Goal: Task Accomplishment & Management: Use online tool/utility

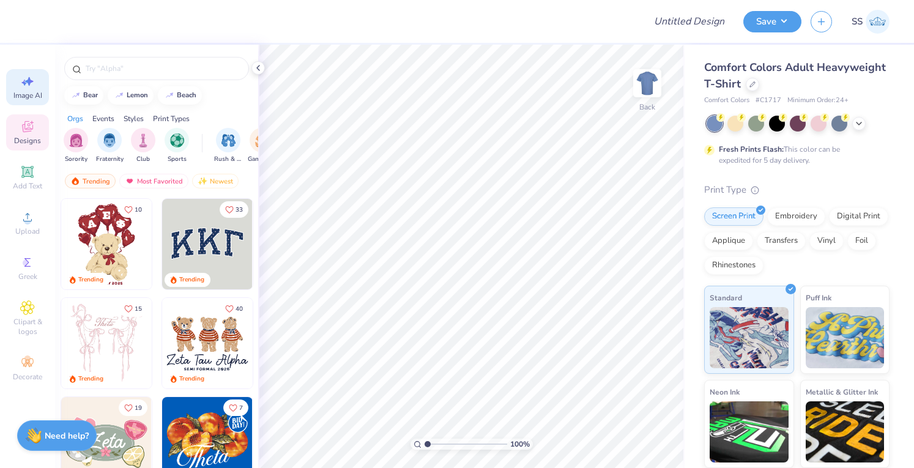
click at [21, 86] on icon at bounding box center [27, 81] width 15 height 15
select select "4"
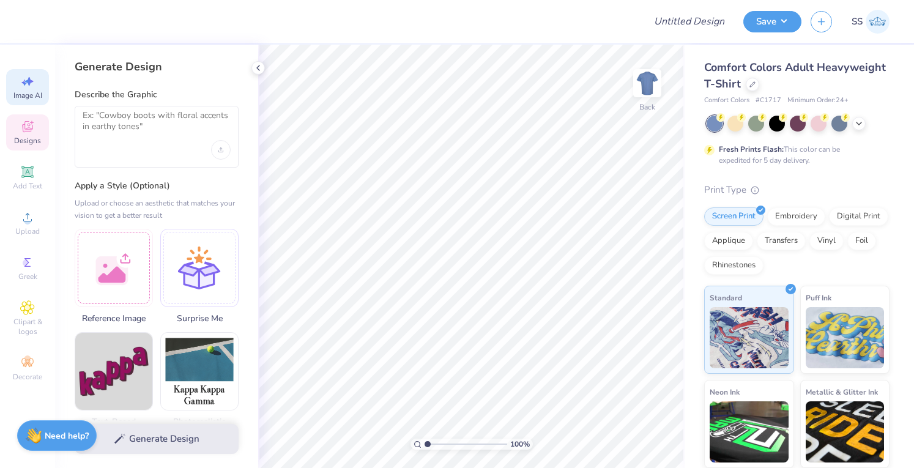
click at [32, 132] on icon at bounding box center [27, 126] width 15 height 15
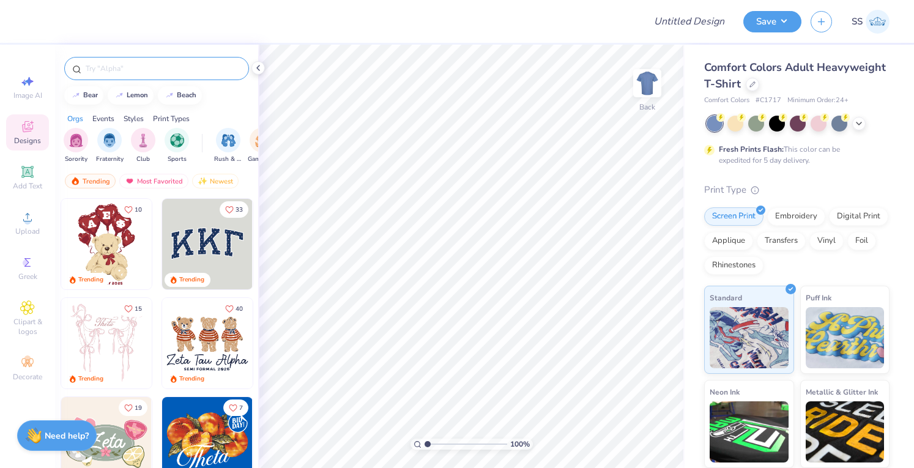
click at [125, 71] on input "text" at bounding box center [162, 68] width 157 height 12
type input "alpha delta pi"
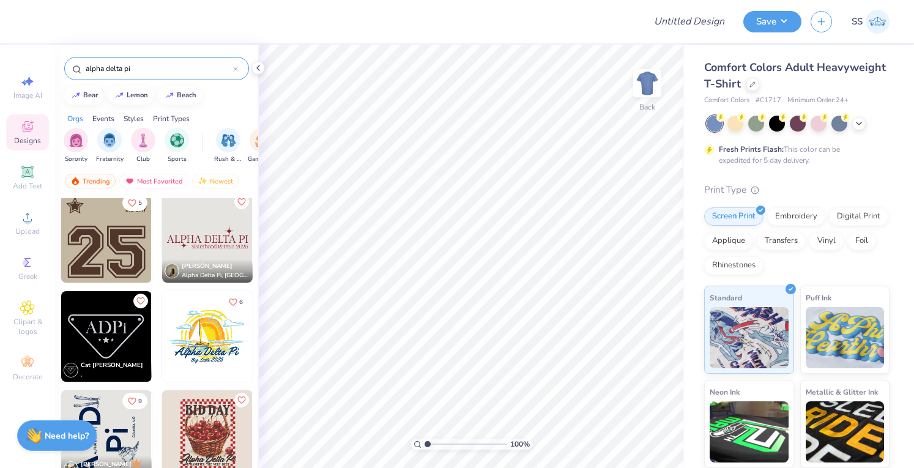
scroll to position [108, 0]
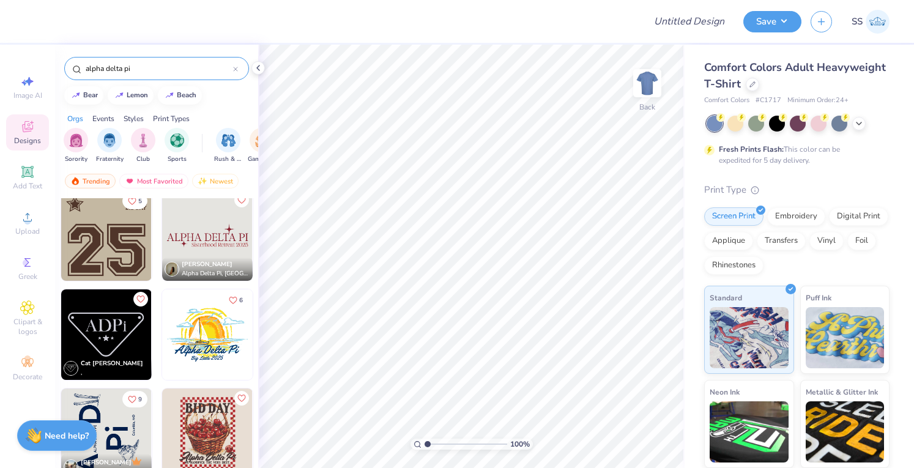
click at [94, 319] on img at bounding box center [106, 334] width 91 height 91
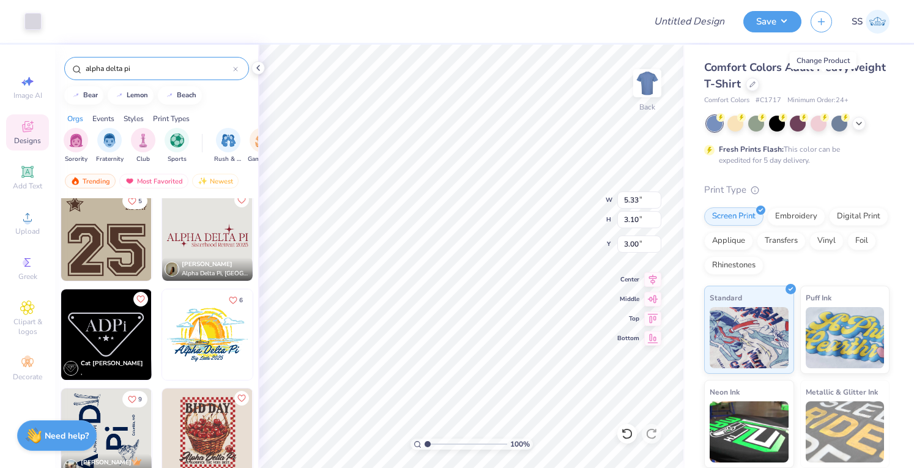
click at [755, 82] on icon at bounding box center [752, 84] width 6 height 6
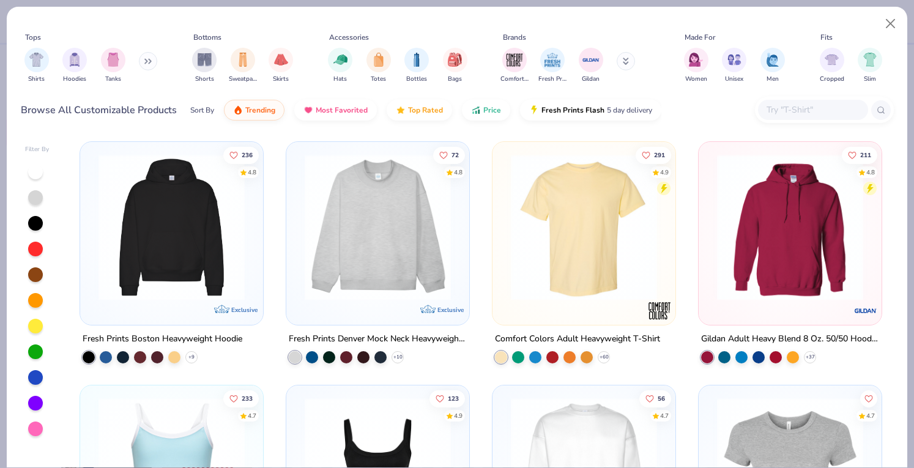
click at [825, 105] on input "text" at bounding box center [812, 110] width 94 height 14
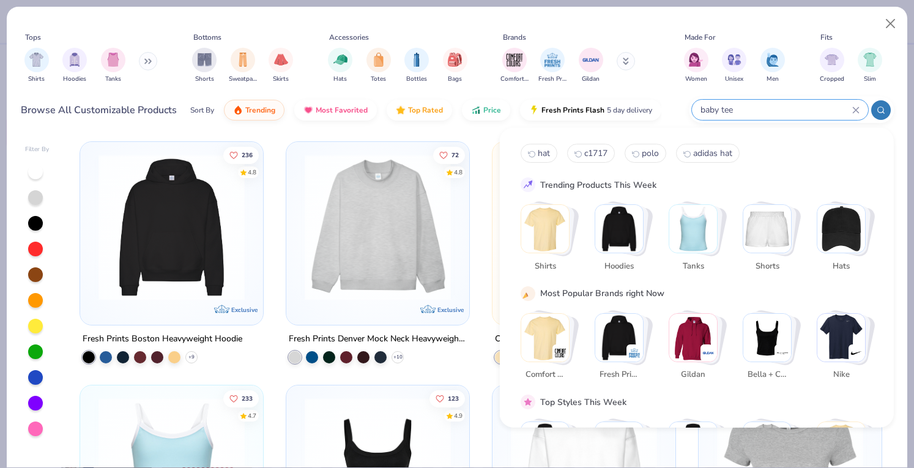
type input "baby tee"
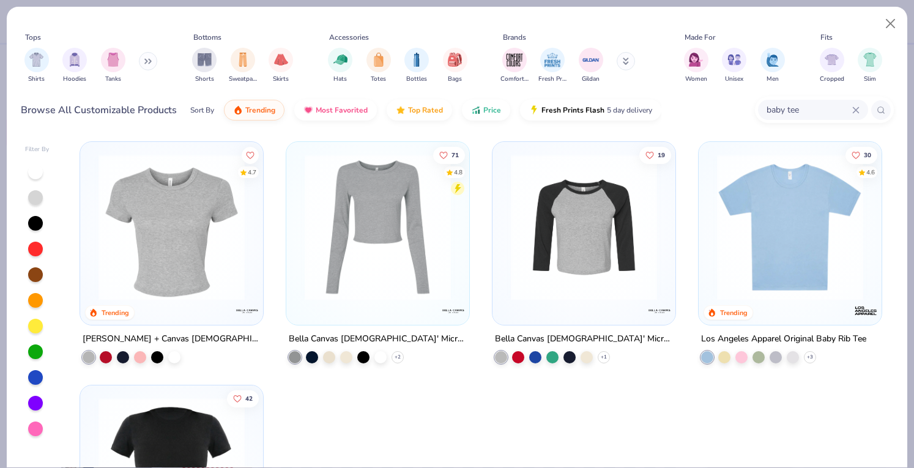
click at [253, 199] on div "4.7 Trending" at bounding box center [171, 233] width 183 height 183
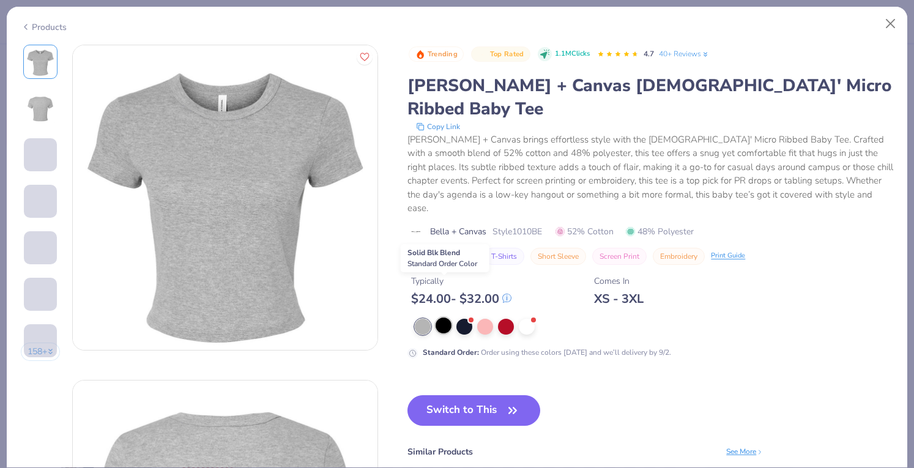
click at [448, 317] on div at bounding box center [444, 325] width 16 height 16
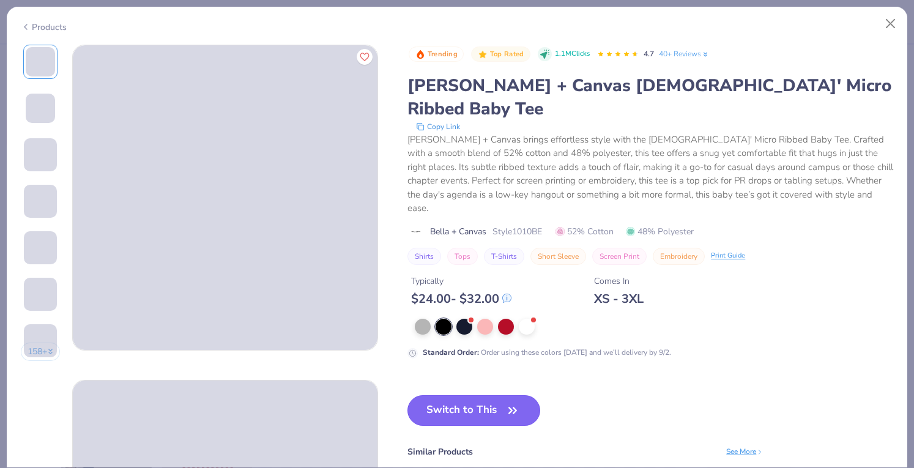
click at [447, 395] on button "Switch to This" at bounding box center [473, 410] width 133 height 31
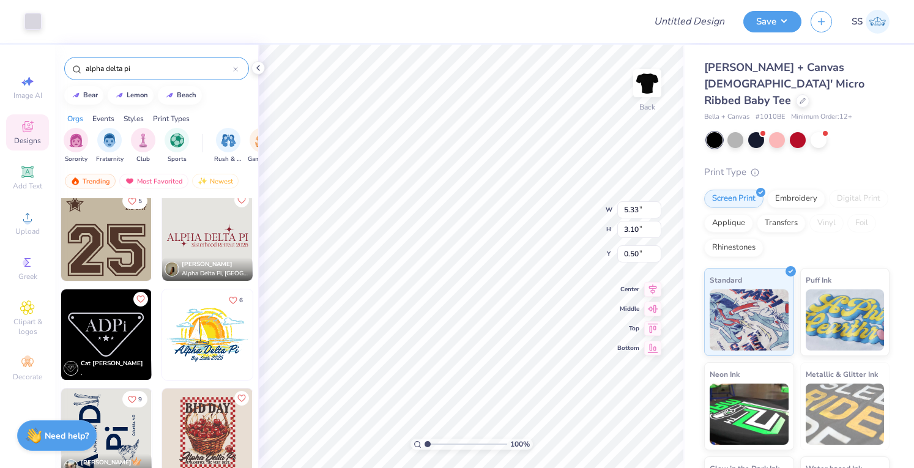
type input "3.00"
click at [765, 18] on button "Save" at bounding box center [772, 19] width 58 height 21
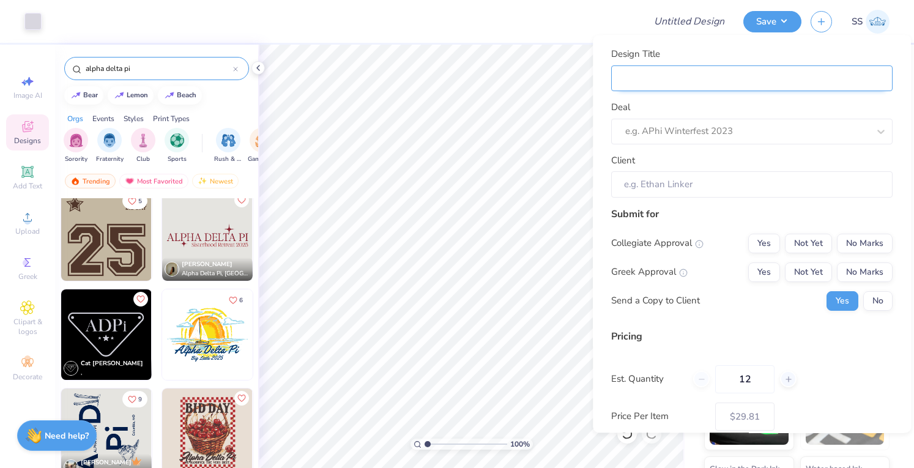
click at [768, 80] on input "Design Title" at bounding box center [751, 78] width 281 height 26
type input "S"
type input "Sw"
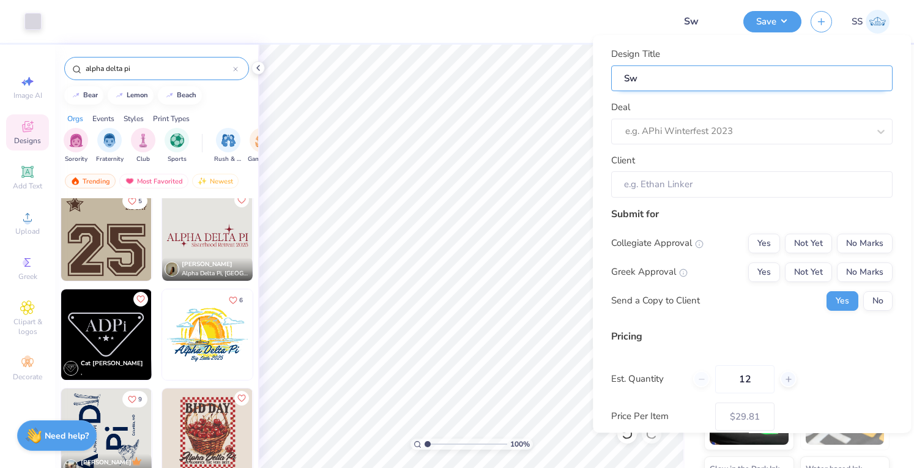
type input "Swa"
type input "Swag"
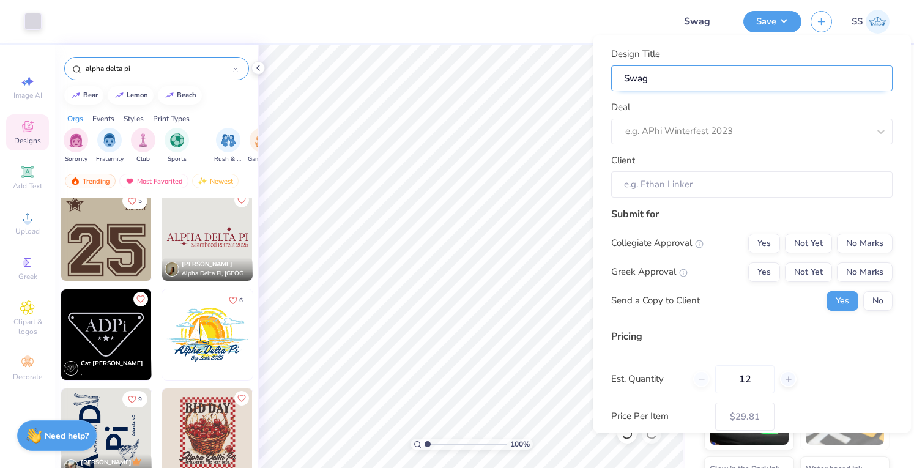
type input "Swag f"
type input "Swag fo"
type input "Swag for"
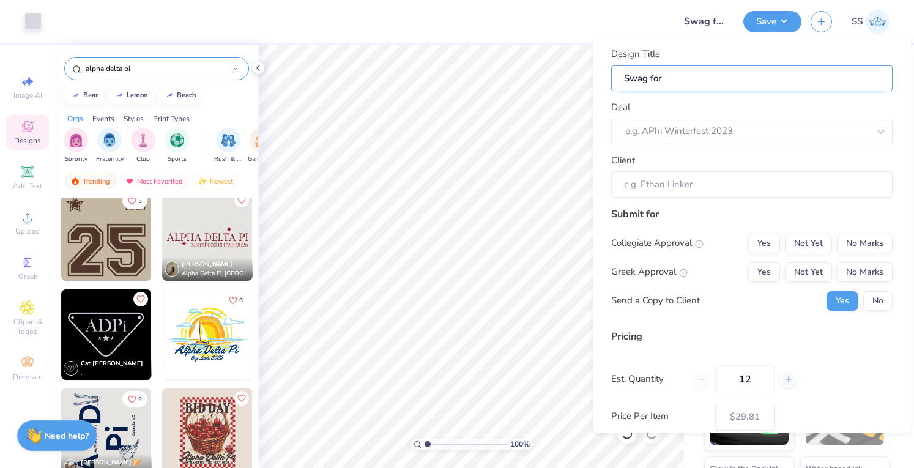
type input "Swag for"
type input "Swag for A"
type input "Swag for AD"
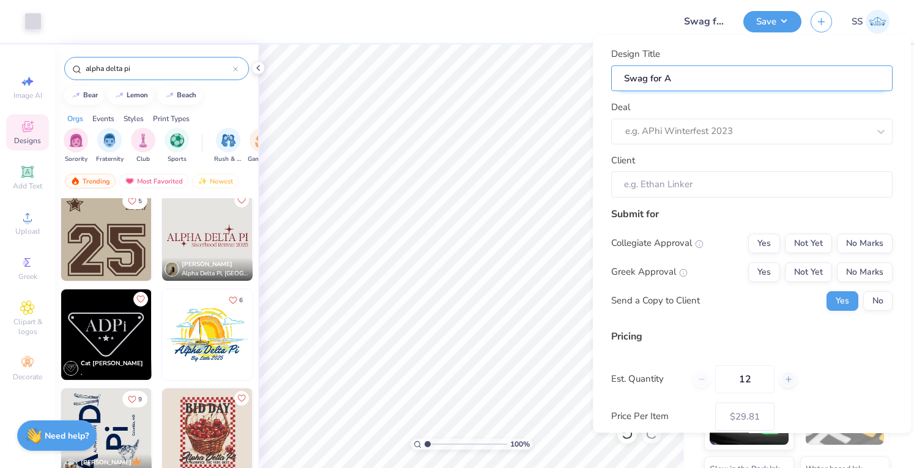
type input "Swag for AD"
type input "Swag for ADP"
type input "Swag for ADPI"
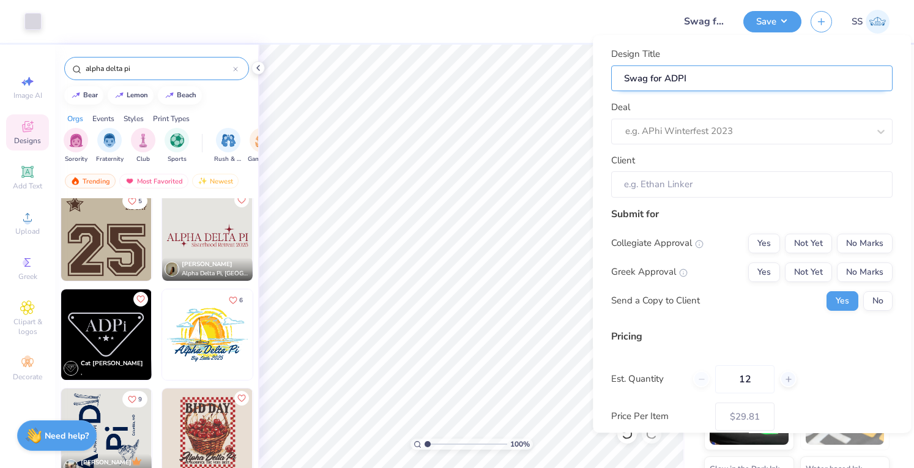
type input "Swag for ADP"
type input "Swag for ADPi"
click at [752, 124] on div at bounding box center [746, 132] width 243 height 17
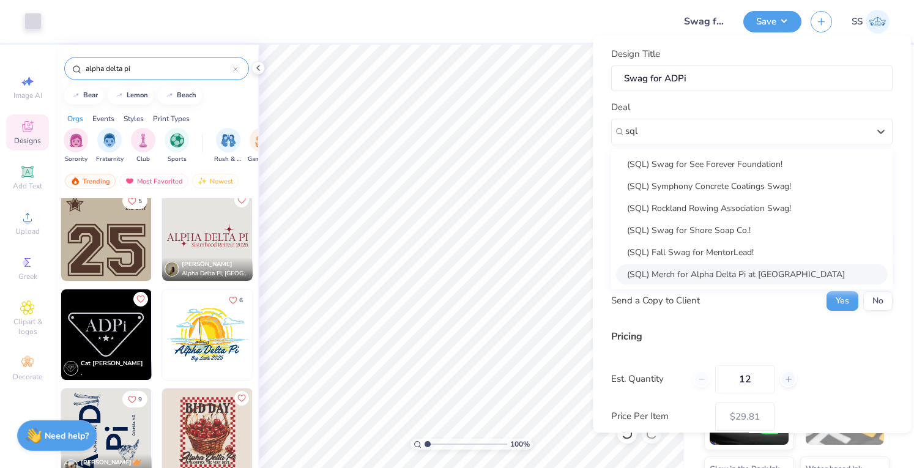
click at [759, 264] on div "(SQL) Merch for Alpha Delta Pi at Centre College" at bounding box center [752, 274] width 272 height 20
type input "sql"
type input "Caleigh Davis"
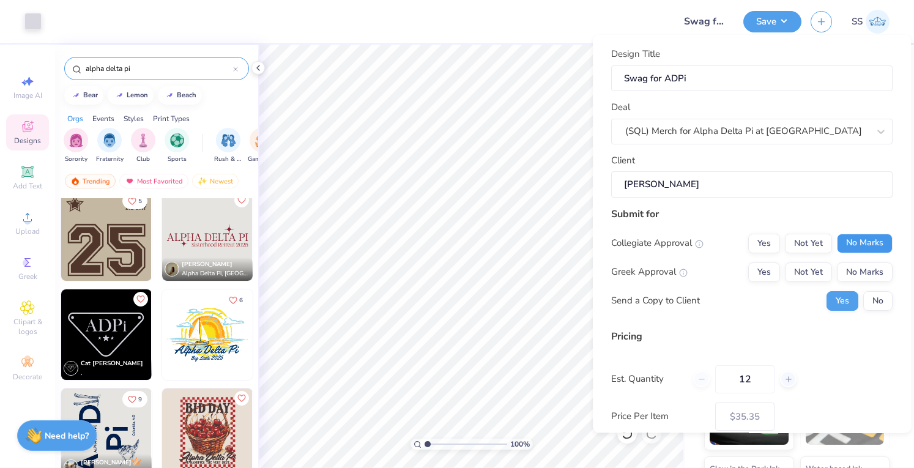
click at [867, 237] on button "No Marks" at bounding box center [865, 244] width 56 height 20
click at [863, 269] on button "No Marks" at bounding box center [865, 272] width 56 height 20
click at [866, 303] on button "No" at bounding box center [877, 301] width 29 height 20
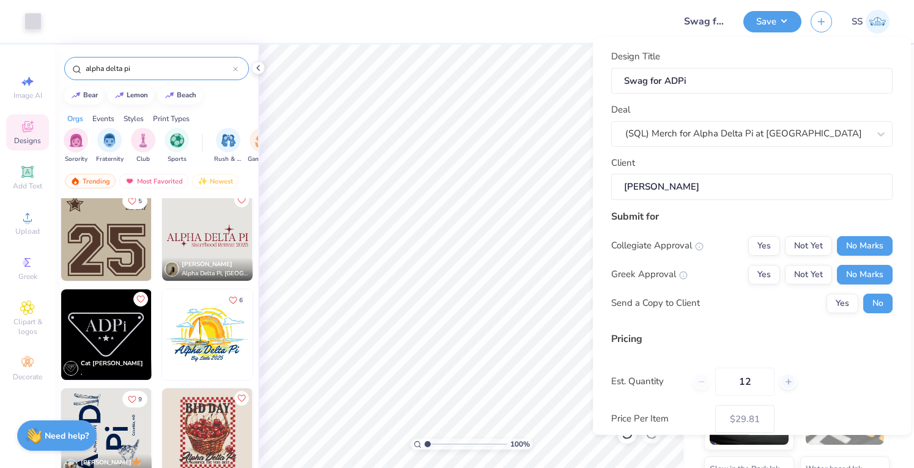
scroll to position [93, 0]
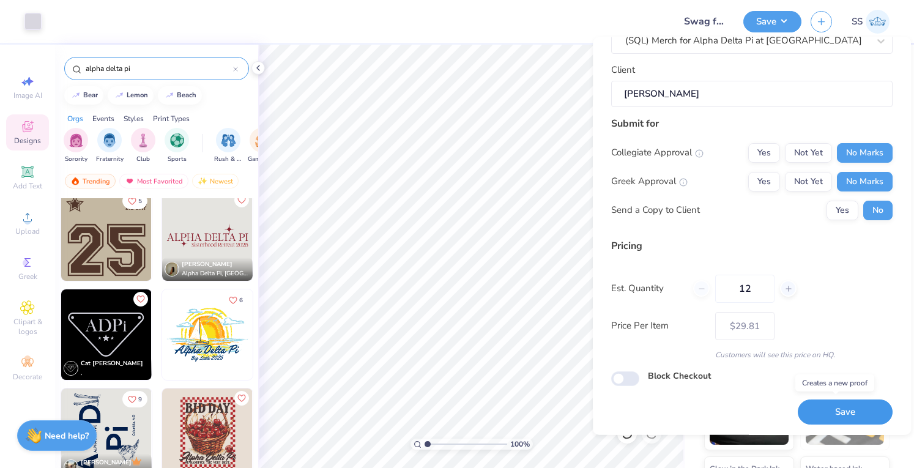
click at [830, 412] on button "Save" at bounding box center [845, 411] width 95 height 25
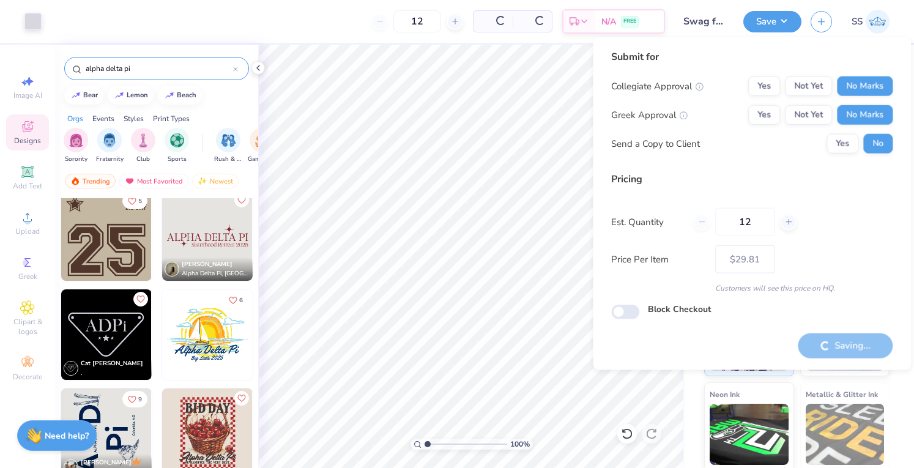
type input "– –"
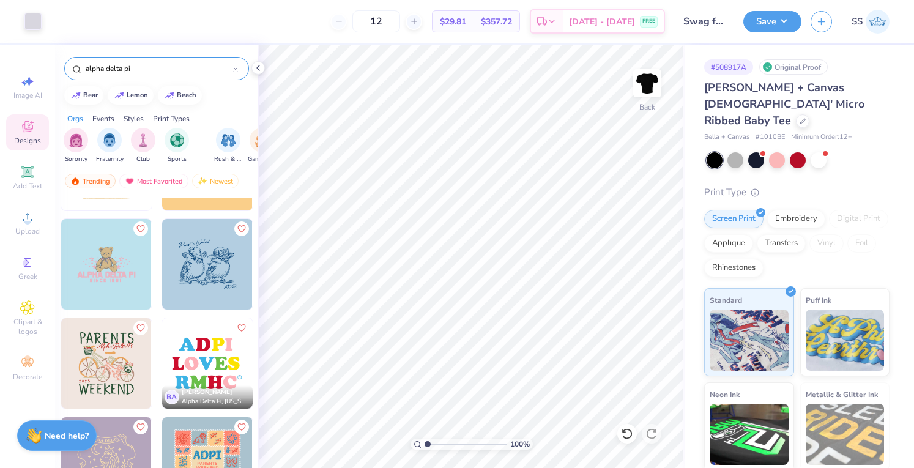
scroll to position [490, 0]
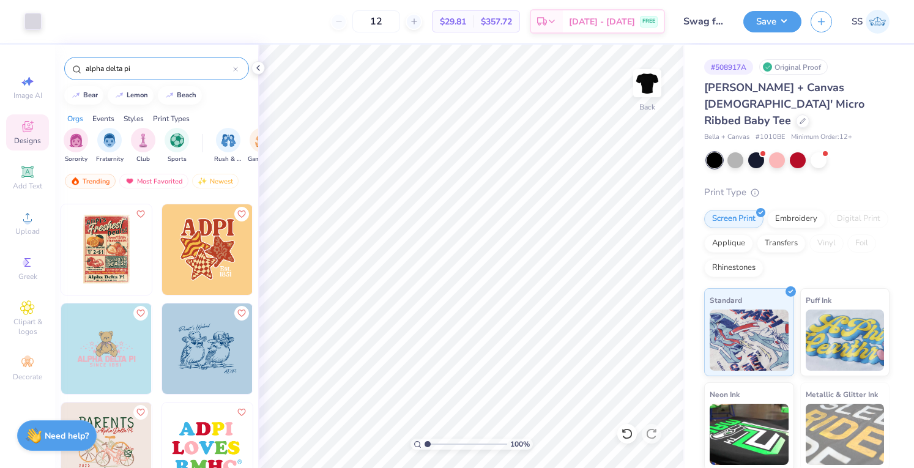
click at [168, 269] on img at bounding box center [207, 249] width 91 height 91
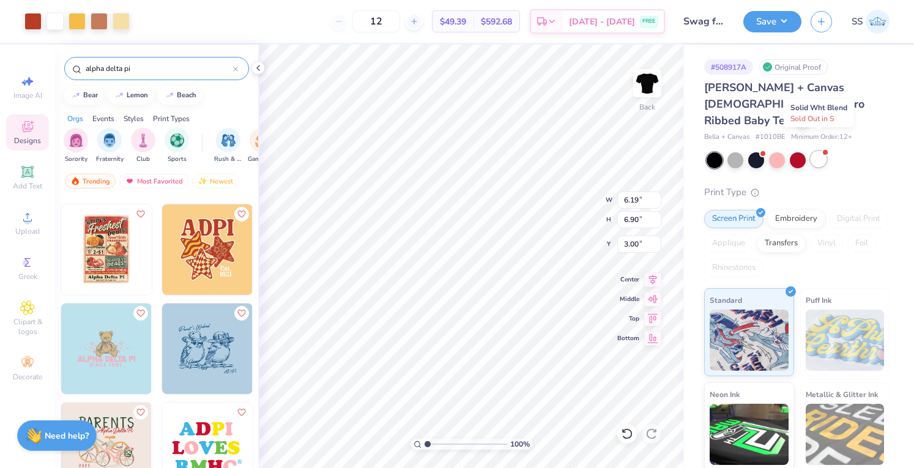
click at [820, 151] on div at bounding box center [819, 159] width 16 height 16
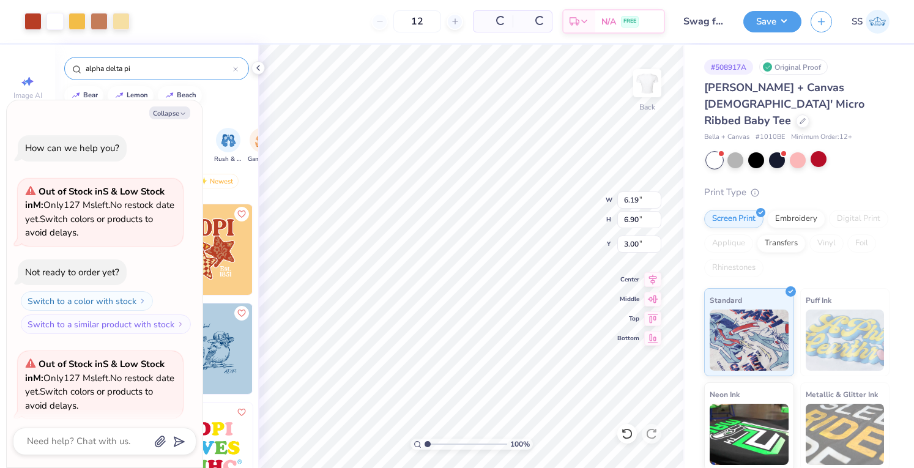
scroll to position [94, 0]
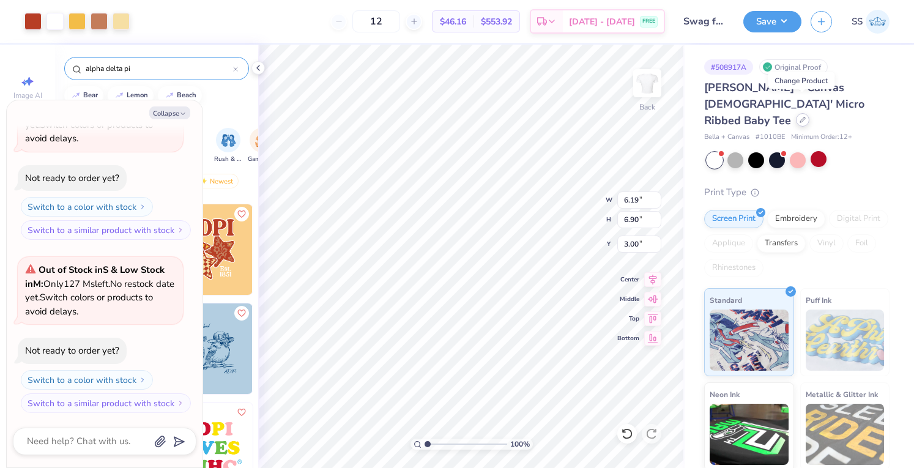
click at [800, 117] on icon at bounding box center [803, 120] width 6 height 6
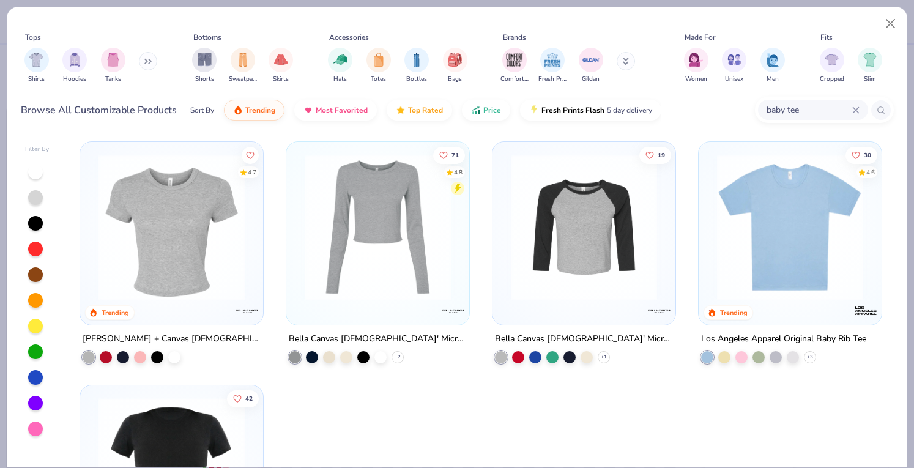
click at [782, 98] on div "baby tee" at bounding box center [824, 110] width 139 height 26
type textarea "x"
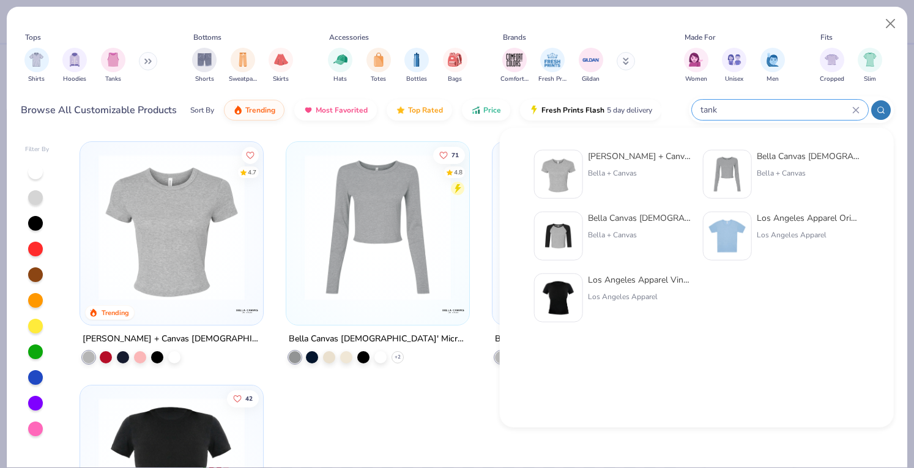
type input "tank"
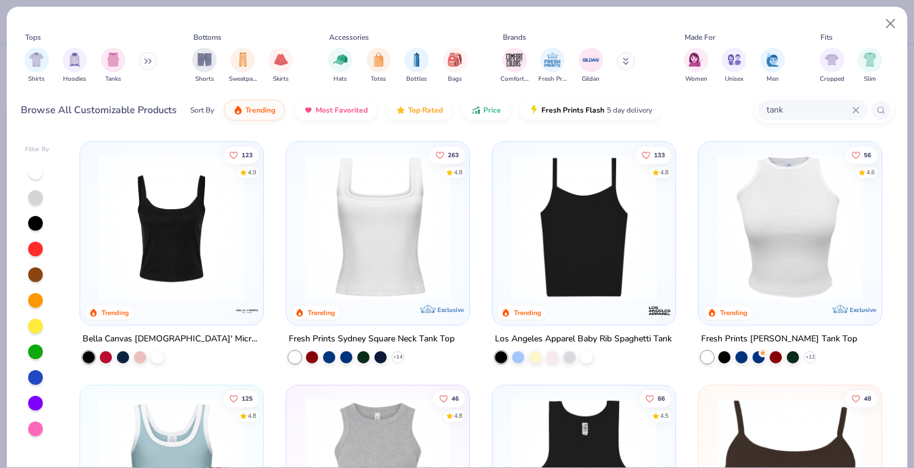
click at [324, 213] on img at bounding box center [378, 227] width 158 height 146
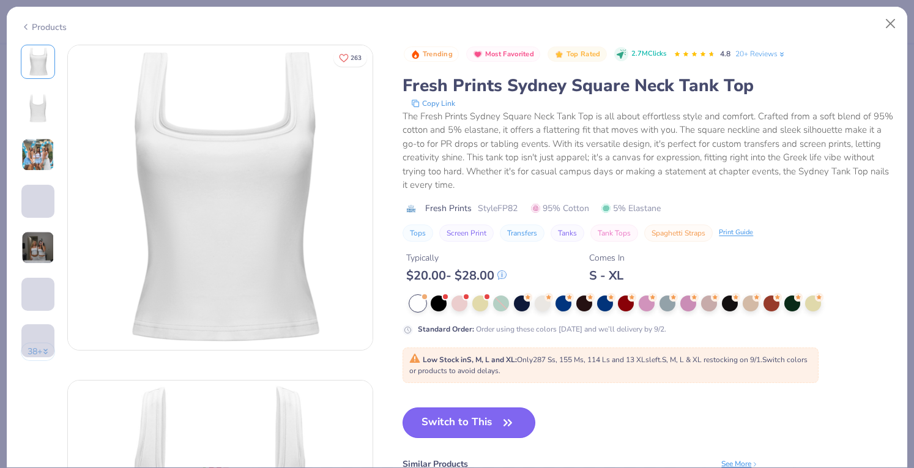
click at [464, 418] on button "Switch to This" at bounding box center [469, 422] width 133 height 31
click at [450, 421] on button "Switch to This" at bounding box center [469, 422] width 133 height 31
click at [445, 425] on button "Switch to This" at bounding box center [469, 422] width 133 height 31
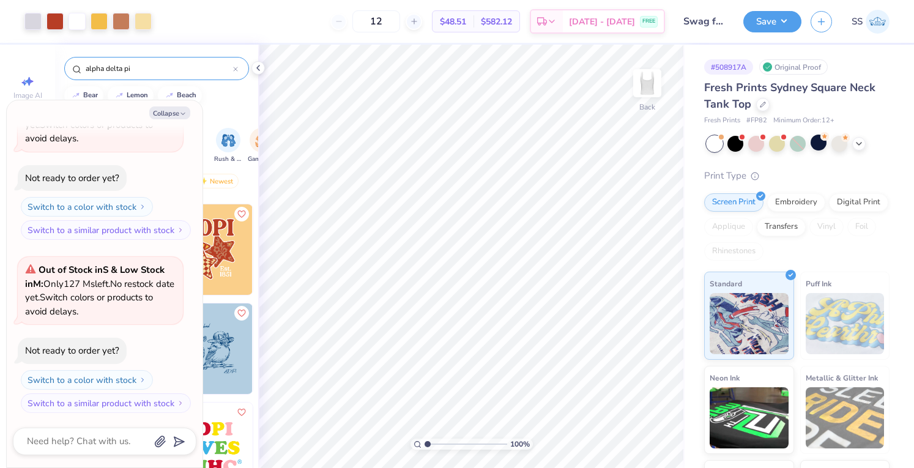
click at [749, 187] on div "Art colors 12 $48.51 Per Item $582.12 Total Est. Delivery Aug 30 - Sep 2 FREE D…" at bounding box center [457, 234] width 914 height 468
click at [760, 136] on div at bounding box center [762, 135] width 5 height 5
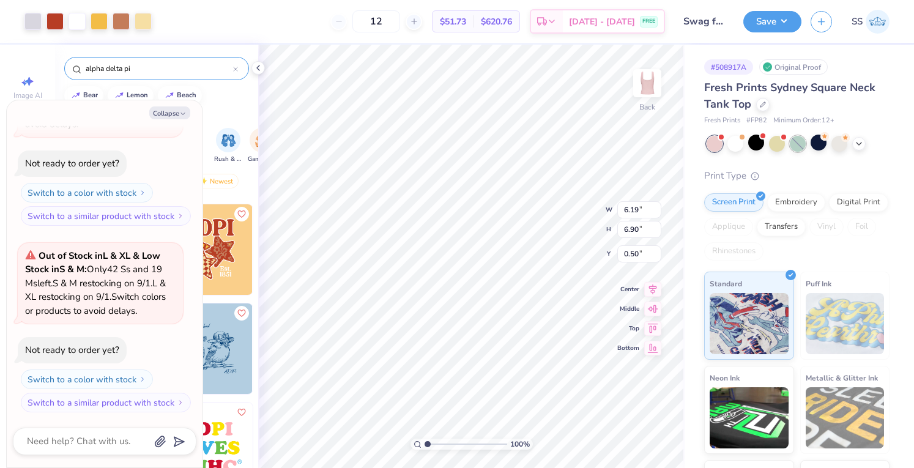
type textarea "x"
type input "2.50"
click at [757, 100] on div at bounding box center [762, 103] width 13 height 13
type textarea "x"
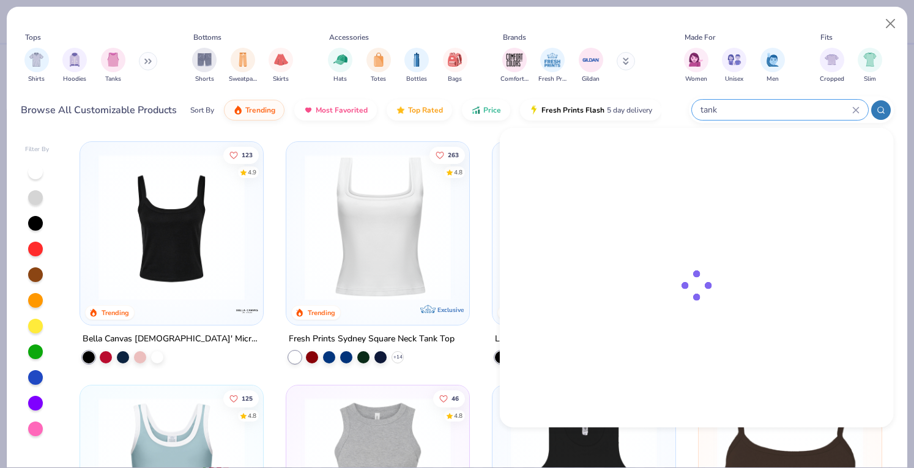
click at [771, 110] on input "tank" at bounding box center [775, 110] width 153 height 14
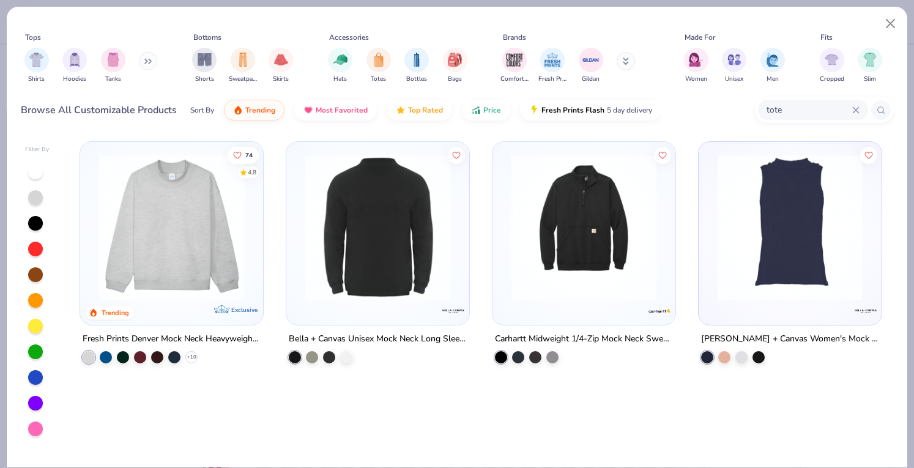
type input "tote"
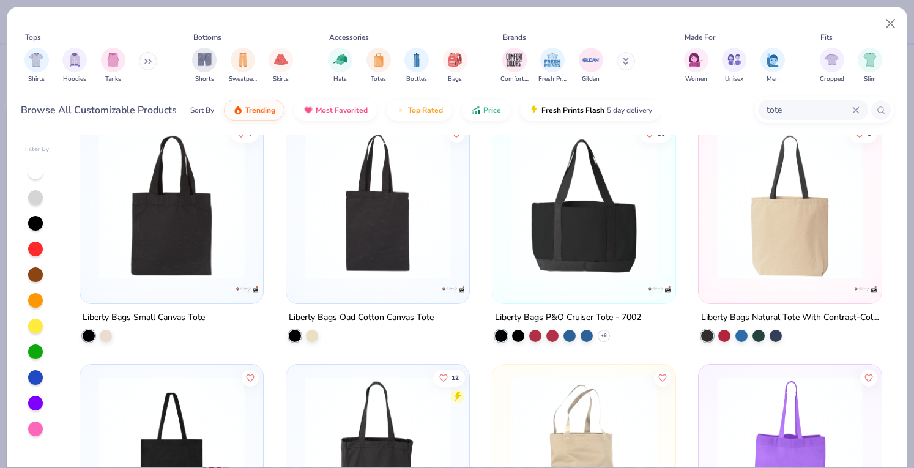
scroll to position [264, 0]
click at [562, 228] on img at bounding box center [584, 206] width 158 height 146
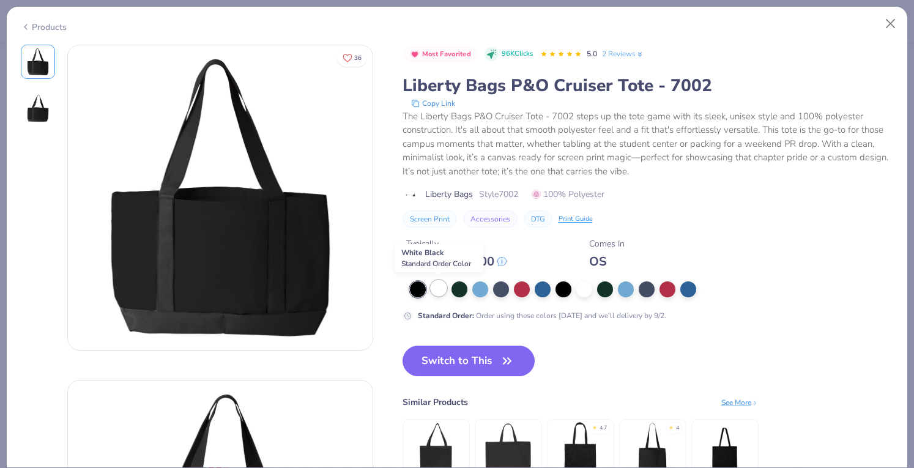
click at [439, 291] on div at bounding box center [439, 288] width 16 height 16
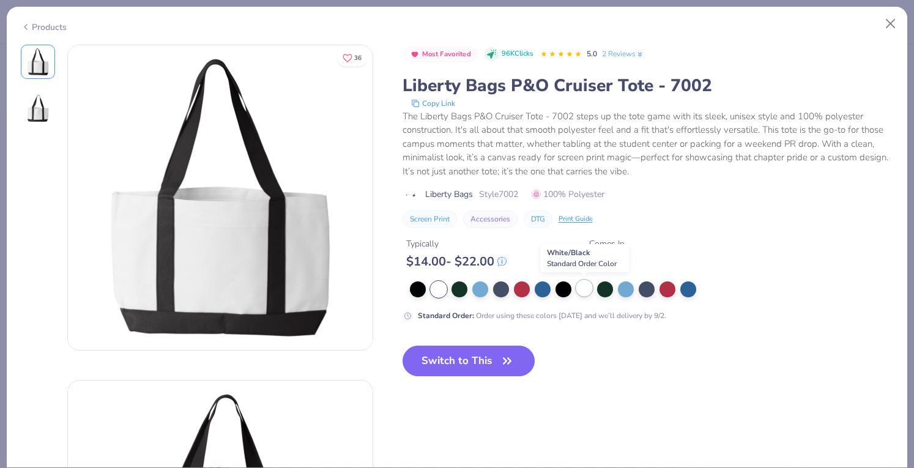
click at [588, 286] on div at bounding box center [584, 288] width 16 height 16
click at [521, 286] on div at bounding box center [522, 288] width 16 height 16
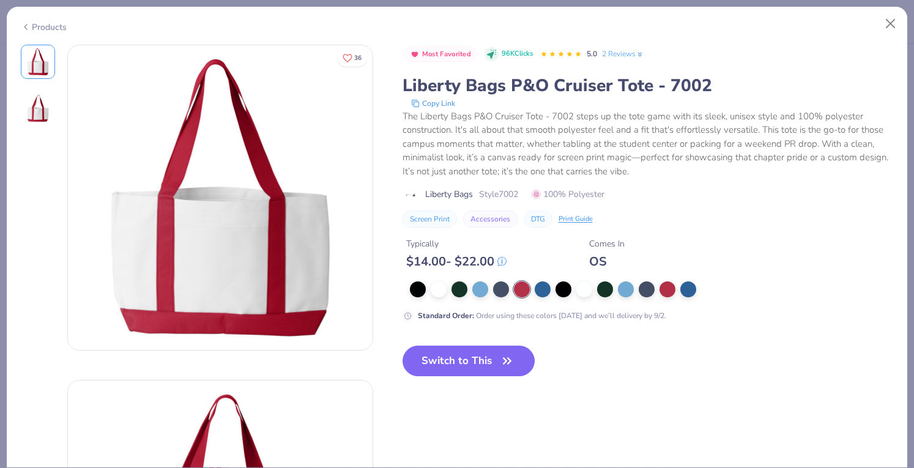
click at [34, 24] on div "Products" at bounding box center [44, 27] width 46 height 13
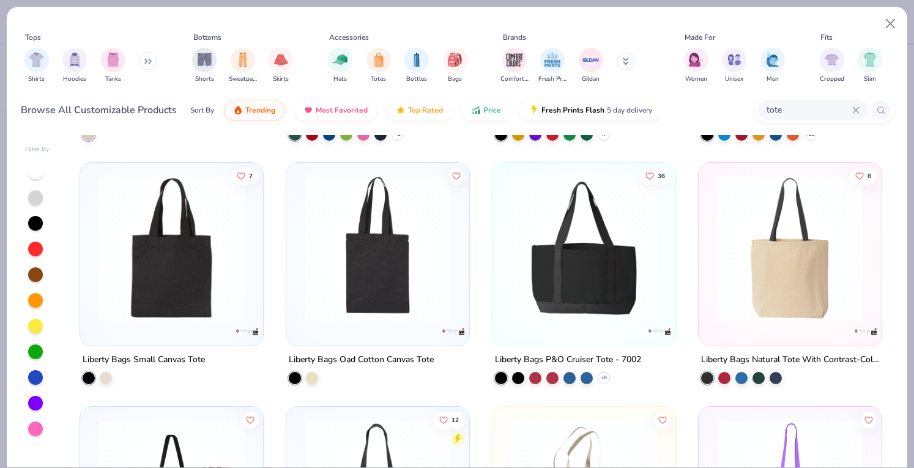
scroll to position [223, 0]
click at [333, 228] on img at bounding box center [378, 247] width 158 height 146
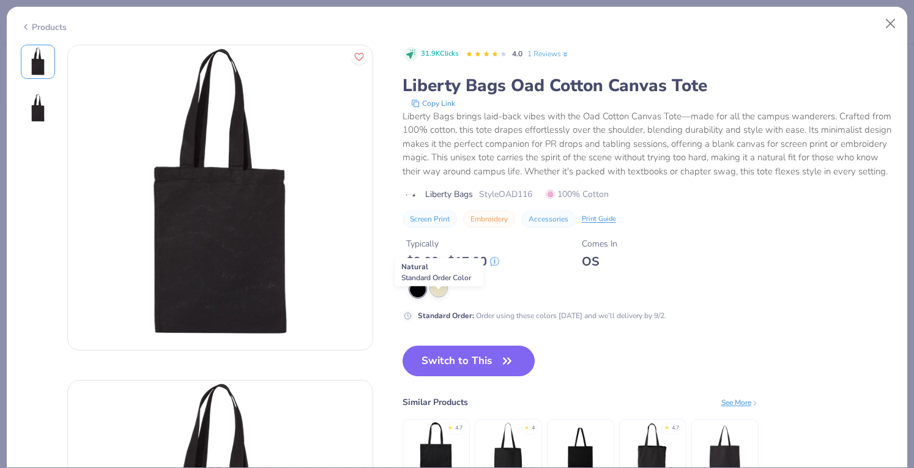
click at [443, 296] on div at bounding box center [439, 288] width 16 height 16
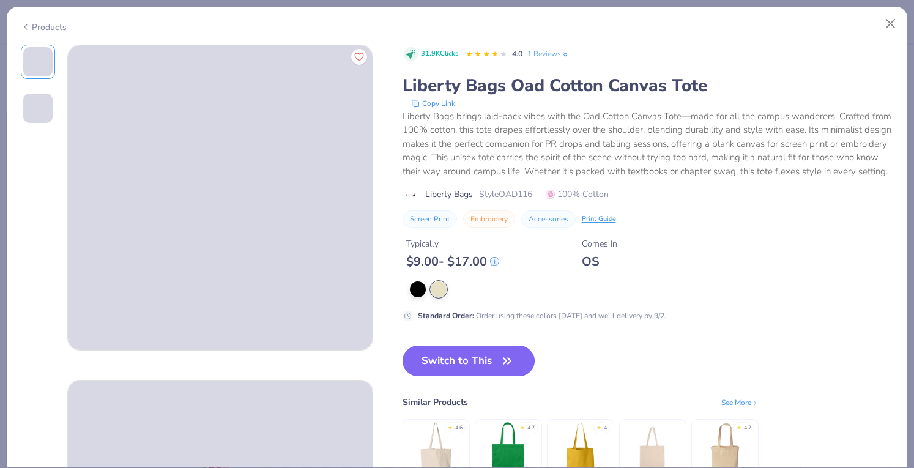
click at [469, 376] on button "Switch to This" at bounding box center [469, 361] width 133 height 31
click at [487, 373] on button "Switch to This" at bounding box center [469, 361] width 133 height 31
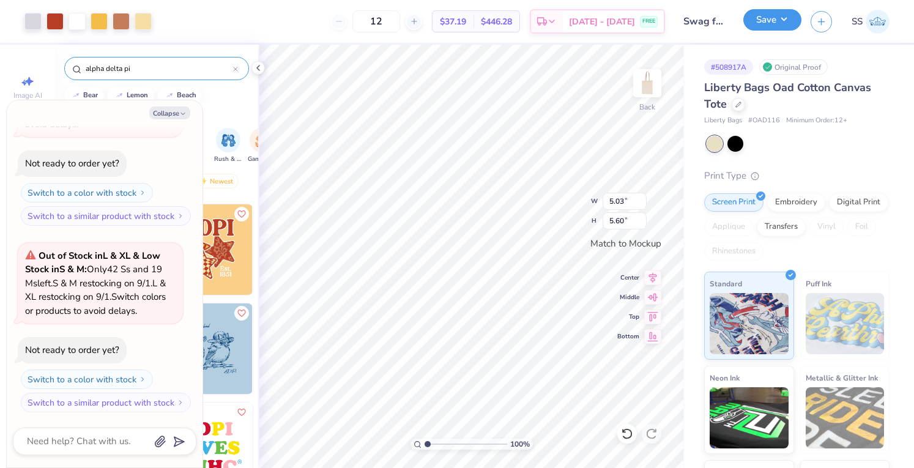
click at [775, 25] on button "Save" at bounding box center [772, 19] width 58 height 21
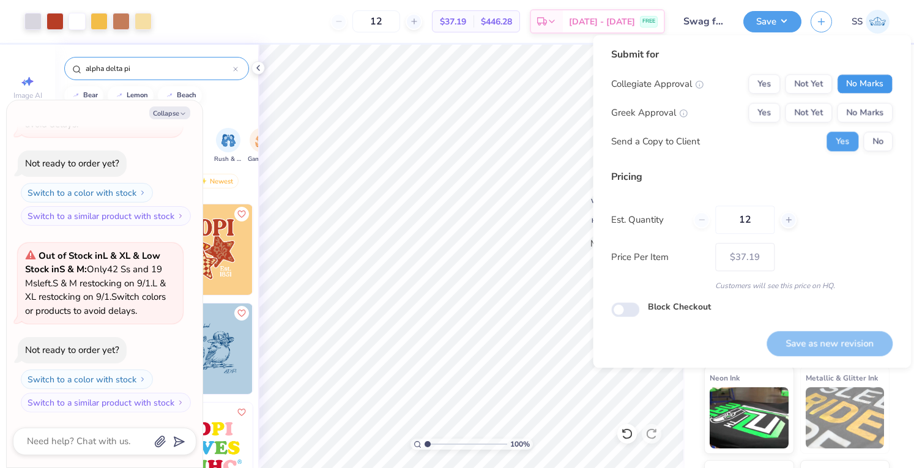
click at [878, 87] on button "No Marks" at bounding box center [865, 84] width 56 height 20
click at [875, 115] on button "No Marks" at bounding box center [865, 113] width 56 height 20
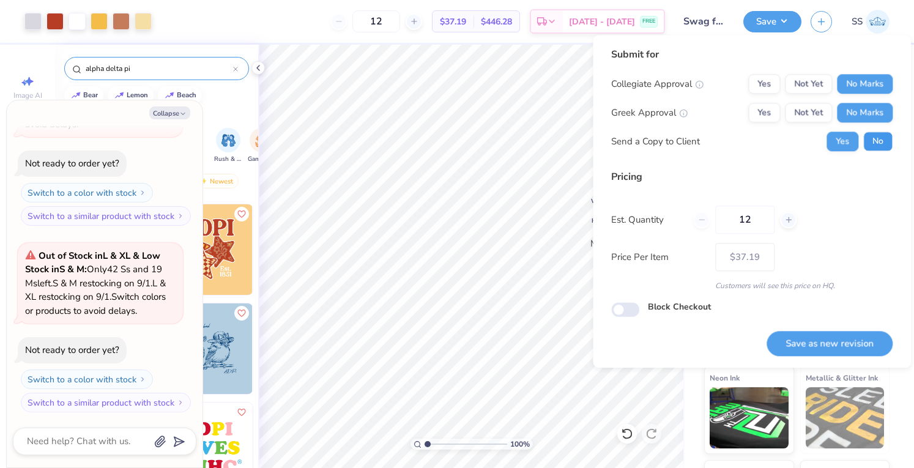
click at [875, 144] on button "No" at bounding box center [877, 142] width 29 height 20
type textarea "x"
click at [833, 353] on div "Submit for Collegiate Approval Yes Not Yet No Marks Greek Approval Yes Not Yet …" at bounding box center [752, 201] width 318 height 333
click at [833, 353] on button "Save as new revision" at bounding box center [830, 343] width 126 height 25
type input "$37.19"
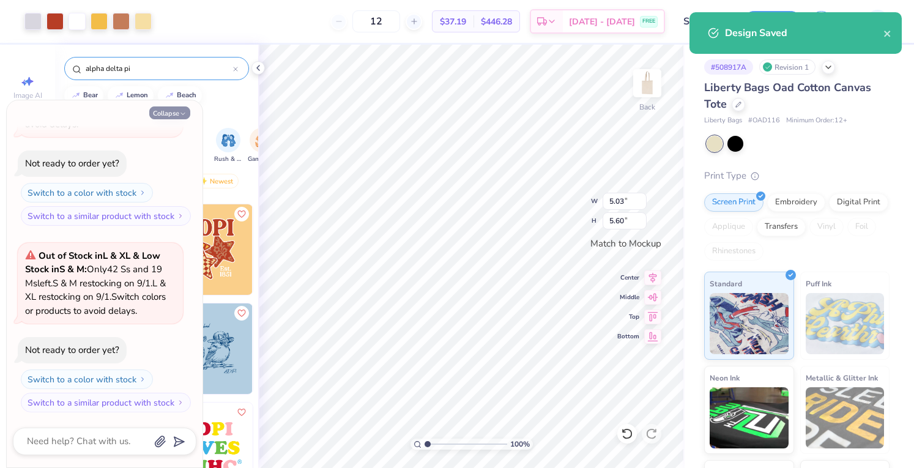
click at [180, 107] on button "Collapse" at bounding box center [169, 112] width 41 height 13
type textarea "x"
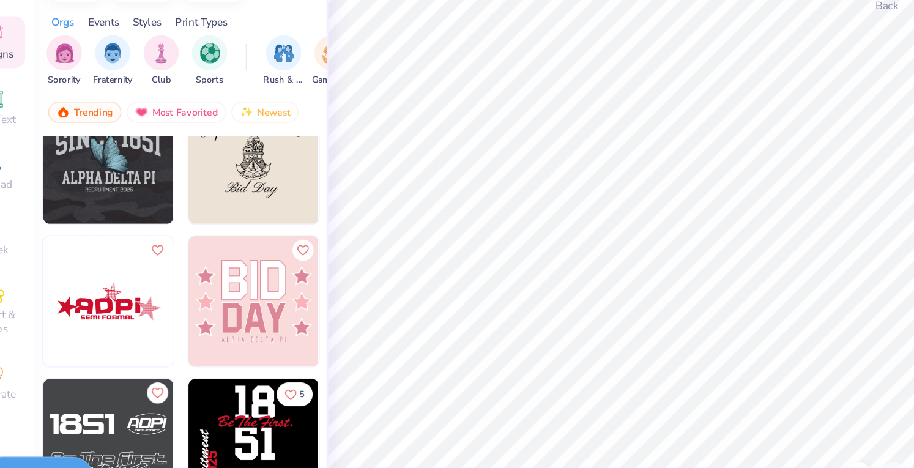
scroll to position [1320, 0]
click at [178, 323] on img at bounding box center [207, 312] width 91 height 91
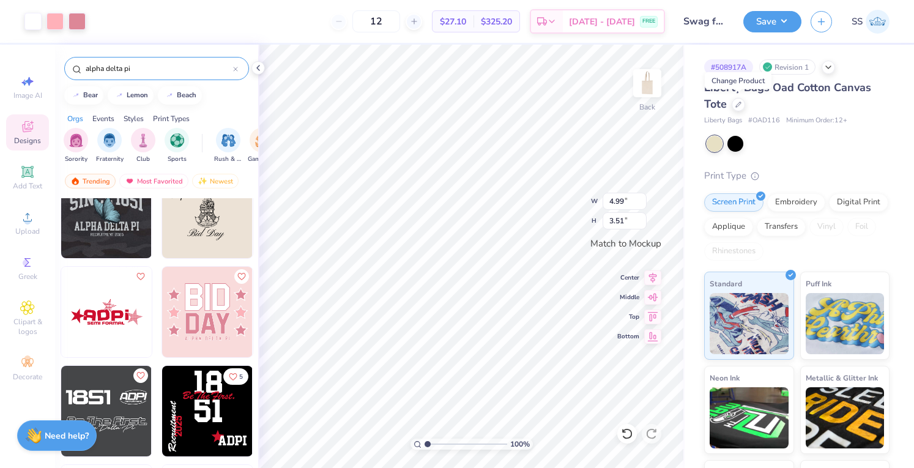
click at [738, 102] on icon at bounding box center [738, 105] width 6 height 6
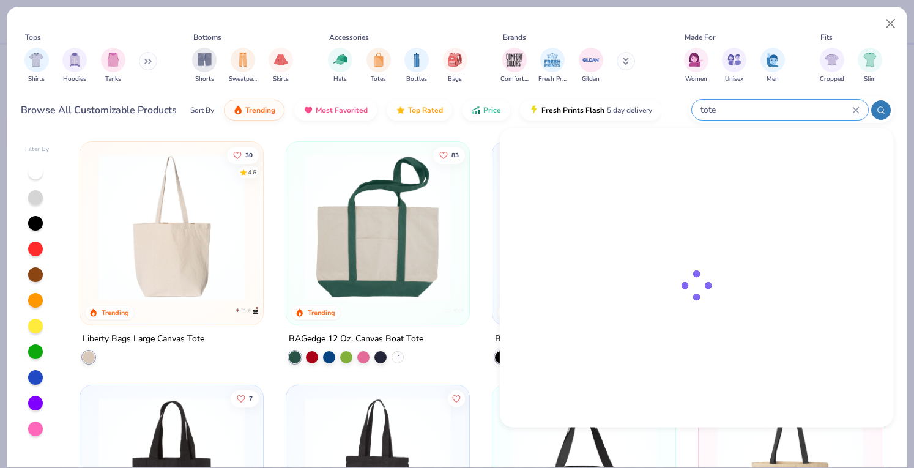
click at [785, 106] on input "tote" at bounding box center [775, 110] width 153 height 14
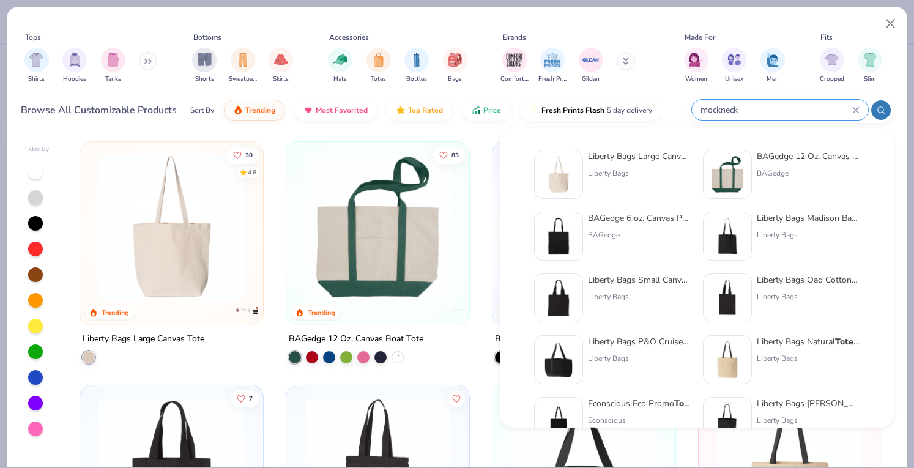
type input "mockneck"
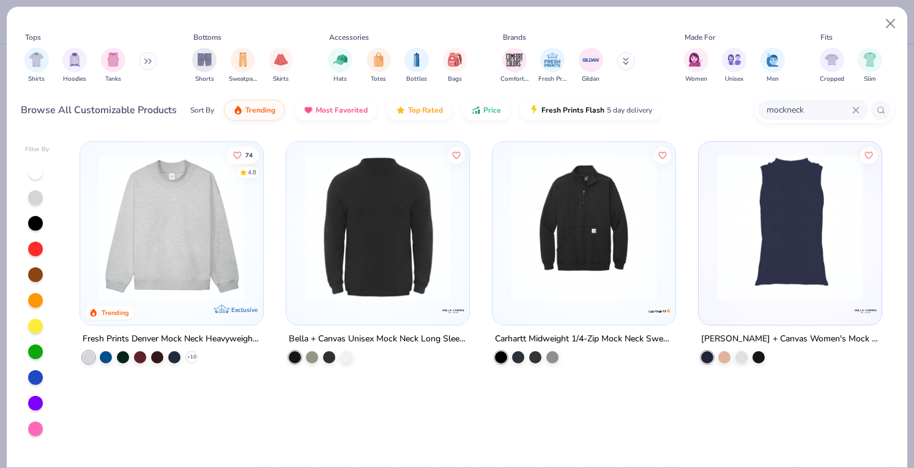
click at [266, 283] on div "74 4.8 Trending Exclusive Fresh Prints Denver Mock Neck Heavyweight Sweatshirt …" at bounding box center [481, 262] width 803 height 243
click at [219, 281] on img at bounding box center [171, 227] width 158 height 146
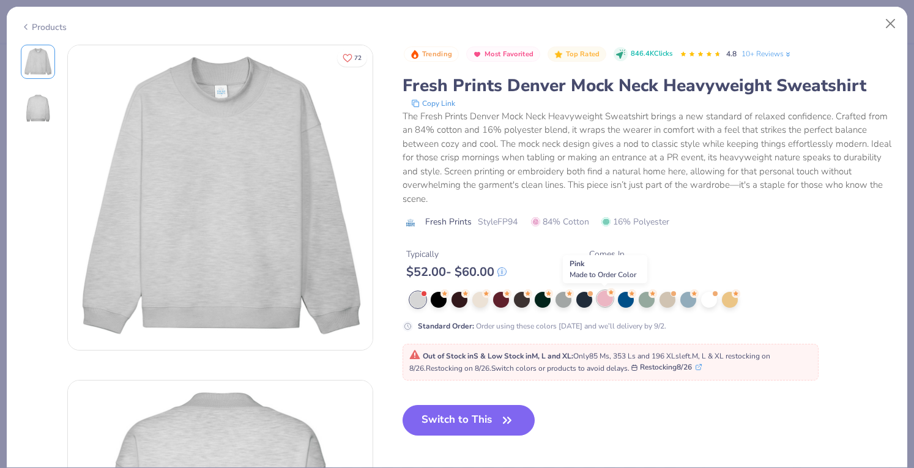
click at [603, 295] on div at bounding box center [605, 299] width 16 height 16
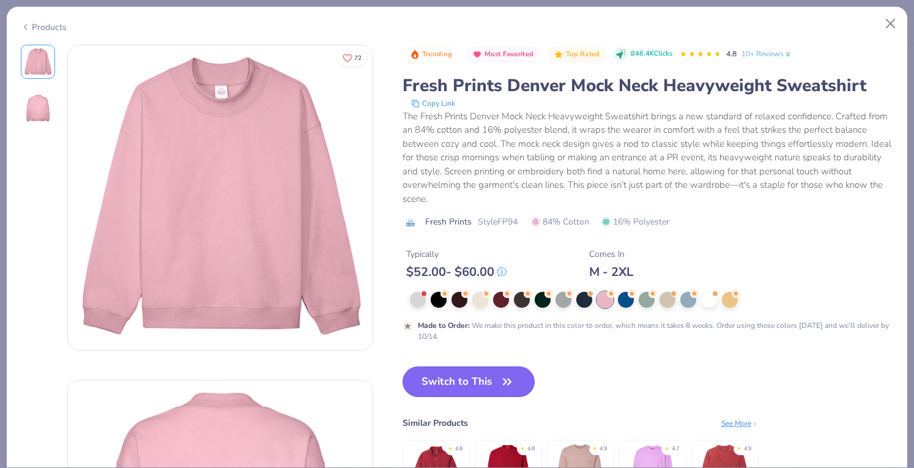
click at [486, 377] on button "Switch to This" at bounding box center [469, 381] width 133 height 31
click at [471, 380] on button "Switch to This" at bounding box center [469, 381] width 133 height 31
click at [447, 381] on button "Switch to This" at bounding box center [469, 381] width 133 height 31
click at [433, 384] on button "Switch to This" at bounding box center [469, 381] width 133 height 31
type input "50"
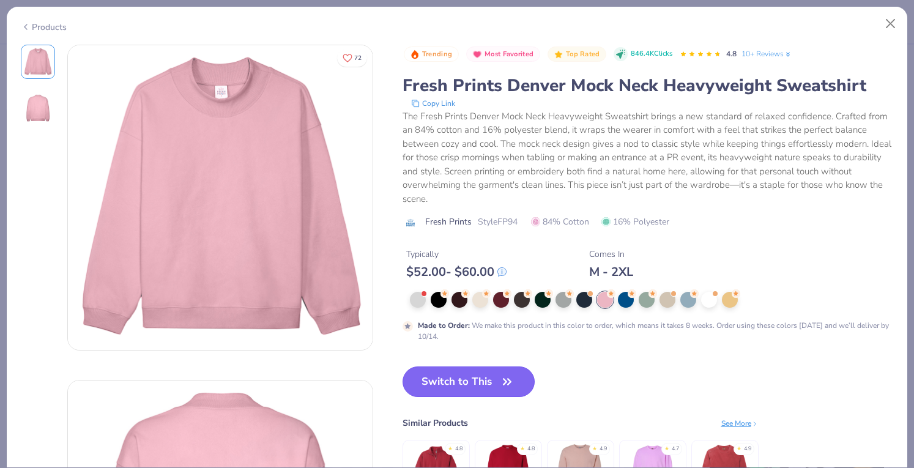
click at [433, 384] on button "Switch to This" at bounding box center [469, 381] width 133 height 31
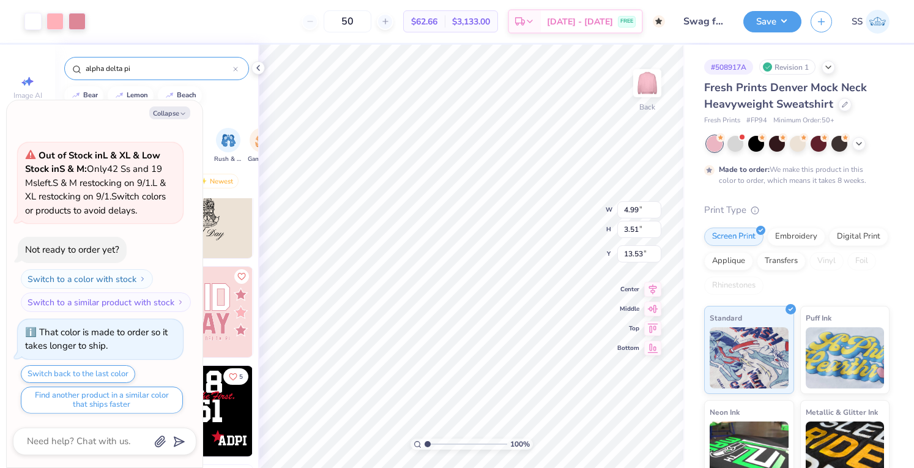
type textarea "x"
type input "9.91"
type input "6.98"
type input "10.06"
type textarea "x"
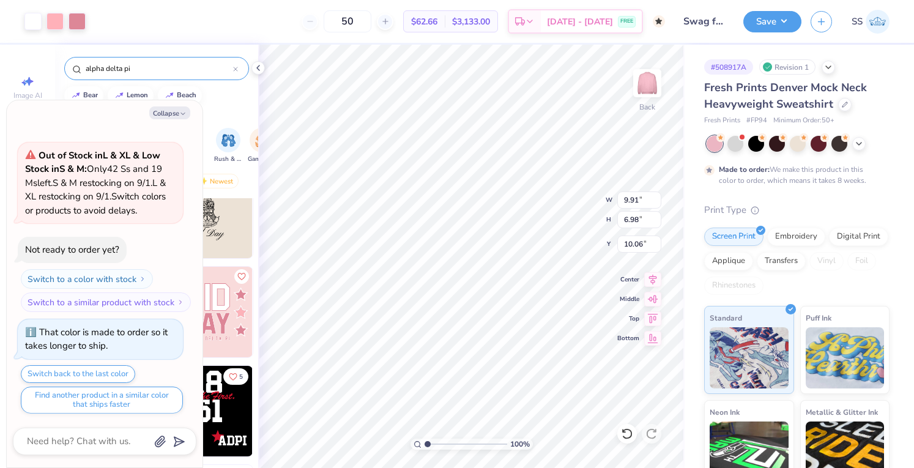
type input "3.00"
click at [797, 141] on div at bounding box center [798, 143] width 16 height 16
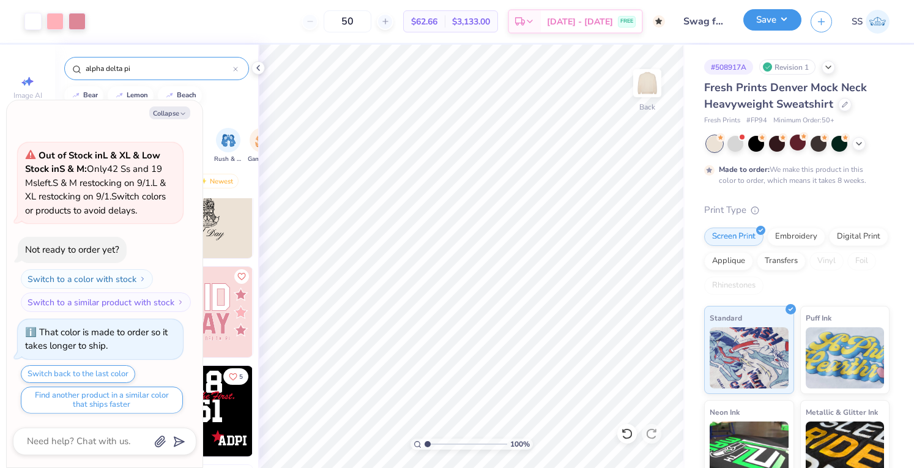
click at [773, 18] on button "Save" at bounding box center [772, 19] width 58 height 21
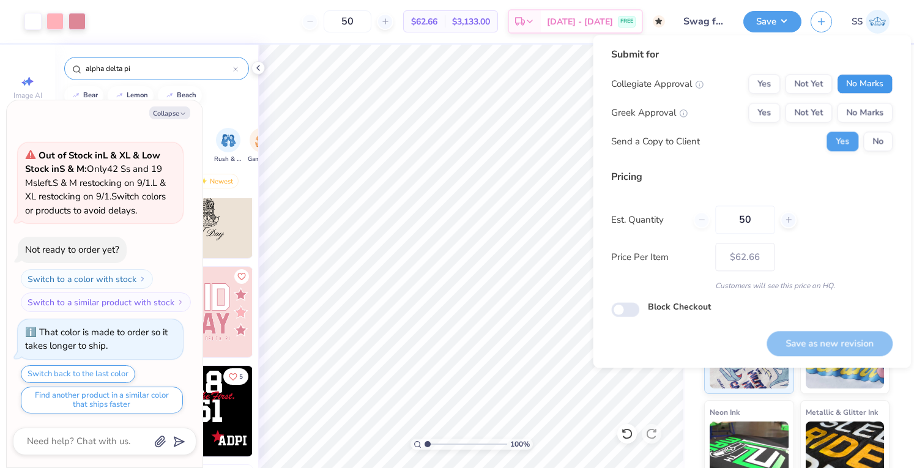
click at [874, 83] on button "No Marks" at bounding box center [865, 84] width 56 height 20
drag, startPoint x: 876, startPoint y: 119, endPoint x: 881, endPoint y: 156, distance: 37.0
click at [881, 156] on div "Submit for Collegiate Approval Yes Not Yet No Marks Greek Approval Yes Not Yet …" at bounding box center [751, 103] width 281 height 113
click at [878, 138] on button "No" at bounding box center [877, 142] width 29 height 20
type textarea "x"
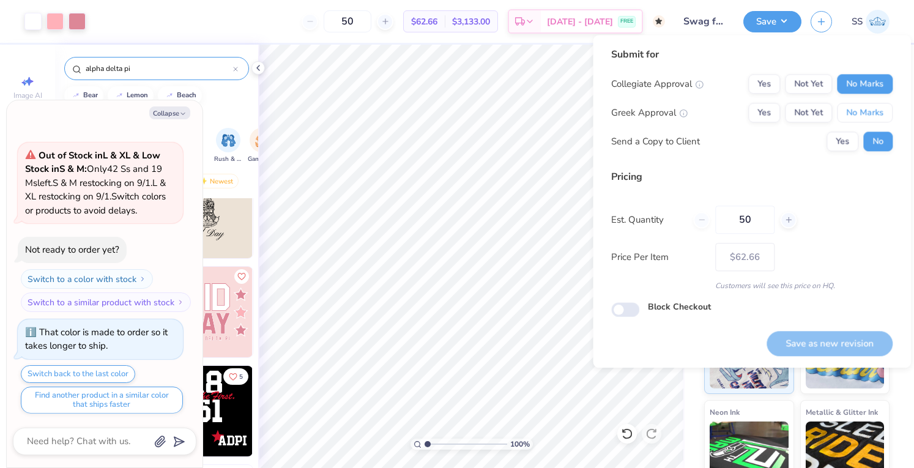
click at [871, 114] on button "No Marks" at bounding box center [865, 113] width 56 height 20
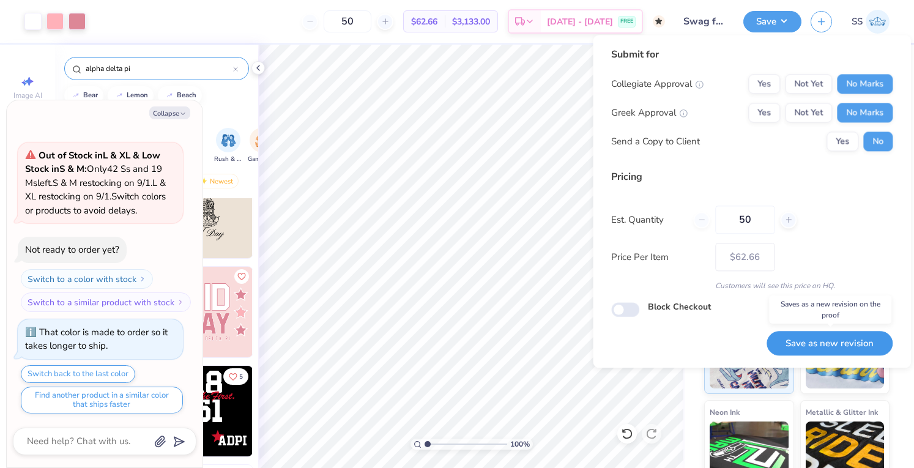
click at [836, 335] on button "Save as new revision" at bounding box center [830, 343] width 126 height 25
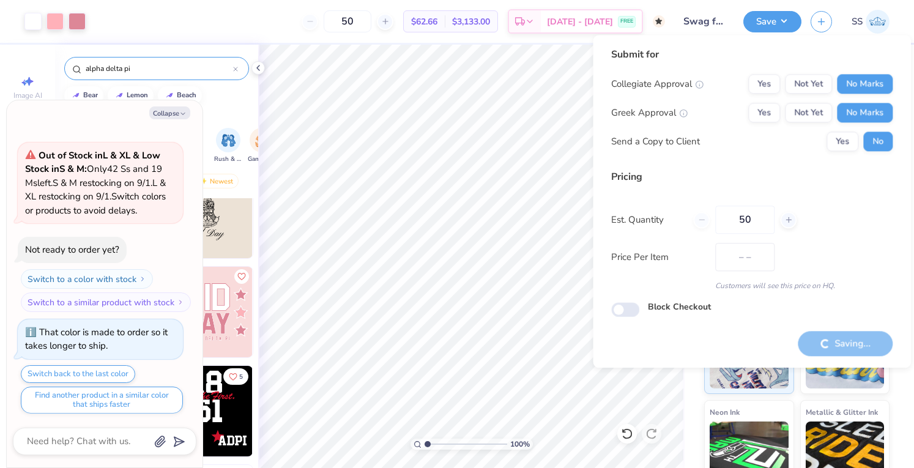
type input "$62.66"
type textarea "x"
checkbox input "true"
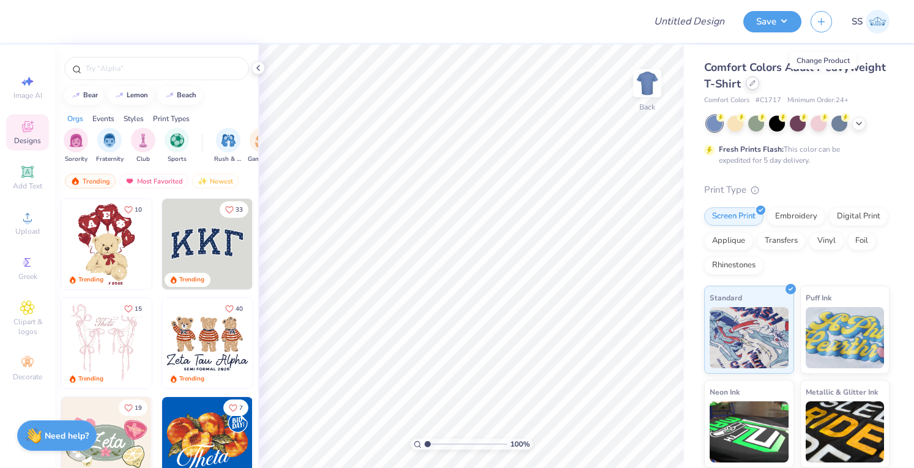
click at [759, 87] on div at bounding box center [752, 82] width 13 height 13
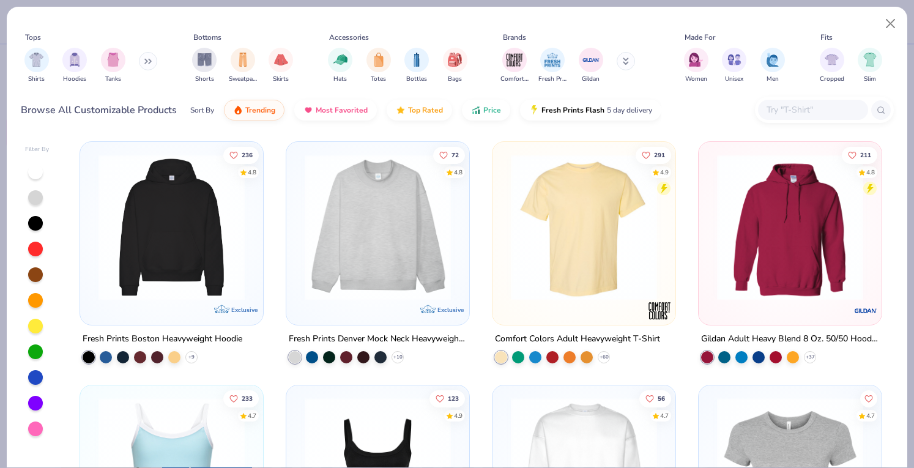
click at [805, 104] on input "text" at bounding box center [812, 110] width 94 height 14
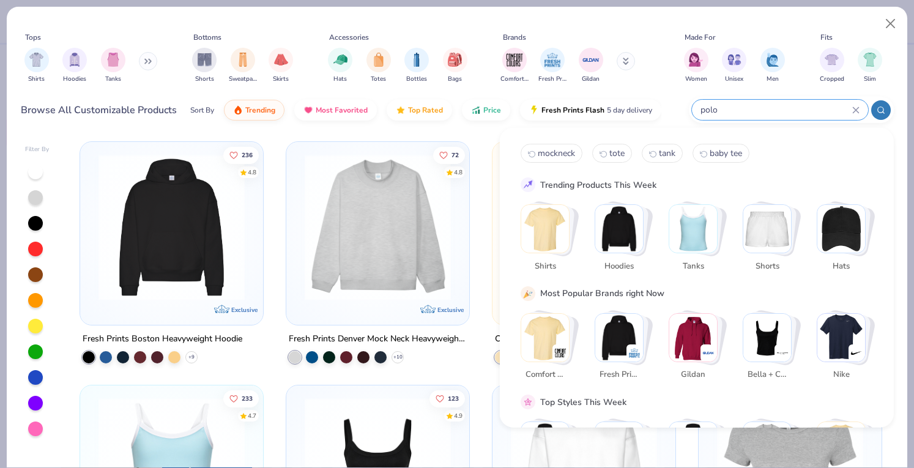
type input "polo"
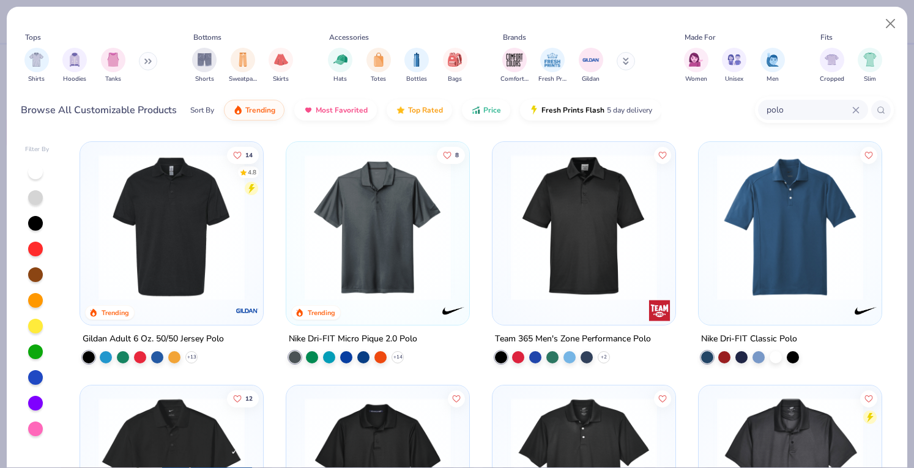
click at [748, 234] on img at bounding box center [790, 227] width 158 height 146
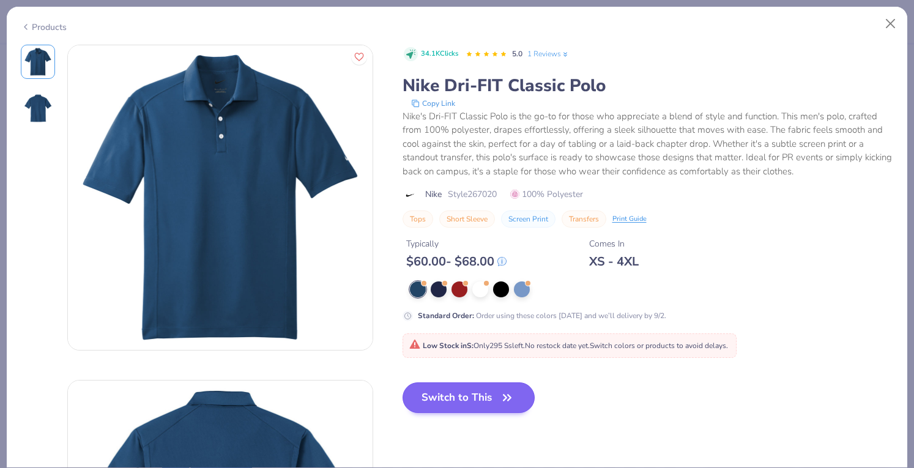
click at [461, 379] on div "34.1K Clicks 5.0 1 Reviews Nike Dri-FIT Classic Polo Copy Link Nike's Dri-FIT C…" at bounding box center [648, 239] width 491 height 388
click at [455, 393] on button "Switch to This" at bounding box center [469, 397] width 133 height 31
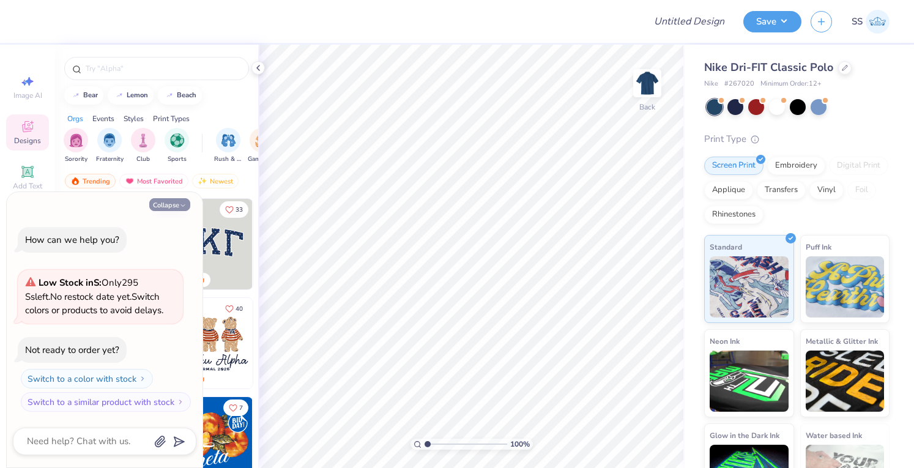
click at [168, 204] on button "Collapse" at bounding box center [169, 204] width 41 height 13
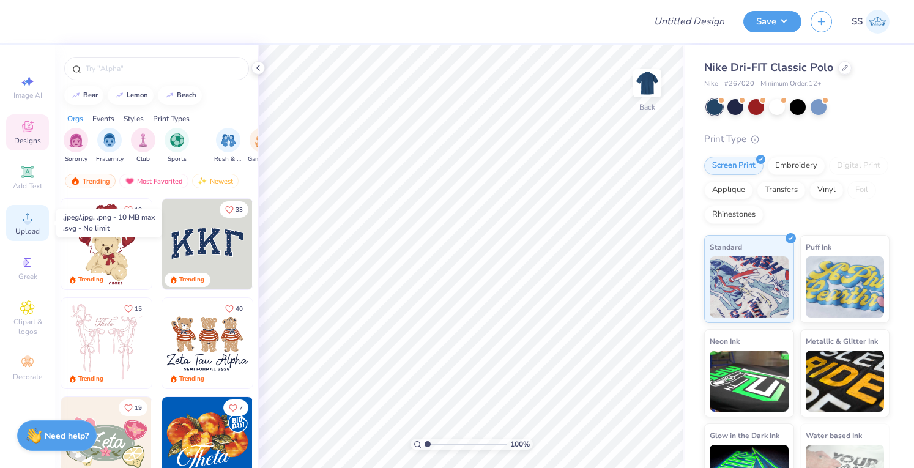
click at [25, 220] on circle at bounding box center [27, 221] width 7 height 7
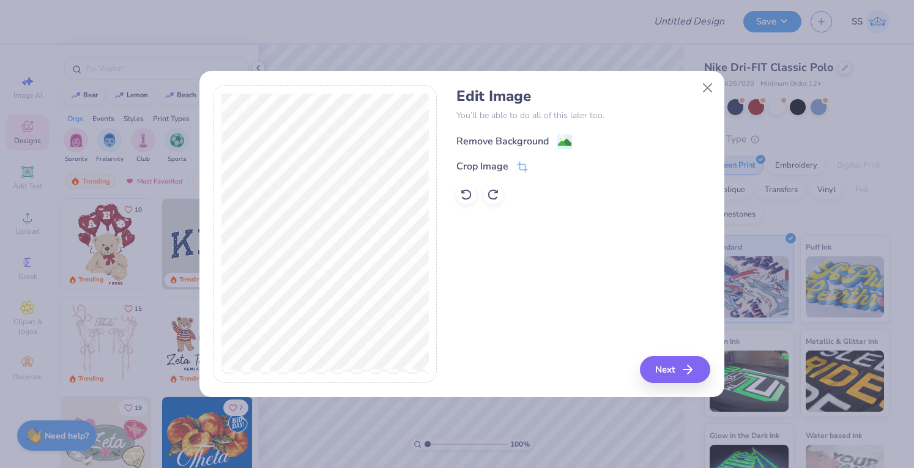
click at [501, 145] on div "Remove Background" at bounding box center [502, 141] width 92 height 15
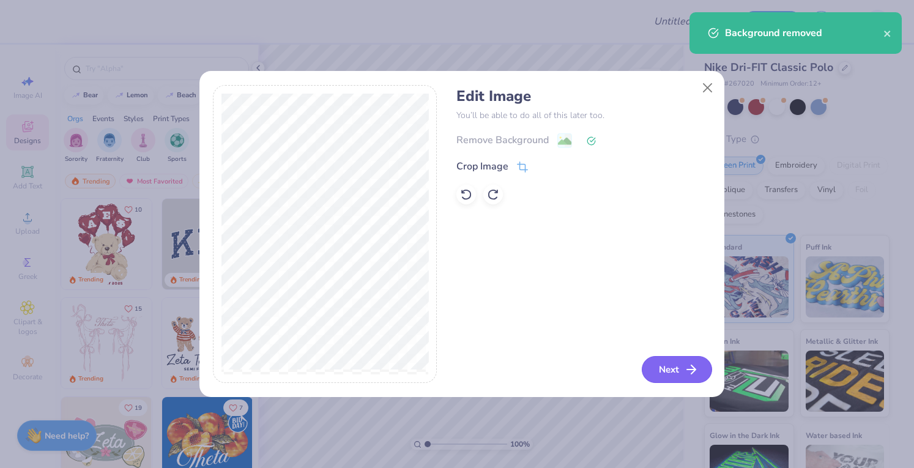
click at [673, 364] on button "Next" at bounding box center [677, 369] width 70 height 27
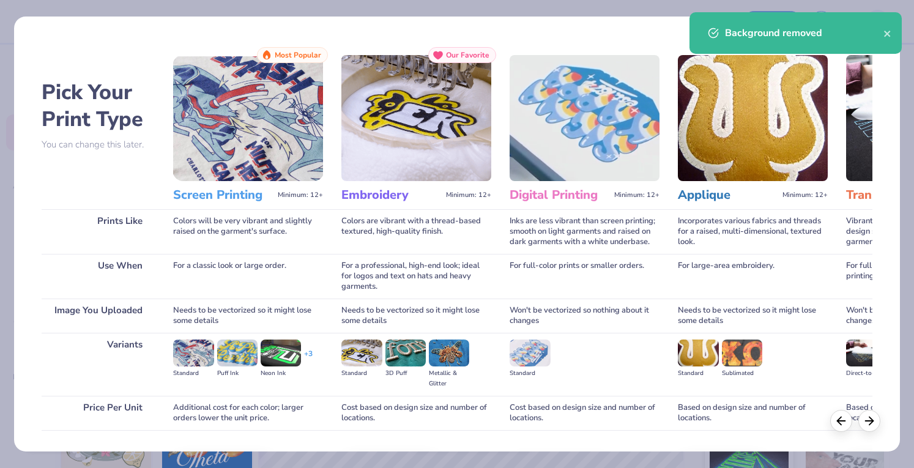
scroll to position [80, 0]
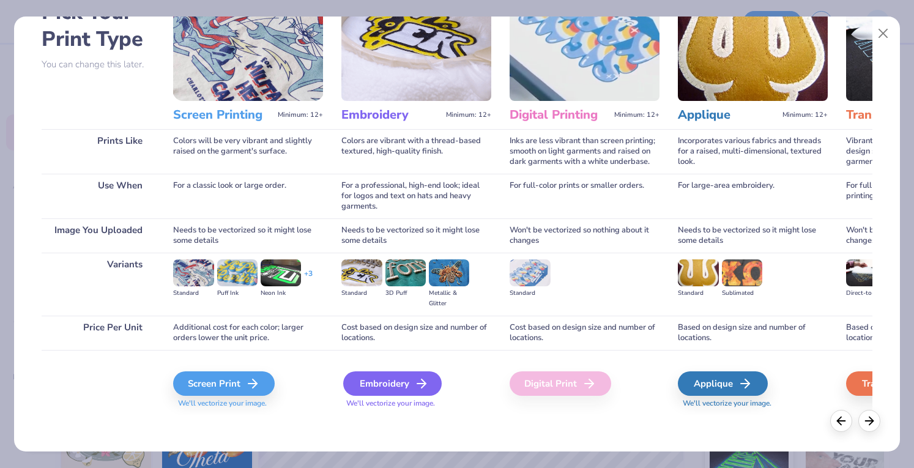
click at [365, 391] on div "Embroidery" at bounding box center [392, 383] width 98 height 24
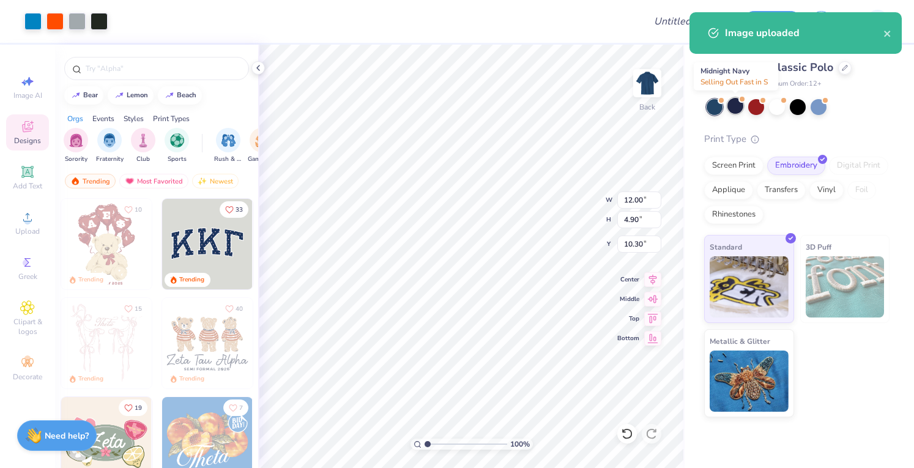
click at [733, 106] on div at bounding box center [735, 106] width 16 height 16
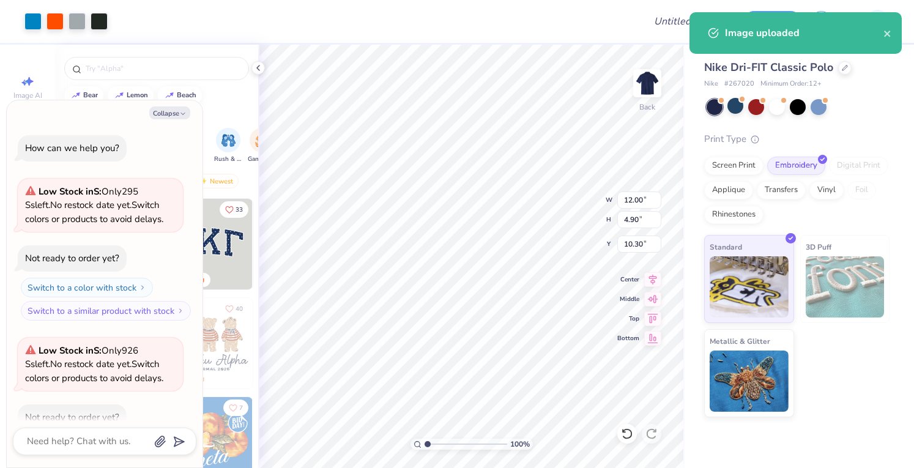
scroll to position [67, 0]
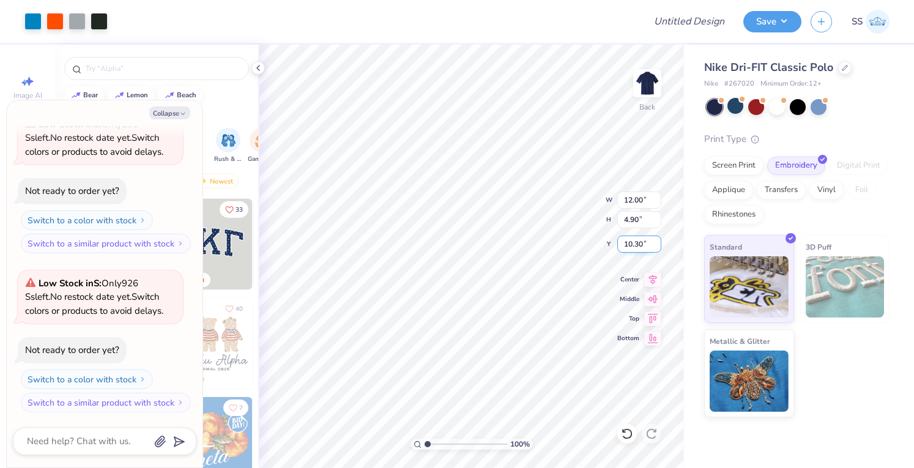
type textarea "x"
type input "6.83"
type input "2.79"
type input "12.41"
click at [794, 113] on div at bounding box center [798, 106] width 16 height 16
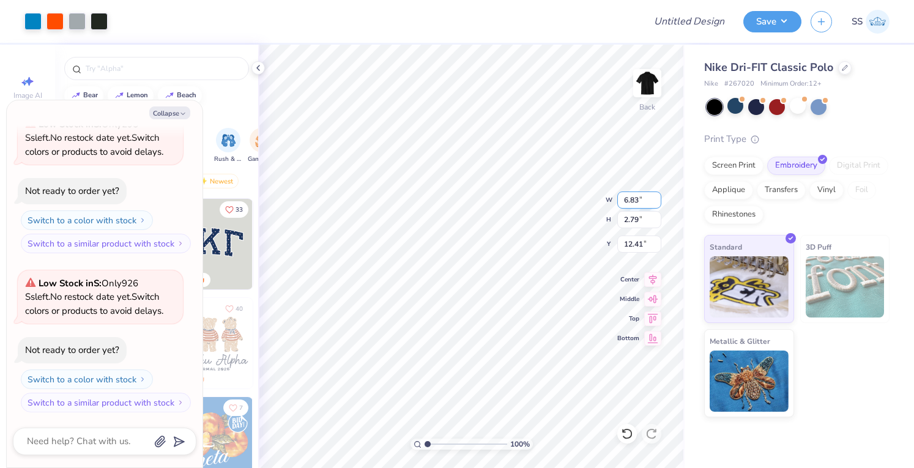
type textarea "x"
type input "3.00"
type textarea "x"
type input "3.94"
type input "1.61"
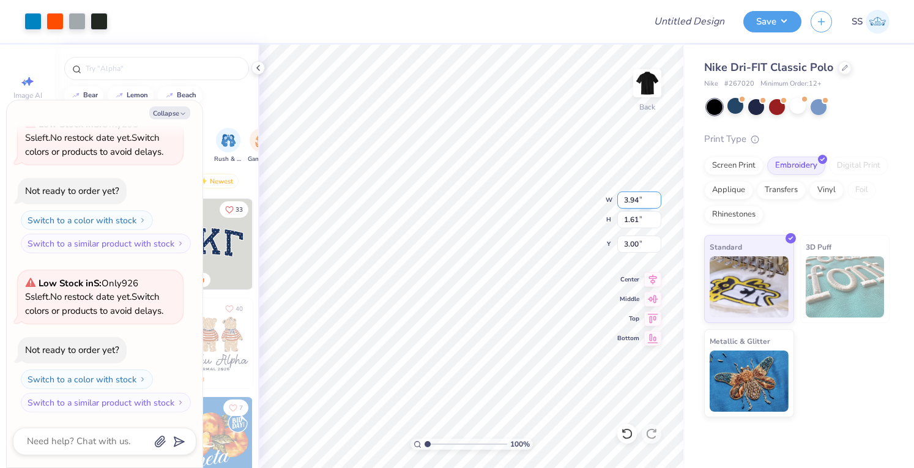
type textarea "x"
click at [685, 23] on input "Design Title" at bounding box center [704, 21] width 60 height 24
type input "S"
type textarea "x"
type input "Sw"
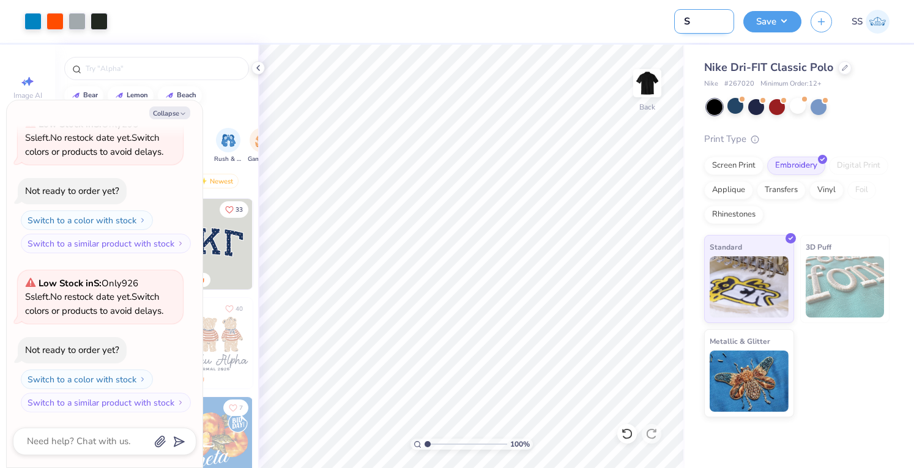
type textarea "x"
type input "Swa"
type textarea "x"
type input "Swag"
type textarea "x"
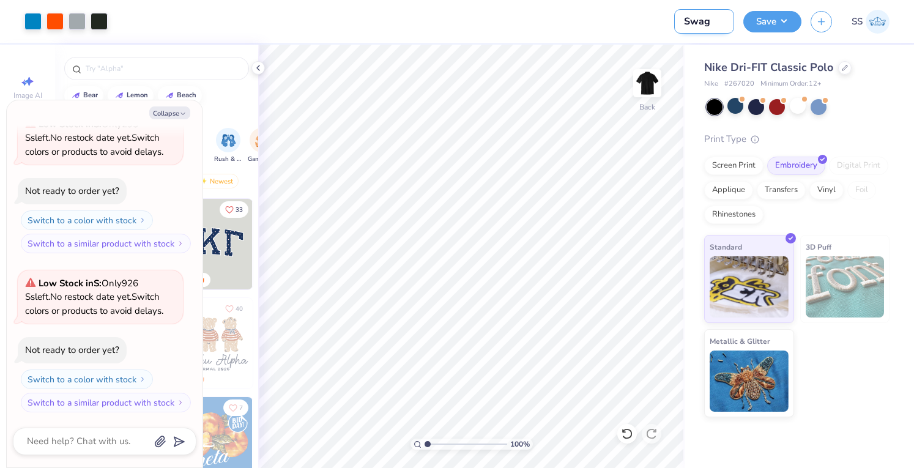
type input "Swag"
type textarea "x"
type input "Swag f"
type textarea "x"
type input "Swag fo"
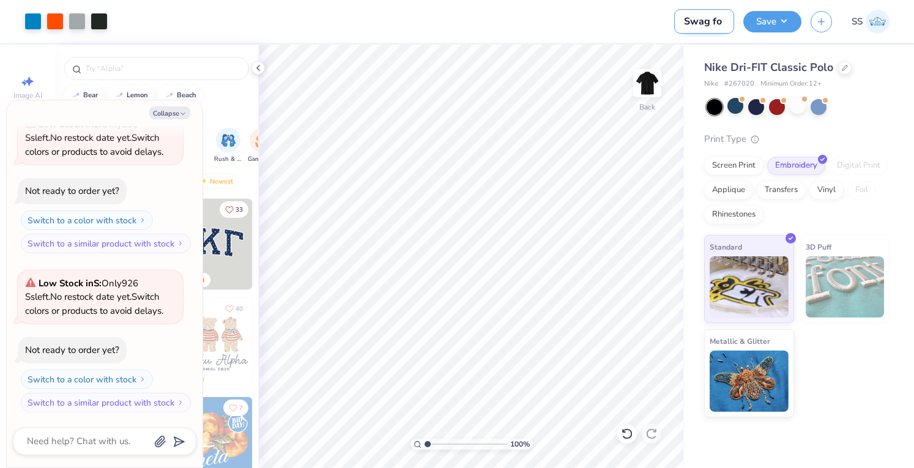
type textarea "x"
type input "Swag for"
type textarea "x"
type input "Swag for"
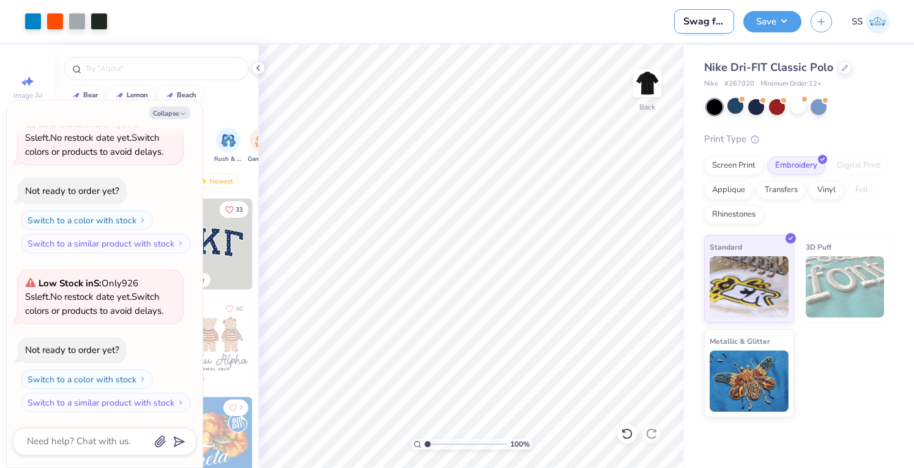
type textarea "x"
type input "Swag for S"
type textarea "x"
type input "Swag for Sy"
type textarea "x"
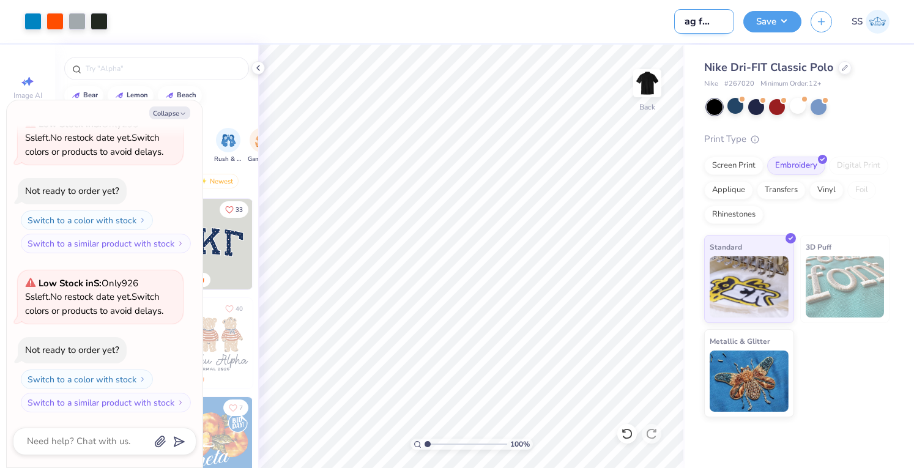
type input "Swag for Sym"
type textarea "x"
type input "Swag for Symp"
type textarea "x"
type input "Swag for Symph"
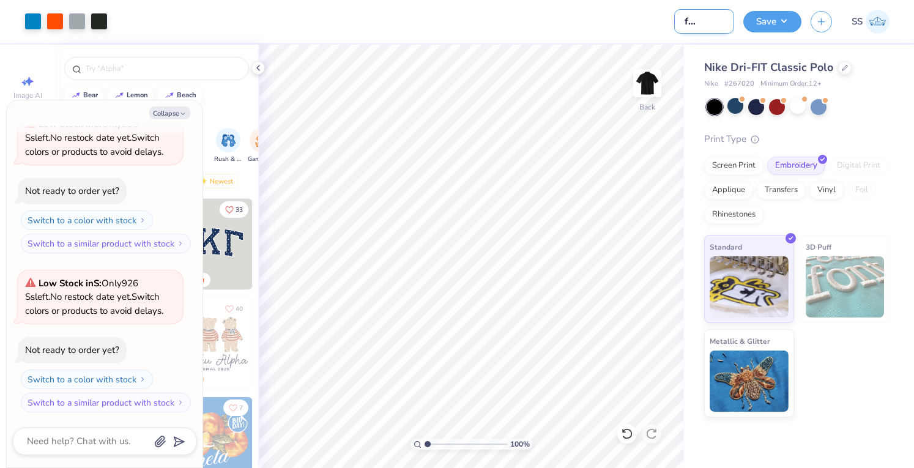
type textarea "x"
type input "Swag for Sympho"
type textarea "x"
type input "Swag for Symphon"
type textarea "x"
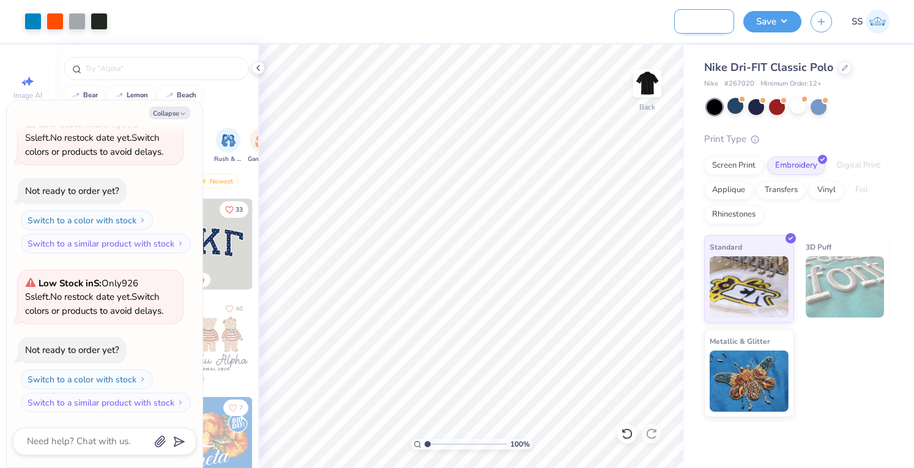
type input "Swag for Symphony"
type textarea "x"
type input "Swag for Symphony"
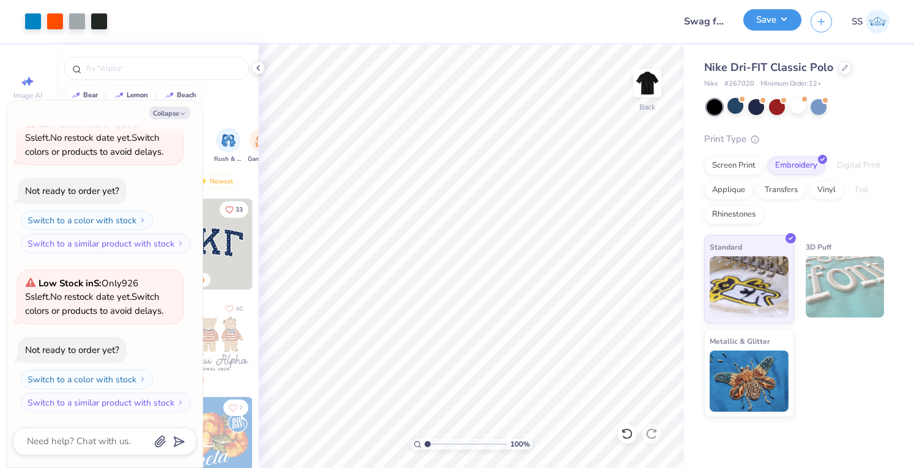
click at [768, 20] on button "Save" at bounding box center [772, 19] width 58 height 21
type textarea "x"
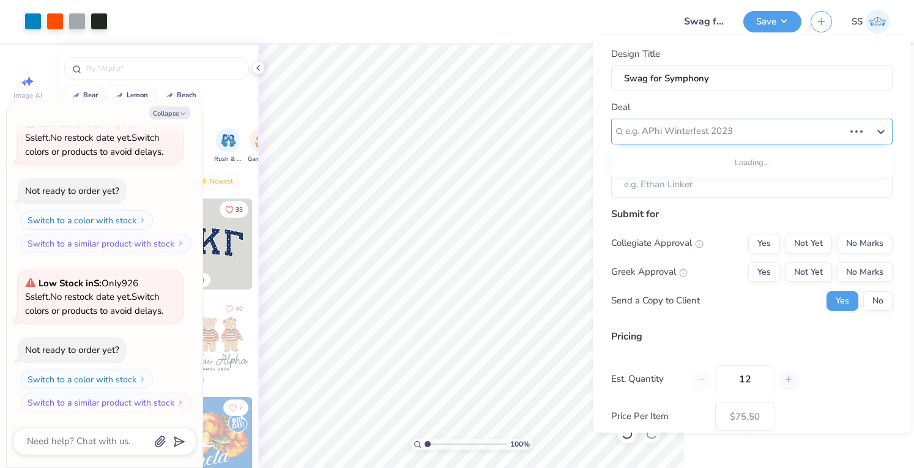
click at [847, 131] on div "e.g. APhi Winterfest 2023" at bounding box center [751, 132] width 281 height 26
type input "symp"
type textarea "x"
type input "Gary Rawding"
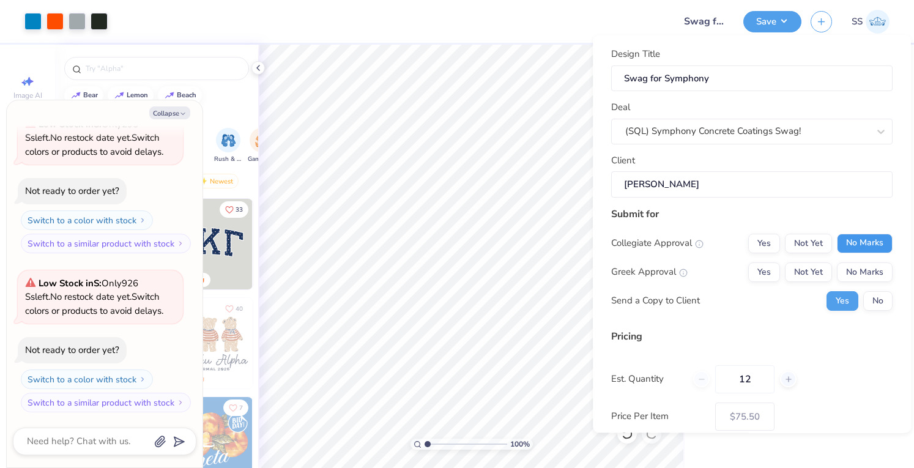
click at [855, 246] on button "No Marks" at bounding box center [865, 244] width 56 height 20
click at [857, 276] on button "No Marks" at bounding box center [865, 272] width 56 height 20
type input "$75.50"
click at [866, 300] on button "No" at bounding box center [877, 301] width 29 height 20
type textarea "x"
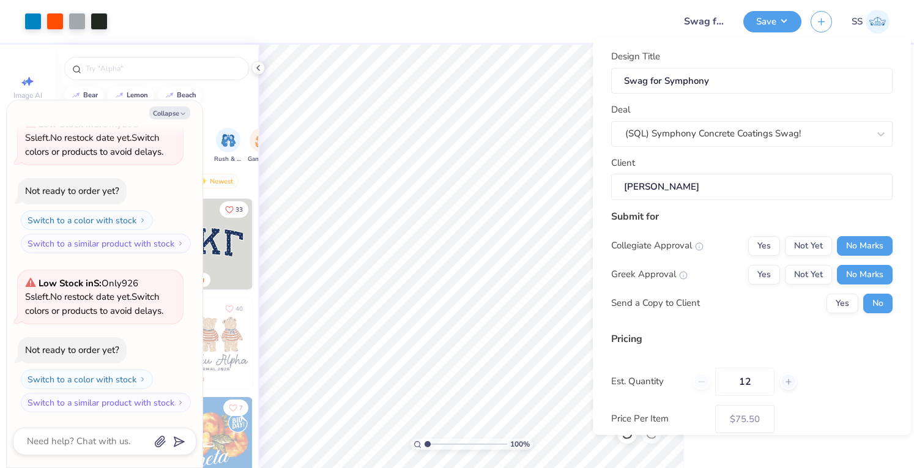
scroll to position [93, 0]
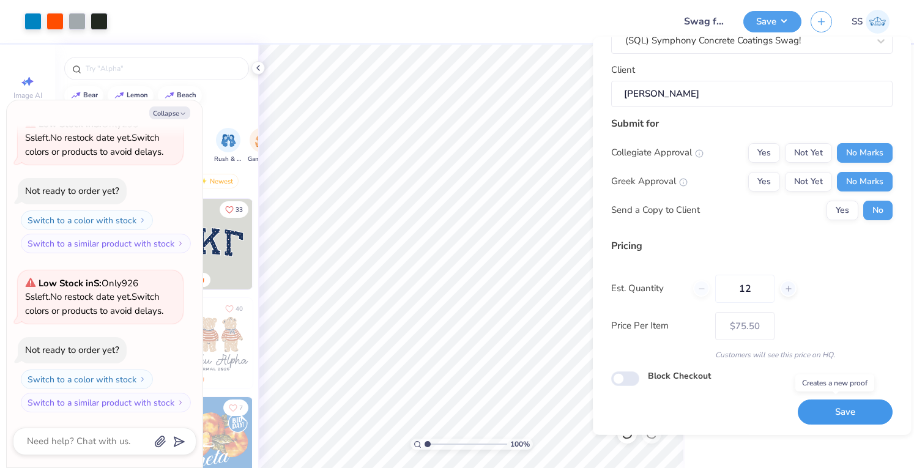
click at [802, 415] on button "Save" at bounding box center [845, 411] width 95 height 25
type input "$75.50"
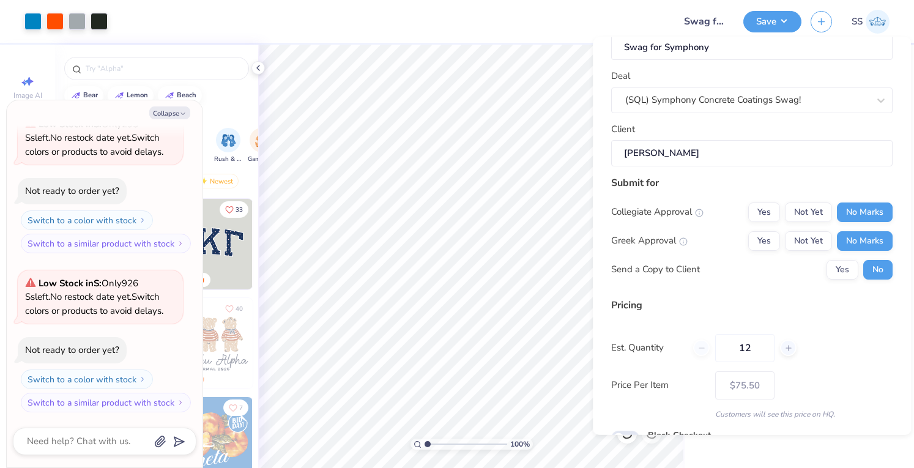
scroll to position [31, 0]
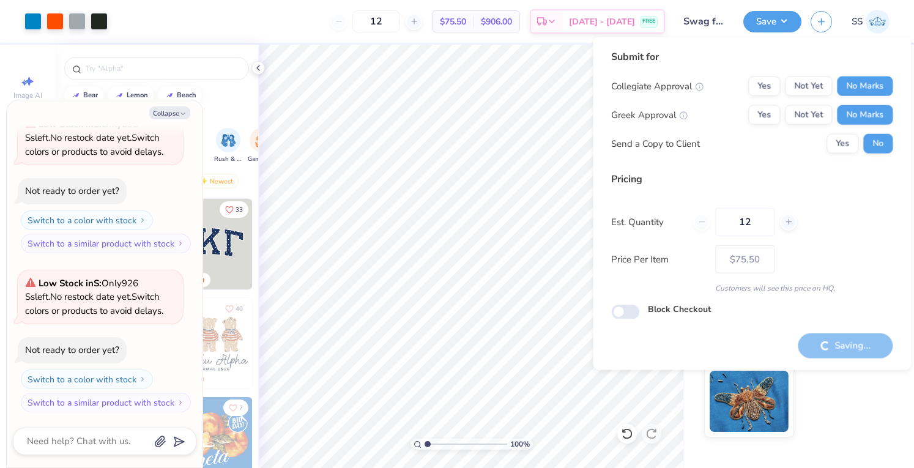
type textarea "x"
type input "– –"
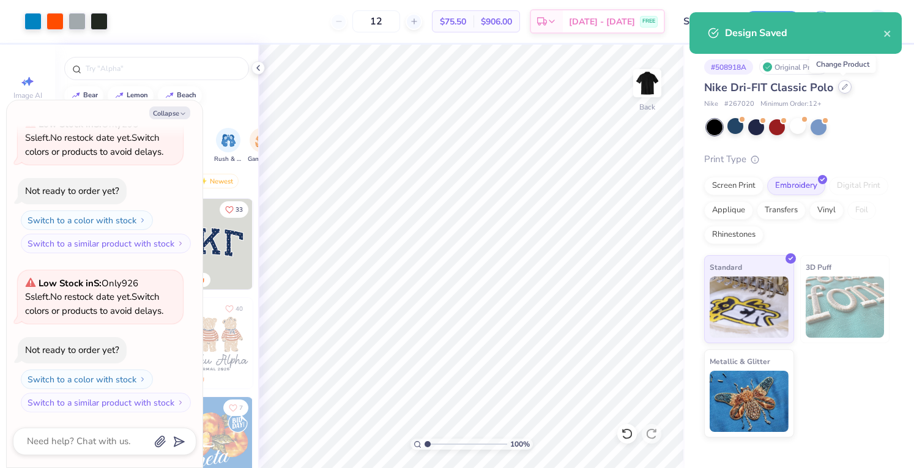
click at [842, 87] on icon at bounding box center [845, 87] width 6 height 6
type textarea "x"
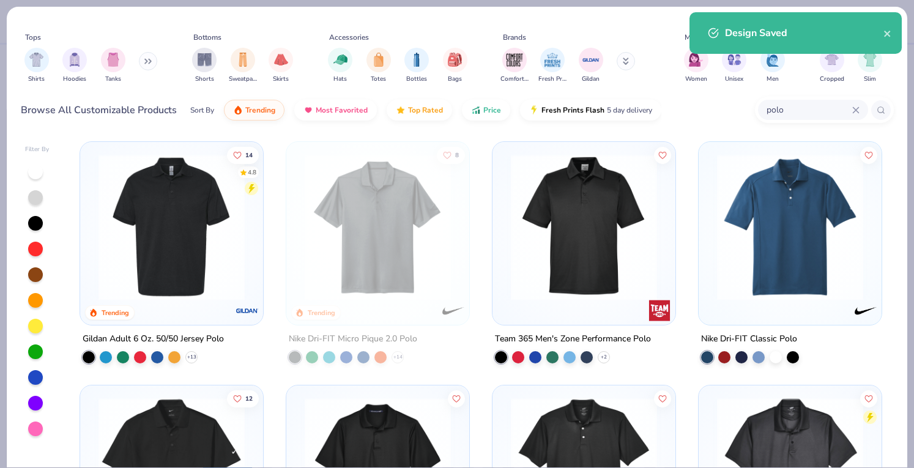
click at [784, 113] on input "polo" at bounding box center [808, 110] width 87 height 14
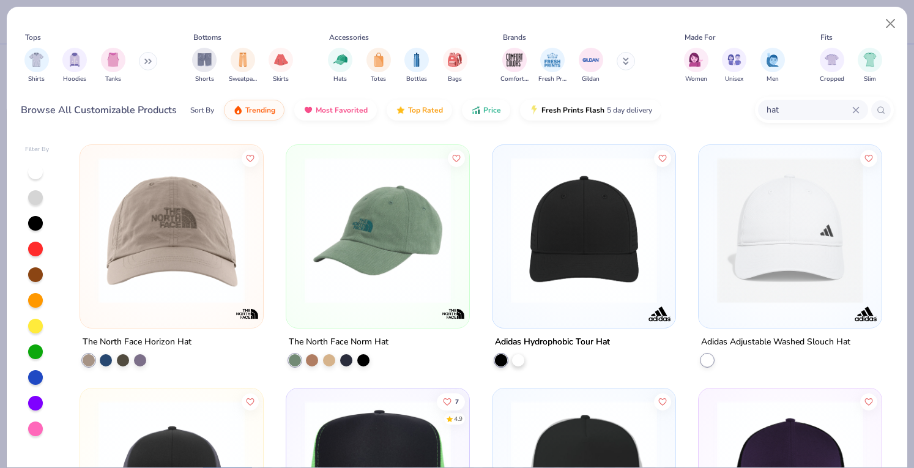
scroll to position [628, 0]
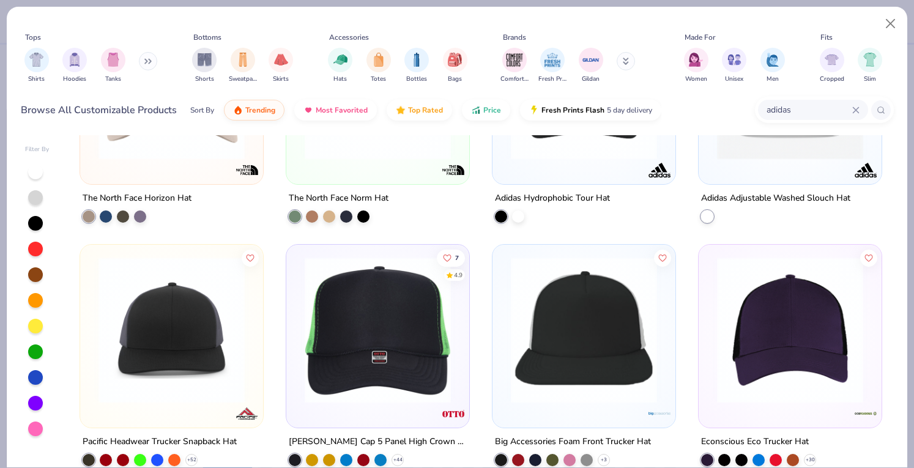
type input "adidas"
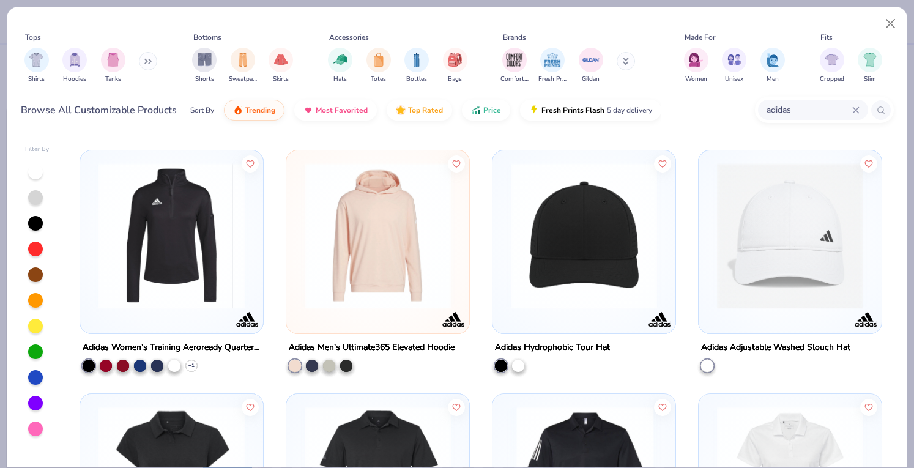
scroll to position [723, 0]
click at [847, 193] on img at bounding box center [790, 235] width 158 height 146
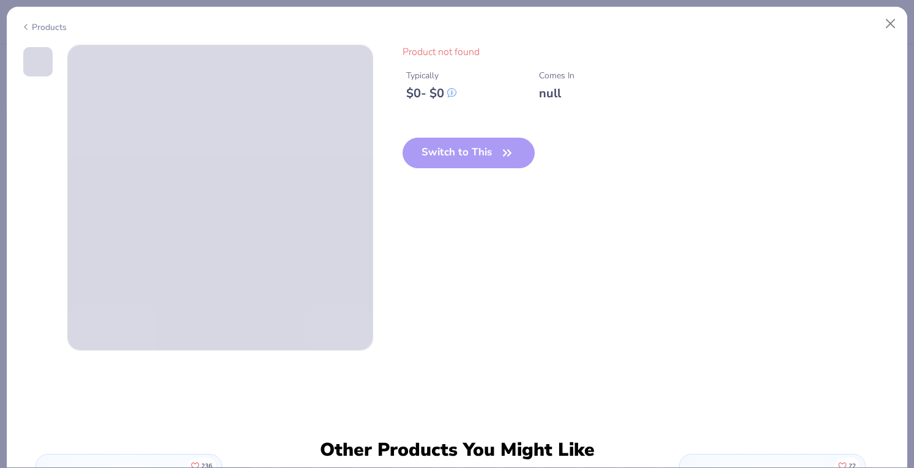
click at [48, 24] on div "Products" at bounding box center [44, 27] width 46 height 13
type textarea "x"
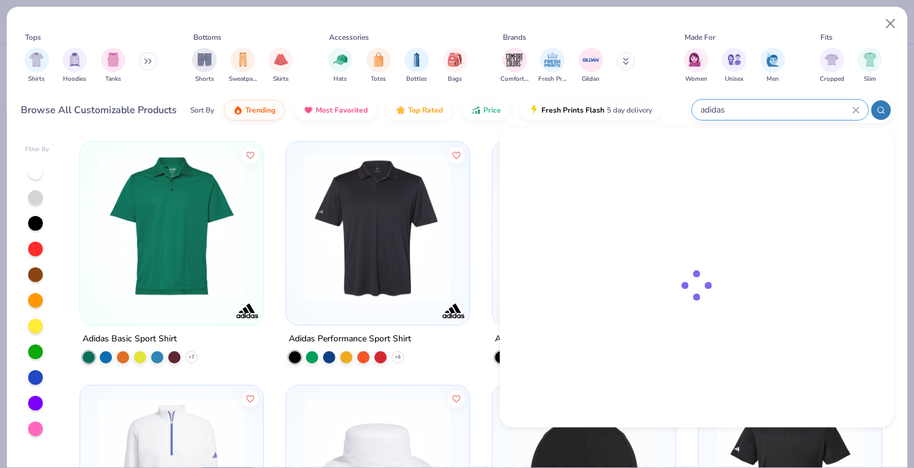
click at [776, 114] on input "adidas" at bounding box center [775, 110] width 153 height 14
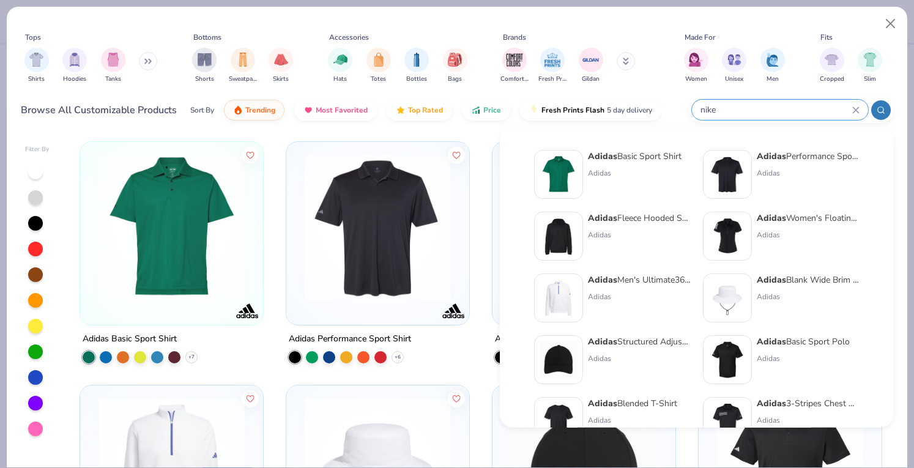
type input "nike"
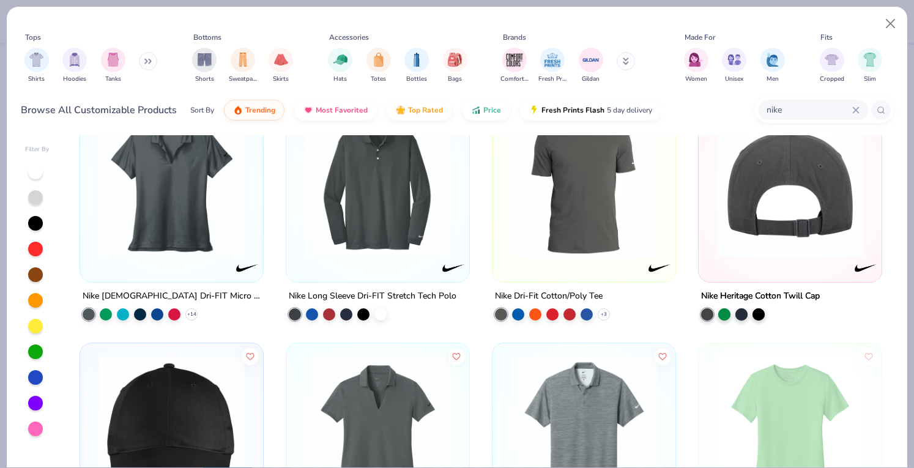
scroll to position [1261, 0]
click at [755, 227] on img at bounding box center [790, 184] width 158 height 146
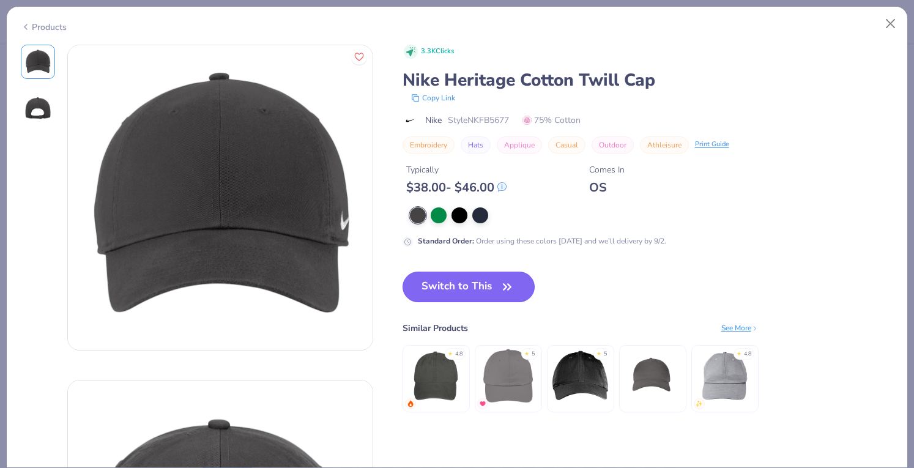
click at [451, 273] on button "Switch to This" at bounding box center [469, 287] width 133 height 31
click at [442, 280] on button "Switch to This" at bounding box center [469, 287] width 133 height 31
click at [447, 288] on button "Switch to This" at bounding box center [469, 287] width 133 height 31
click at [479, 284] on button "Switch to This" at bounding box center [469, 287] width 133 height 31
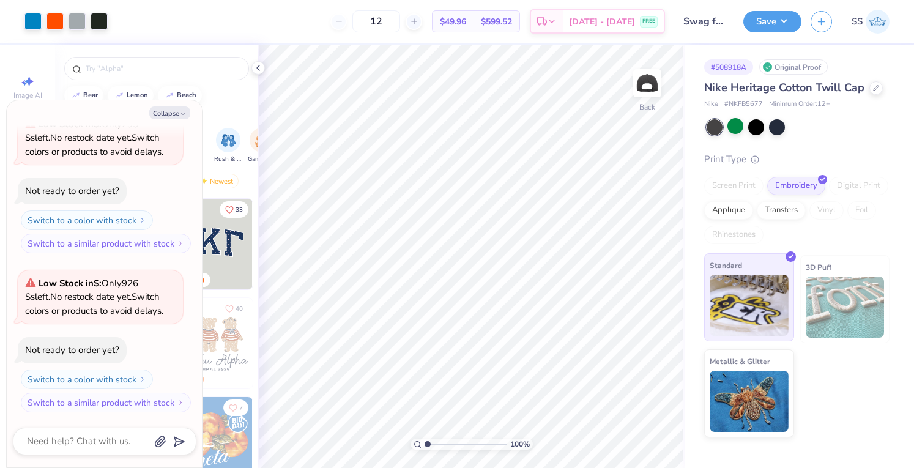
click at [763, 317] on div "Art colors 12 $49.96 Per Item $599.52 Total Est. Delivery Aug 30 - Sep 2 FREE D…" at bounding box center [457, 234] width 914 height 468
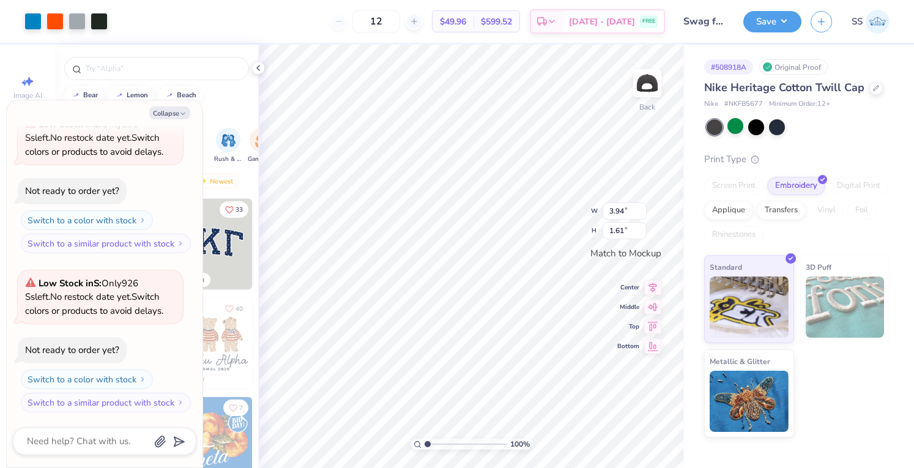
type textarea "x"
type input "2.88"
type input "1.18"
click at [779, 29] on button "Save" at bounding box center [772, 19] width 58 height 21
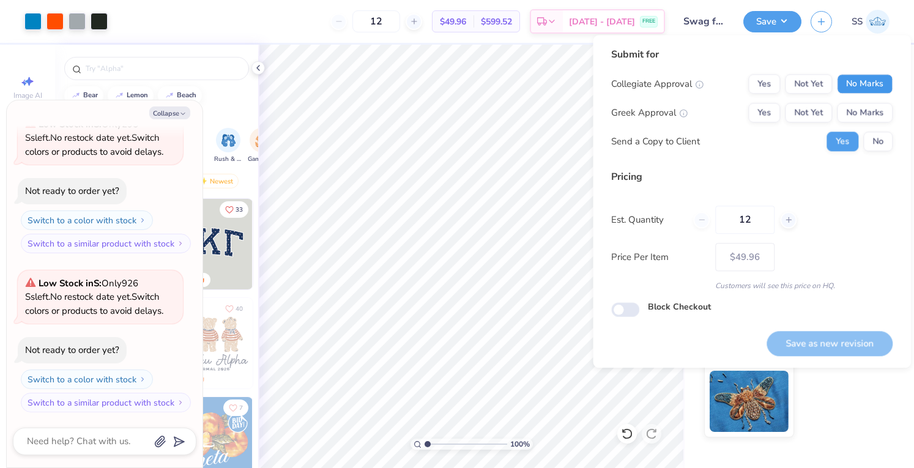
click at [855, 83] on button "No Marks" at bounding box center [865, 84] width 56 height 20
drag, startPoint x: 863, startPoint y: 113, endPoint x: 878, endPoint y: 144, distance: 35.3
click at [878, 144] on div "Collegiate Approval Yes Not Yet No Marks Greek Approval Yes Not Yet No Marks Se…" at bounding box center [751, 112] width 281 height 77
click at [878, 144] on button "No" at bounding box center [877, 142] width 29 height 20
type textarea "x"
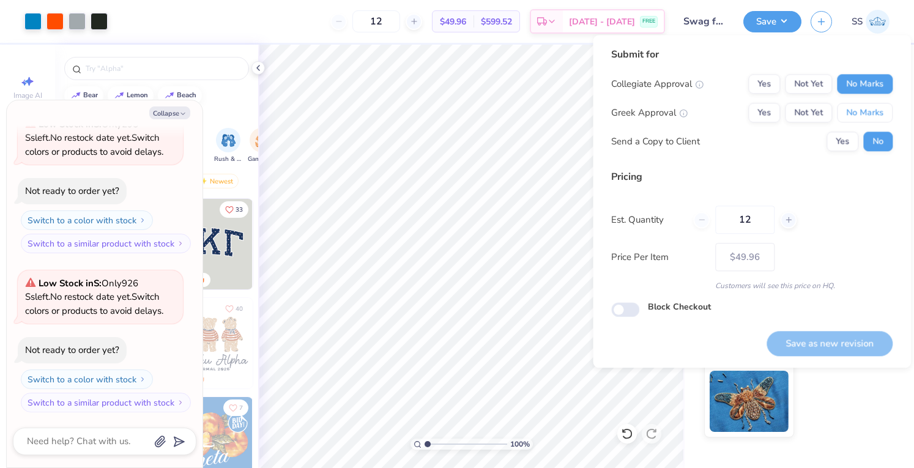
drag, startPoint x: 870, startPoint y: 116, endPoint x: 830, endPoint y: 351, distance: 238.5
click at [830, 351] on div "Submit for Collegiate Approval Yes Not Yet No Marks Greek Approval Yes Not Yet …" at bounding box center [751, 201] width 281 height 308
click at [830, 351] on div "Save as new revision" at bounding box center [830, 343] width 126 height 25
drag, startPoint x: 852, startPoint y: 114, endPoint x: 859, endPoint y: 114, distance: 7.3
click at [859, 114] on button "No Marks" at bounding box center [865, 113] width 56 height 20
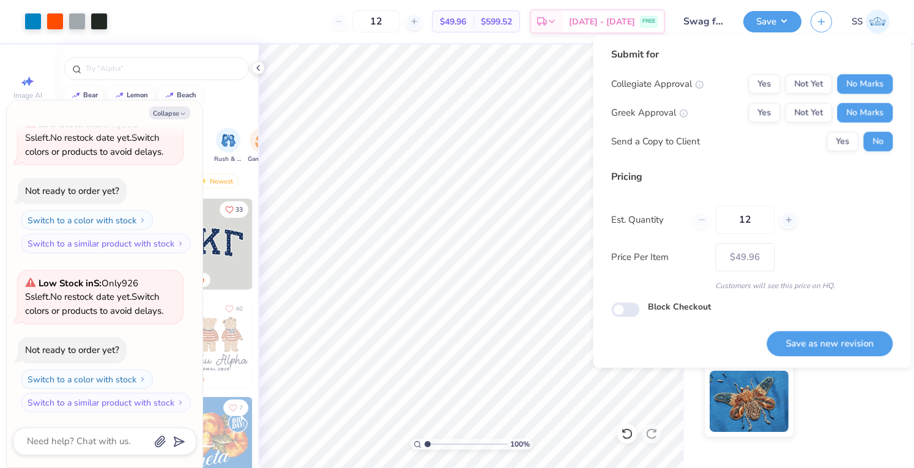
click at [859, 114] on button "No Marks" at bounding box center [865, 113] width 56 height 20
click at [795, 333] on button "Save as new revision" at bounding box center [830, 343] width 126 height 25
type input "$49.96"
type textarea "x"
checkbox input "true"
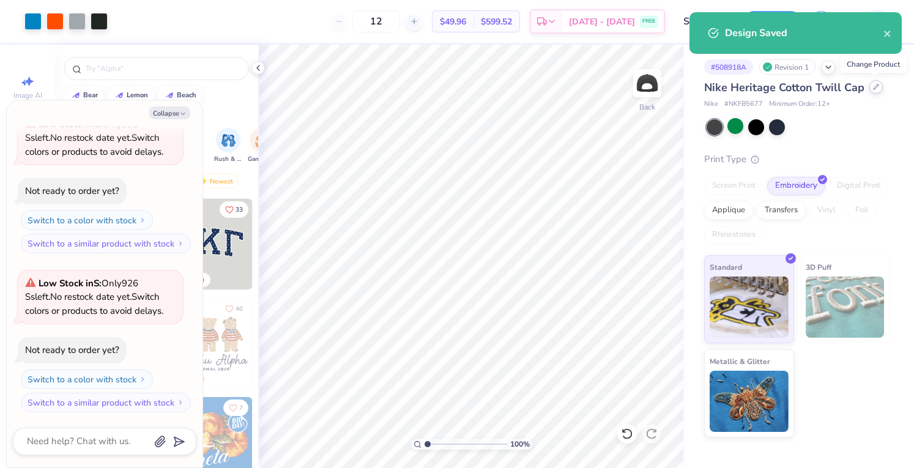
click at [878, 87] on div at bounding box center [875, 86] width 13 height 13
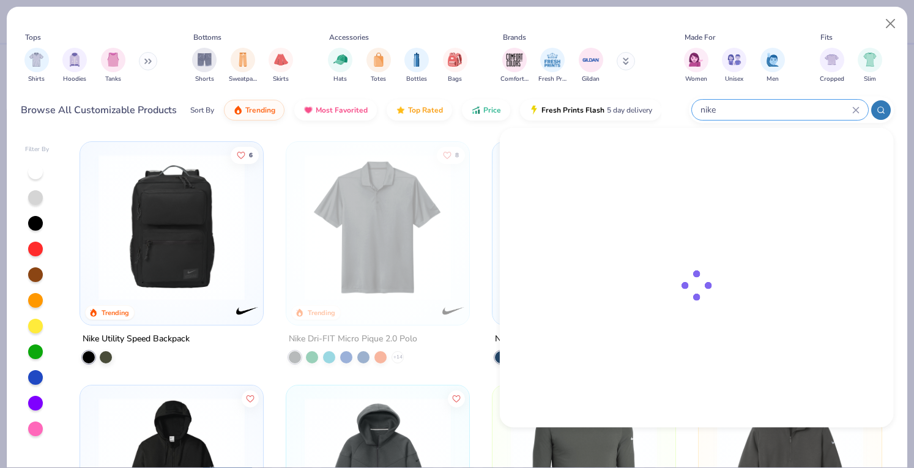
click at [781, 107] on input "nike" at bounding box center [775, 110] width 153 height 14
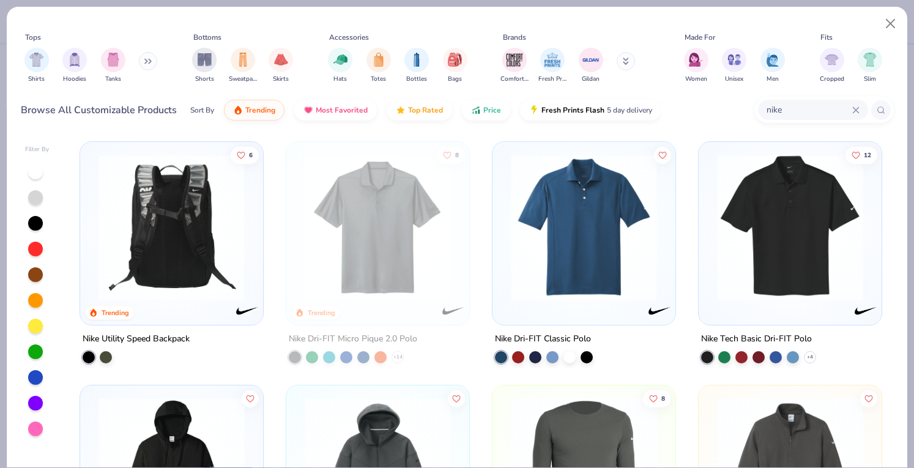
click at [92, 245] on img at bounding box center [12, 227] width 158 height 146
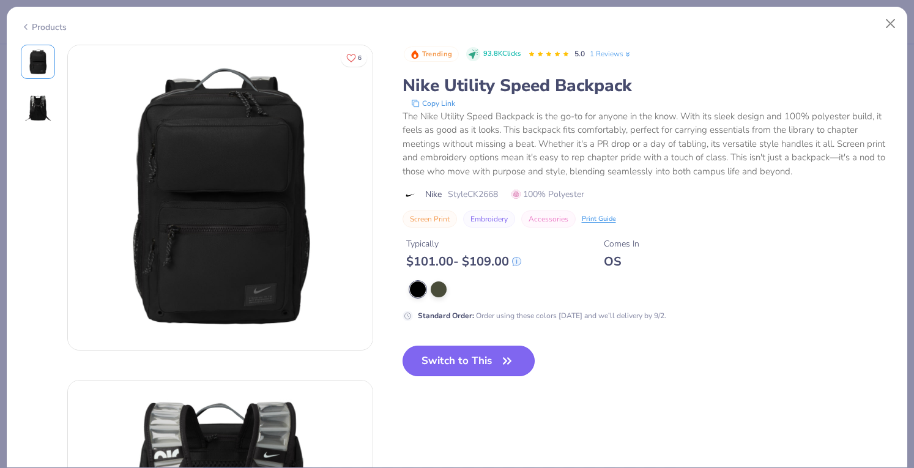
click at [467, 362] on button "Switch to This" at bounding box center [469, 361] width 133 height 31
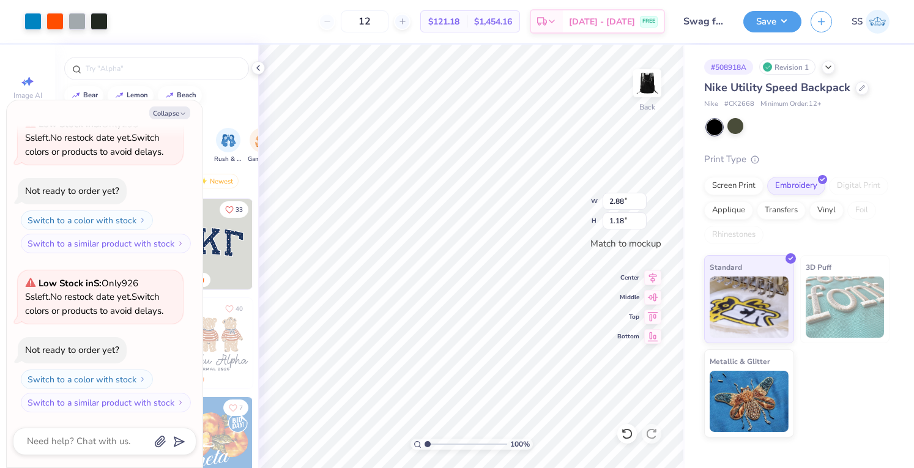
type textarea "x"
type input "4.87"
type input "1.99"
click at [768, 25] on button "Save" at bounding box center [772, 19] width 58 height 21
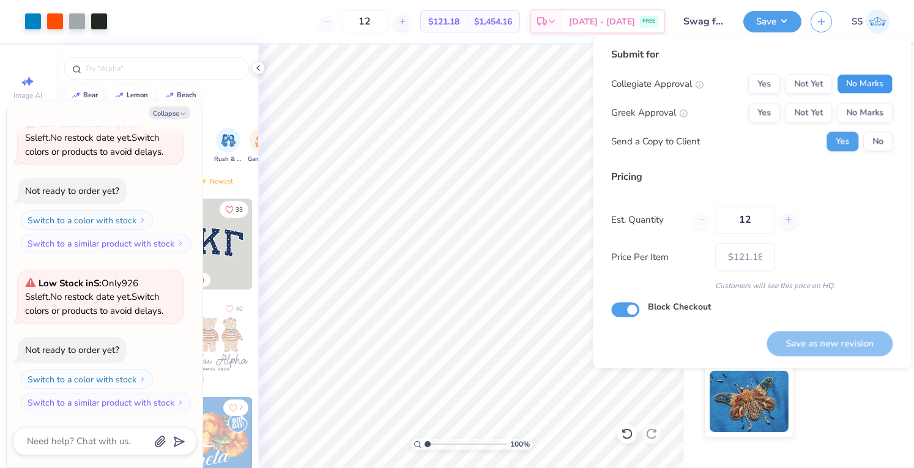
click at [883, 93] on button "No Marks" at bounding box center [865, 84] width 56 height 20
drag, startPoint x: 883, startPoint y: 117, endPoint x: 883, endPoint y: 145, distance: 28.1
click at [883, 145] on div "Collegiate Approval Yes Not Yet No Marks Greek Approval Yes Not Yet No Marks Se…" at bounding box center [751, 112] width 281 height 77
click at [883, 145] on button "No" at bounding box center [877, 142] width 29 height 20
type textarea "x"
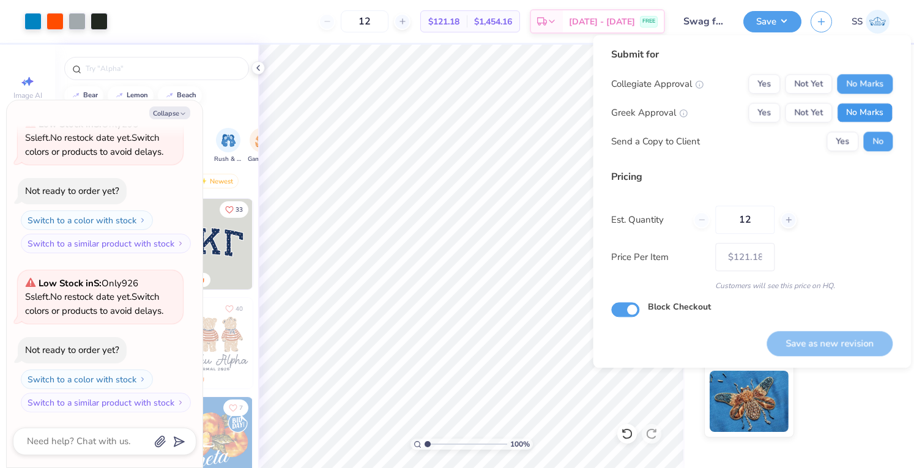
click at [875, 122] on button "No Marks" at bounding box center [865, 113] width 56 height 20
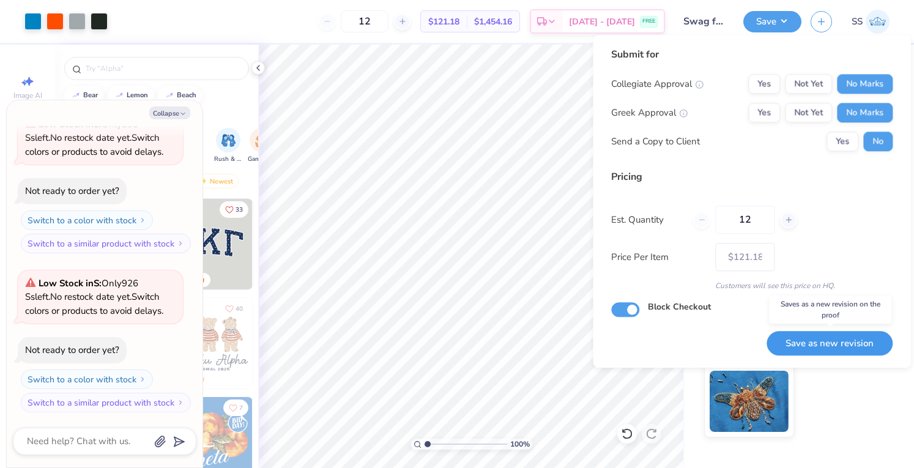
click at [826, 352] on button "Save as new revision" at bounding box center [830, 343] width 126 height 25
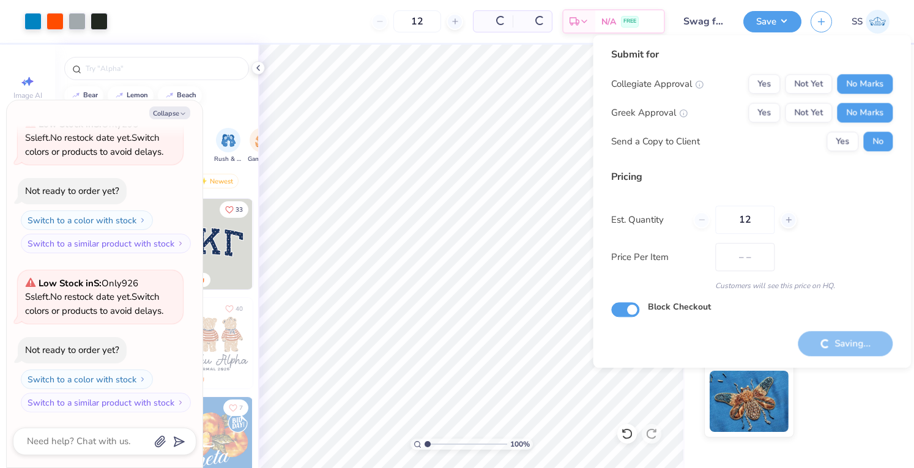
type input "$121.18"
type textarea "x"
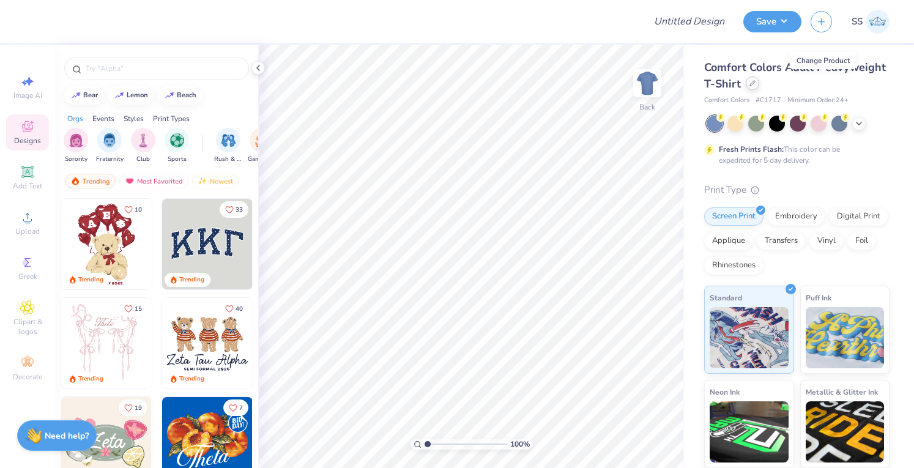
click at [755, 80] on icon at bounding box center [752, 83] width 6 height 6
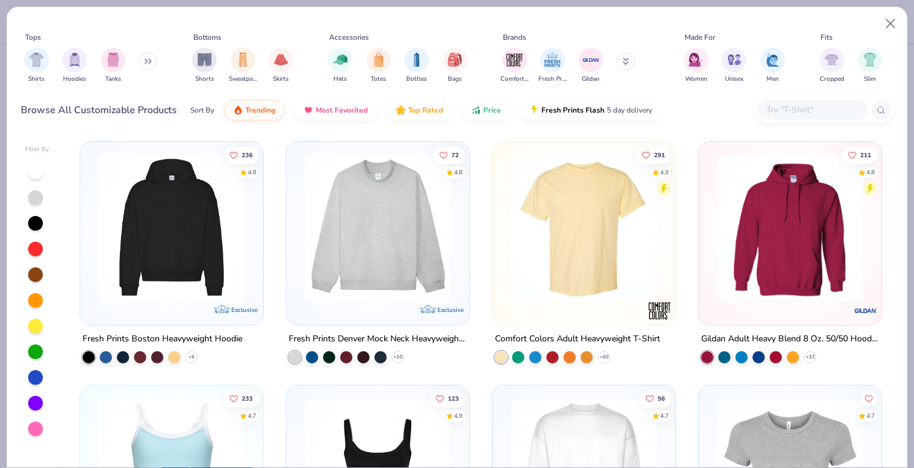
click at [800, 111] on input "text" at bounding box center [812, 110] width 94 height 14
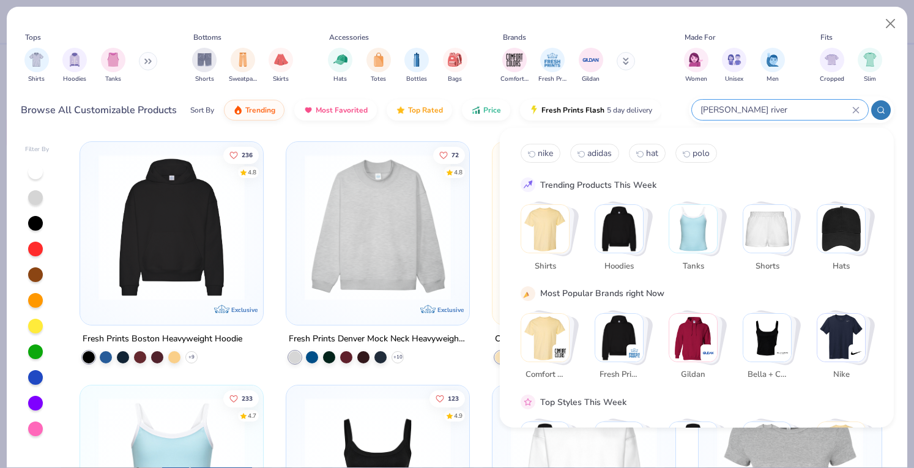
type input "[PERSON_NAME] river"
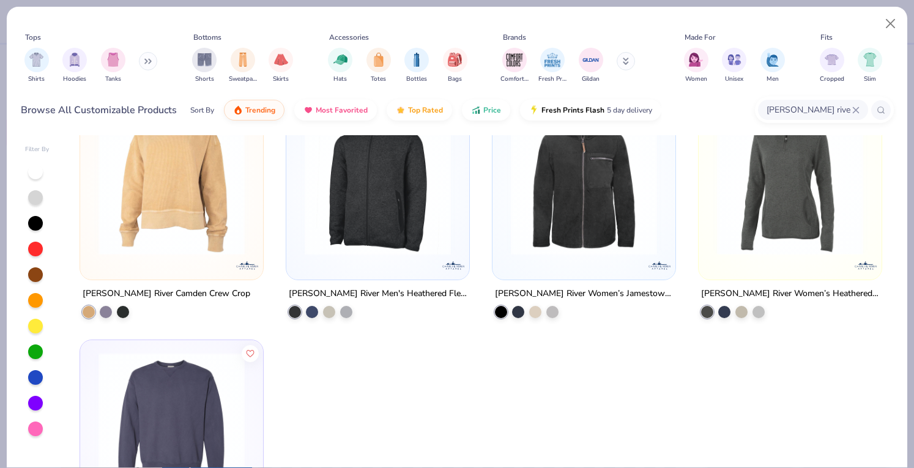
scroll to position [483, 0]
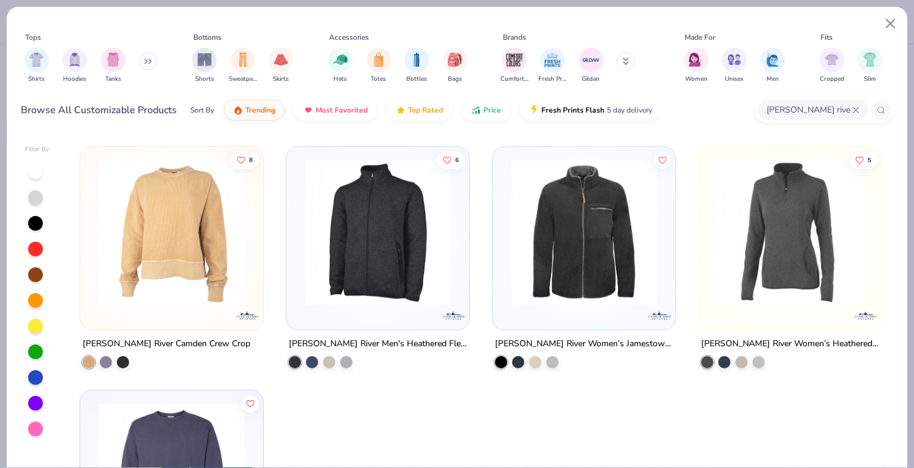
click at [556, 272] on img at bounding box center [584, 231] width 158 height 146
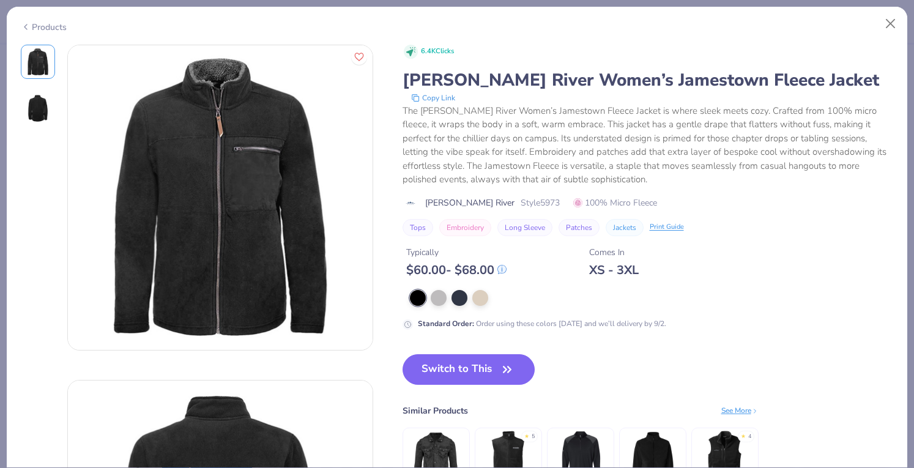
click at [489, 351] on div "6.4K Clicks [PERSON_NAME] River Women’s Jamestown Fleece Jacket Copy Link The […" at bounding box center [648, 282] width 491 height 475
click at [490, 366] on button "Switch to This" at bounding box center [469, 369] width 133 height 31
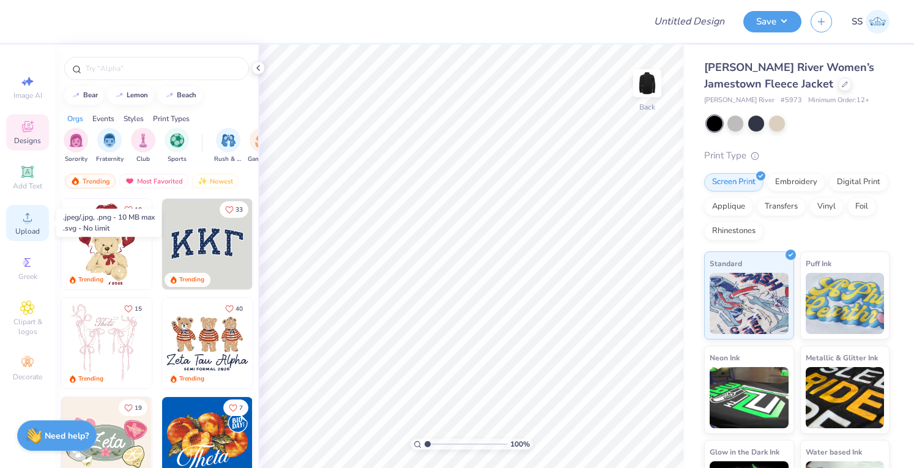
click at [29, 217] on icon at bounding box center [27, 217] width 15 height 15
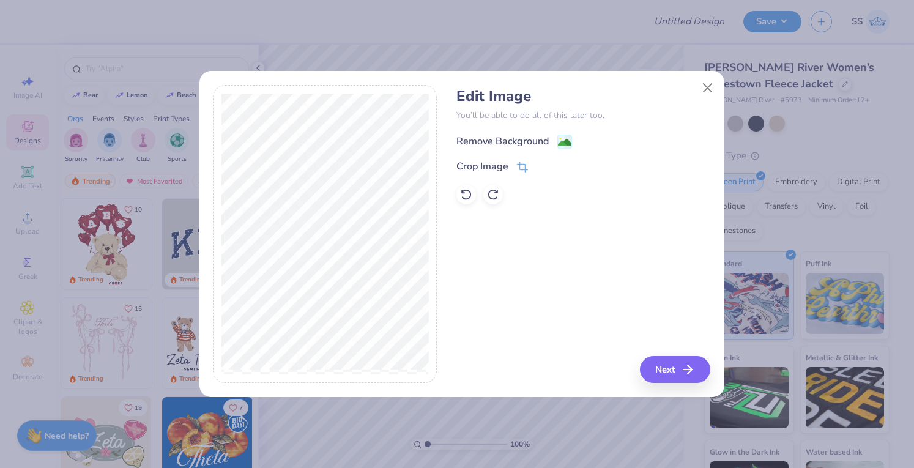
click at [507, 143] on div "Remove Background" at bounding box center [502, 141] width 92 height 15
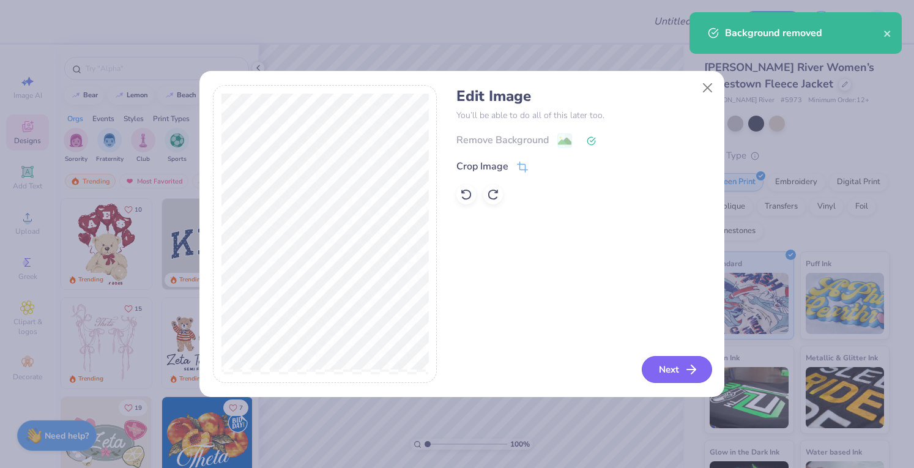
click at [681, 368] on button "Next" at bounding box center [677, 369] width 70 height 27
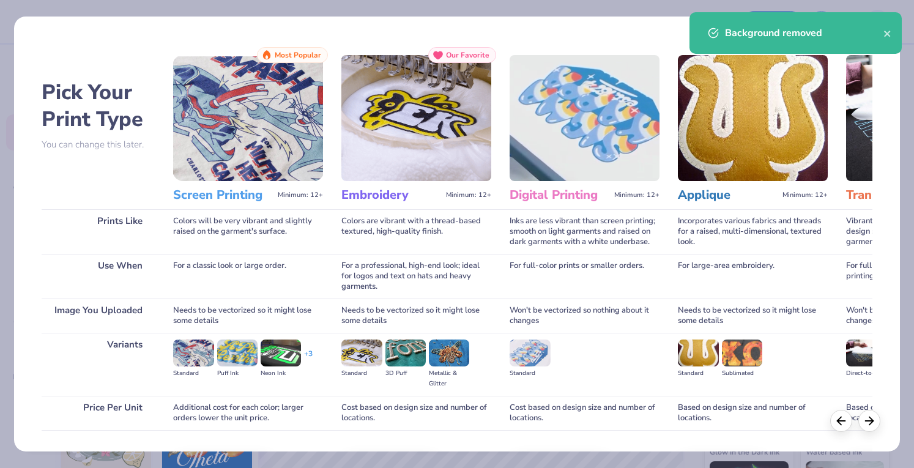
scroll to position [80, 0]
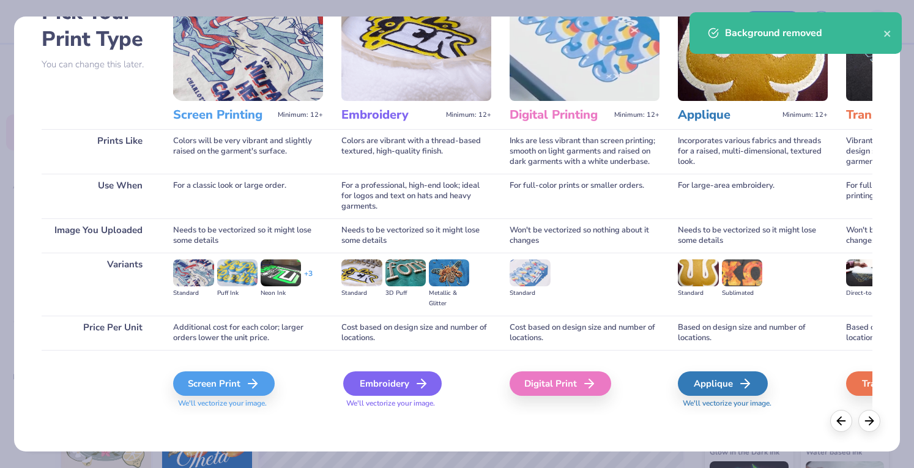
click at [425, 375] on div "Embroidery" at bounding box center [392, 383] width 98 height 24
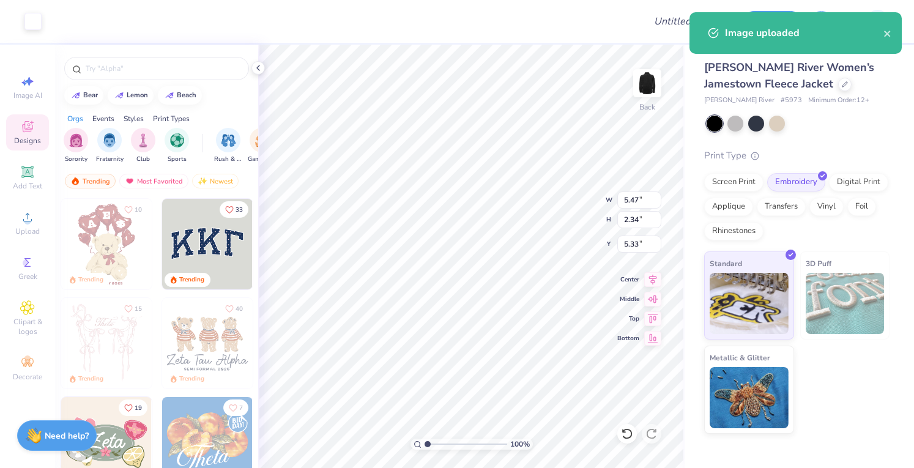
type input "3.79"
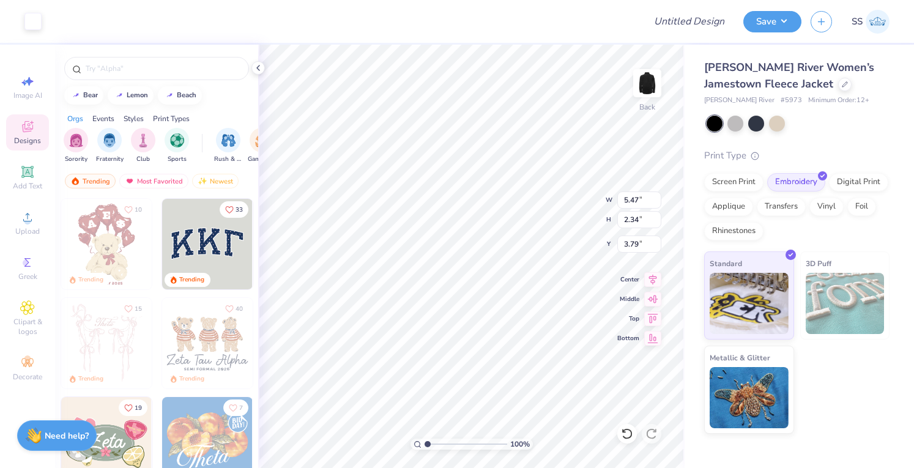
type input "3.90"
type input "1.67"
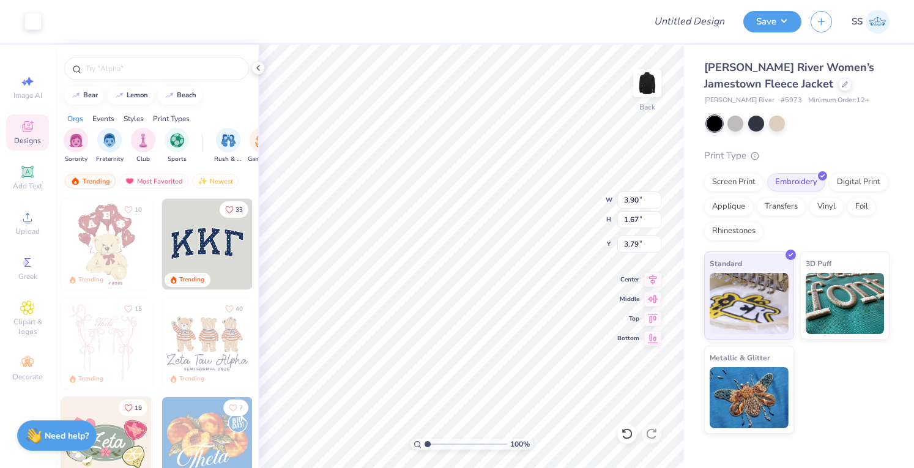
type input "3.37"
click at [717, 26] on input "Design Title" at bounding box center [704, 21] width 60 height 24
type input "Jackets for Mentor Lead"
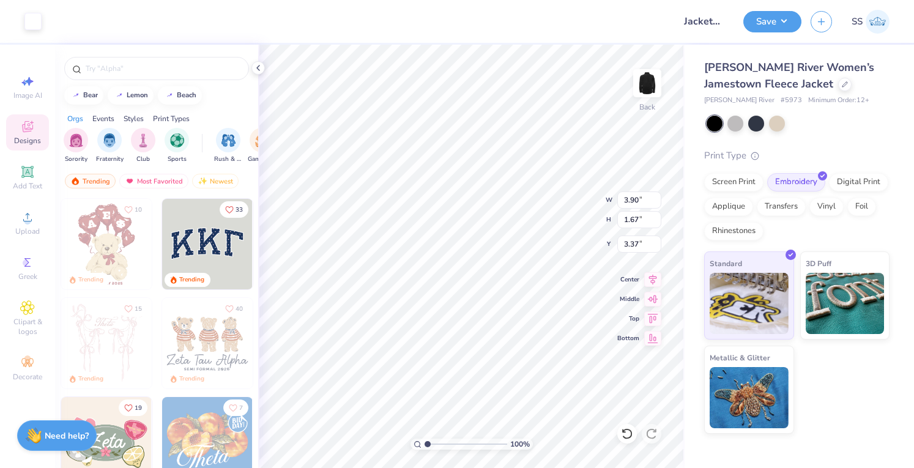
click at [796, 39] on div "Save SS" at bounding box center [828, 21] width 171 height 43
click at [779, 27] on button "Save" at bounding box center [772, 19] width 58 height 21
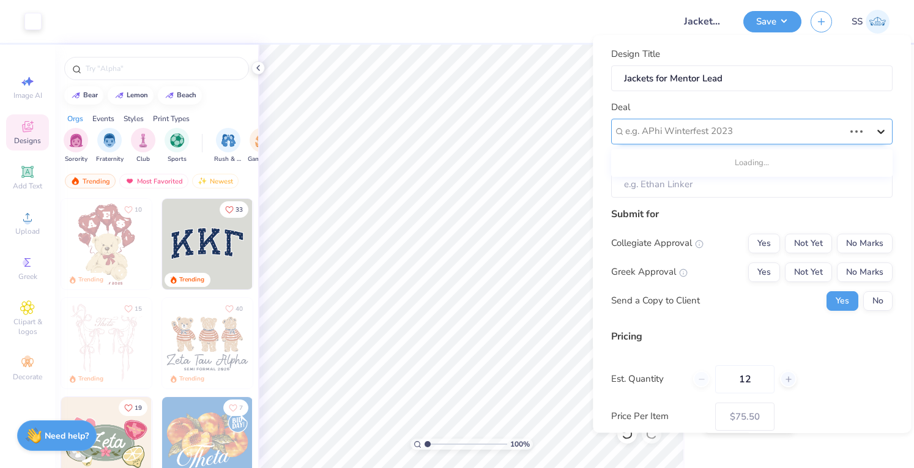
click at [875, 125] on icon at bounding box center [881, 131] width 12 height 12
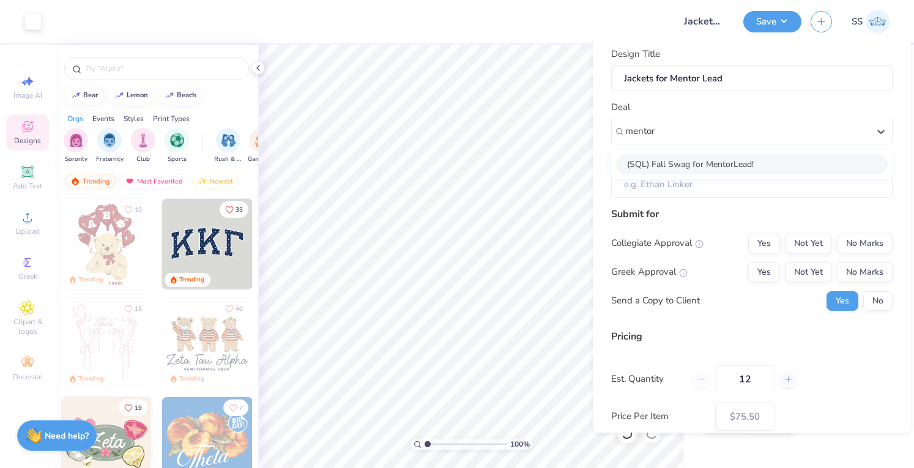
click at [837, 163] on div "(SQL) Fall Swag for MentorLead!" at bounding box center [752, 164] width 272 height 20
type input "mentor"
type input "[PERSON_NAME]"
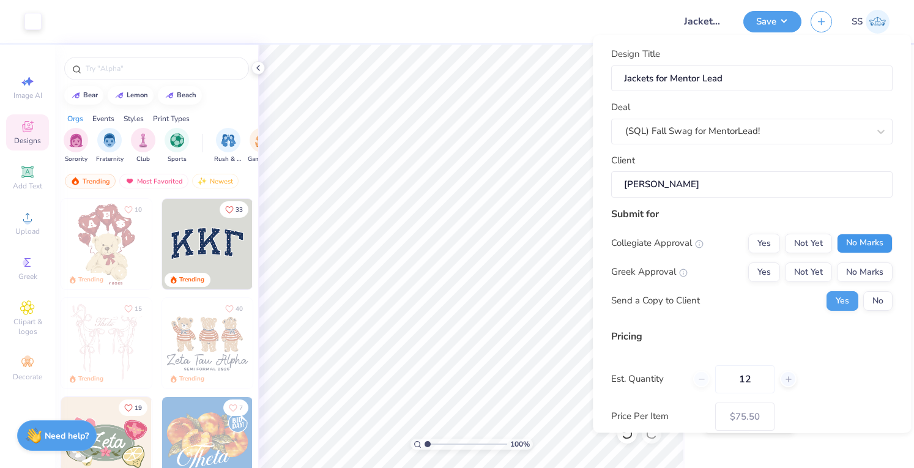
click at [853, 236] on button "No Marks" at bounding box center [865, 244] width 56 height 20
drag, startPoint x: 856, startPoint y: 276, endPoint x: 868, endPoint y: 303, distance: 29.9
click at [868, 303] on div "Collegiate Approval Yes Not Yet No Marks Greek Approval Yes Not Yet No Marks Se…" at bounding box center [751, 272] width 281 height 77
click at [868, 303] on button "No" at bounding box center [877, 301] width 29 height 20
click at [858, 277] on button "No Marks" at bounding box center [865, 272] width 56 height 20
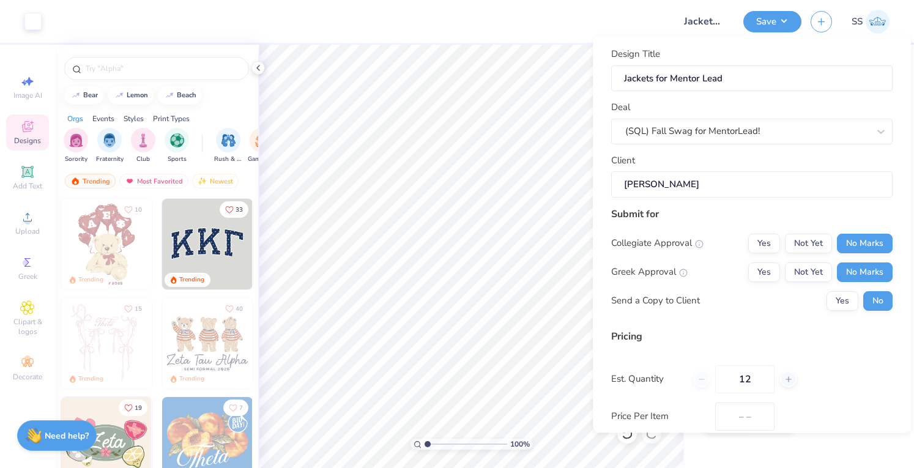
scroll to position [93, 0]
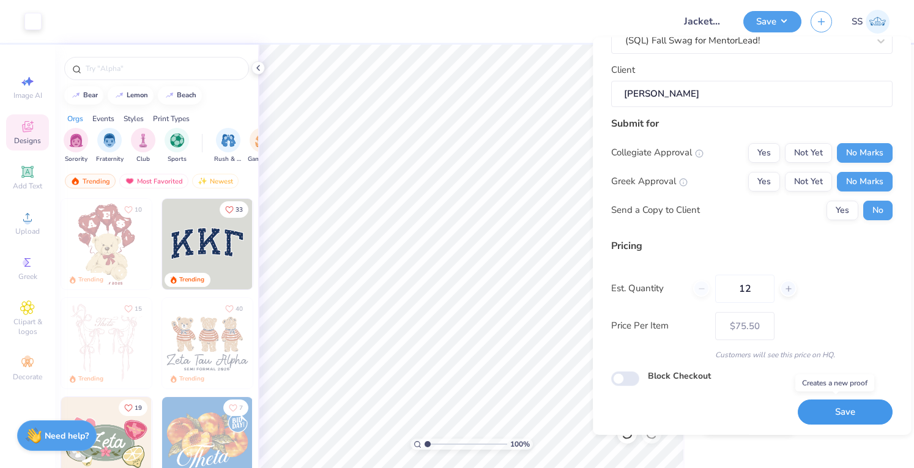
click at [822, 403] on button "Save" at bounding box center [845, 411] width 95 height 25
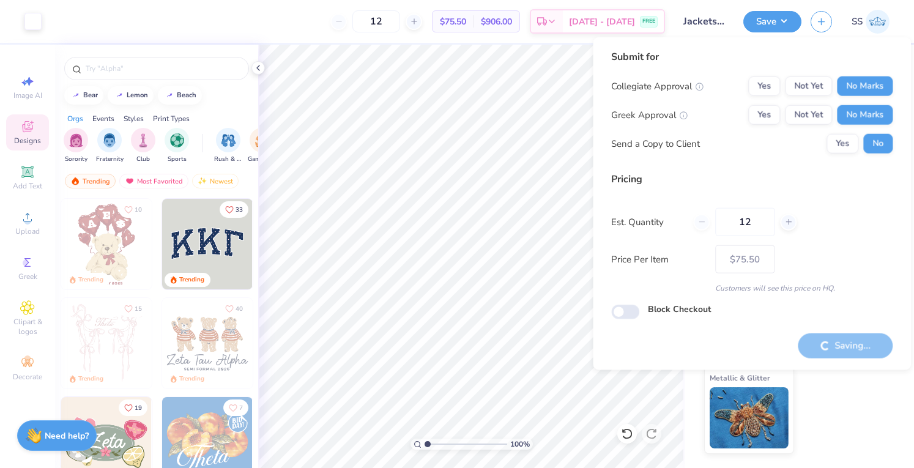
type input "– –"
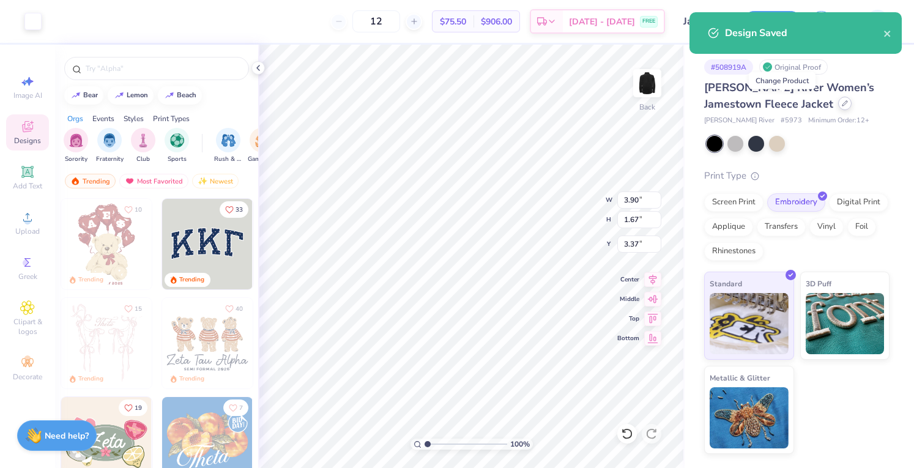
click at [838, 106] on div at bounding box center [844, 103] width 13 height 13
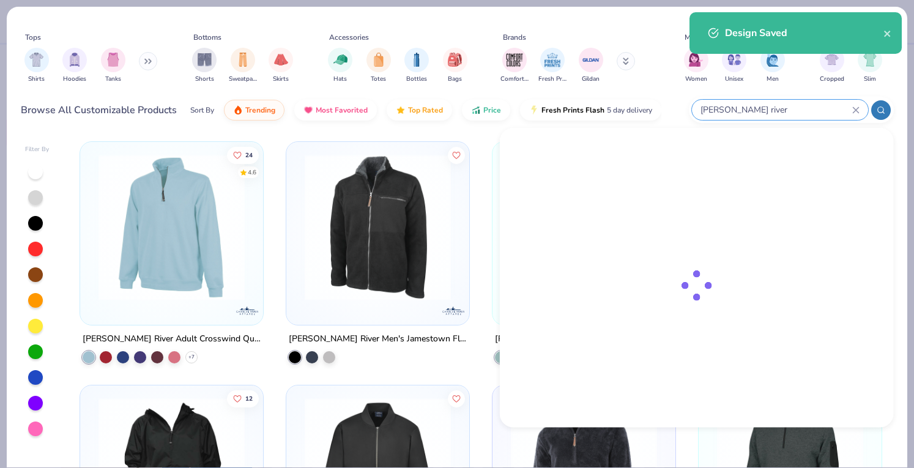
click at [782, 103] on input "[PERSON_NAME] river" at bounding box center [775, 110] width 153 height 14
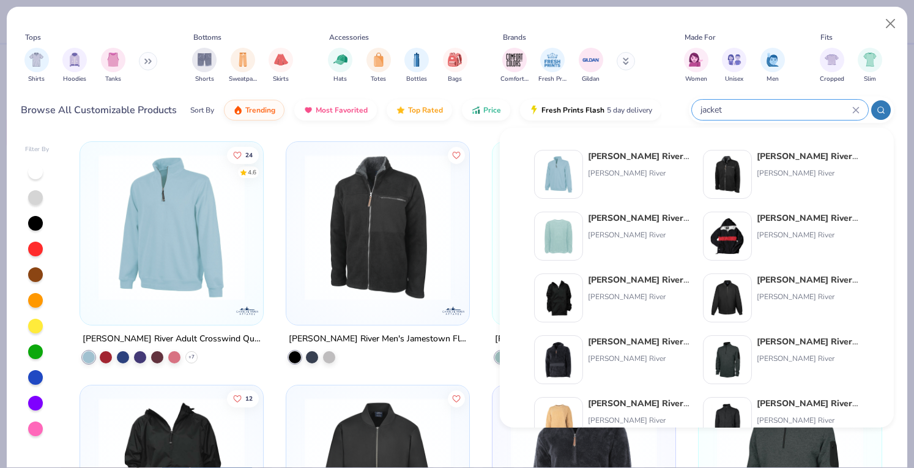
type input "jacket"
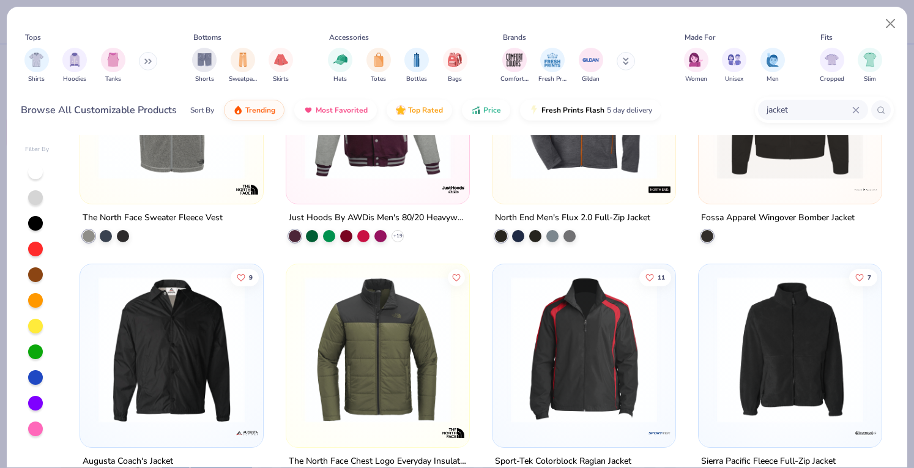
scroll to position [563, 0]
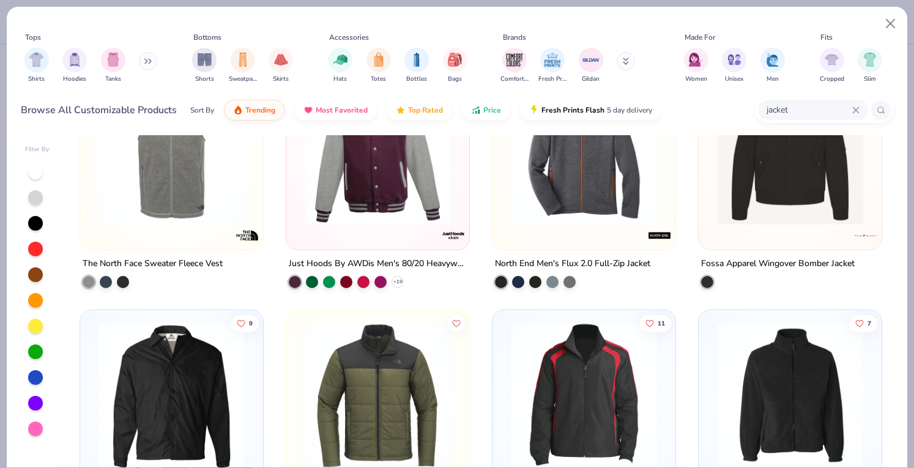
click at [733, 215] on img at bounding box center [790, 151] width 158 height 146
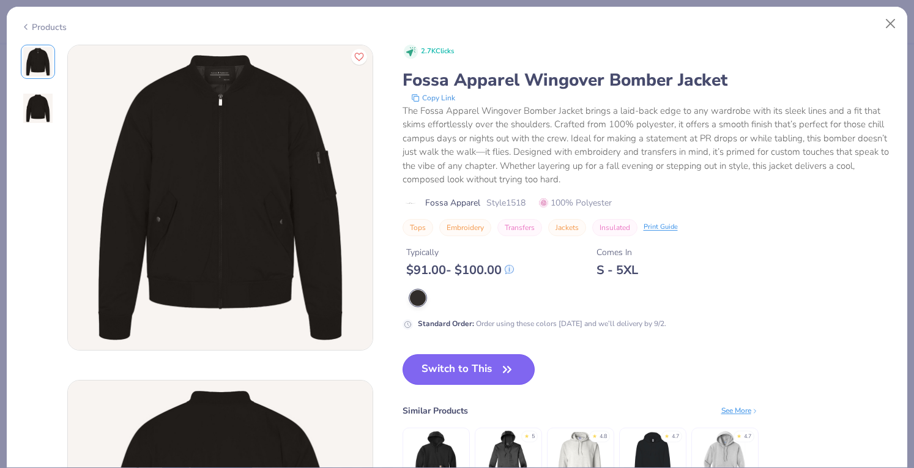
click at [457, 377] on button "Switch to This" at bounding box center [469, 369] width 133 height 31
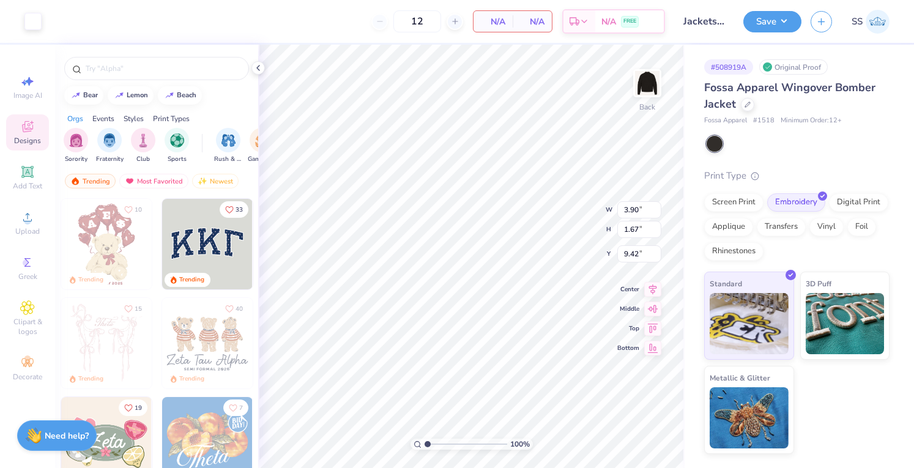
type input "5.18"
type input "1.10716479709347"
type input "5.47"
type input "1.10716479709347"
type input "5.79"
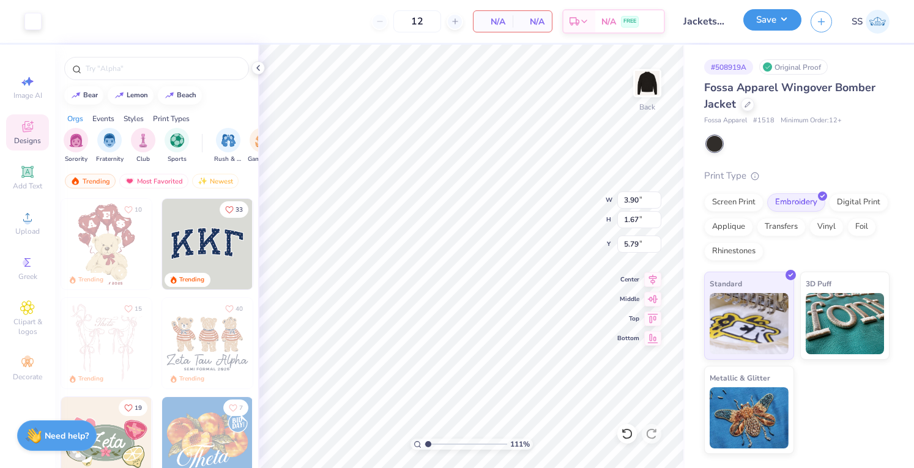
click at [778, 17] on button "Save" at bounding box center [772, 19] width 58 height 21
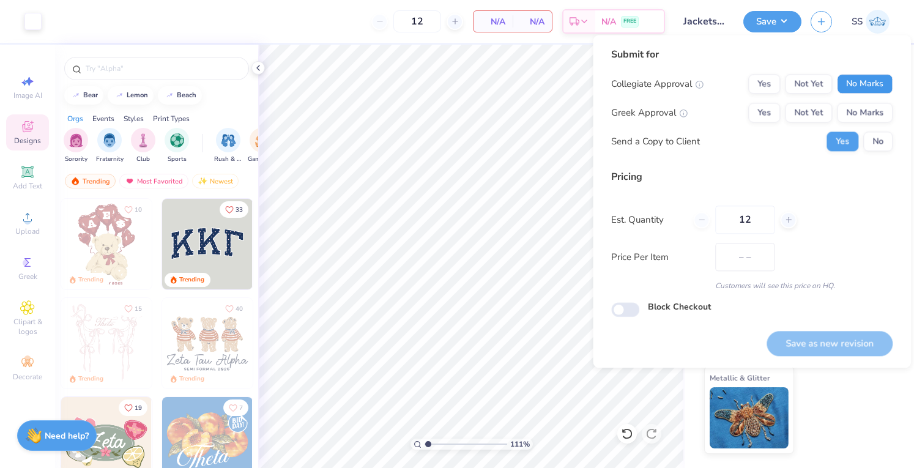
click at [857, 91] on button "No Marks" at bounding box center [865, 84] width 56 height 20
drag, startPoint x: 857, startPoint y: 110, endPoint x: 876, endPoint y: 143, distance: 37.6
click at [876, 143] on div "Collegiate Approval Yes Not Yet No Marks Greek Approval Yes Not Yet No Marks Se…" at bounding box center [751, 112] width 281 height 77
click at [876, 143] on button "No" at bounding box center [877, 142] width 29 height 20
type input "1.10716479709347"
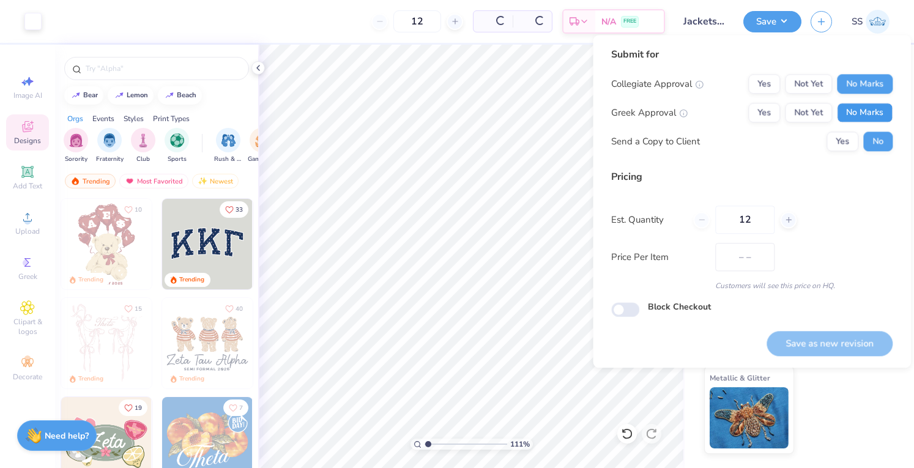
click at [869, 119] on button "No Marks" at bounding box center [865, 113] width 56 height 20
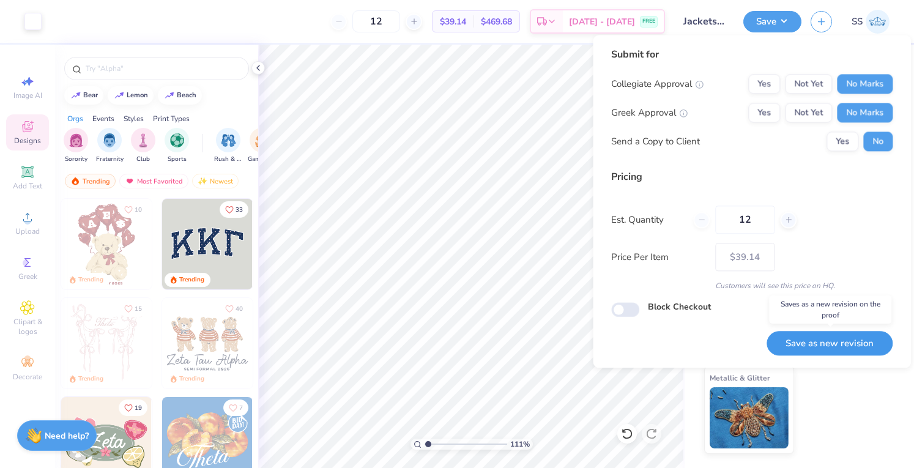
click at [826, 349] on button "Save as new revision" at bounding box center [830, 343] width 126 height 25
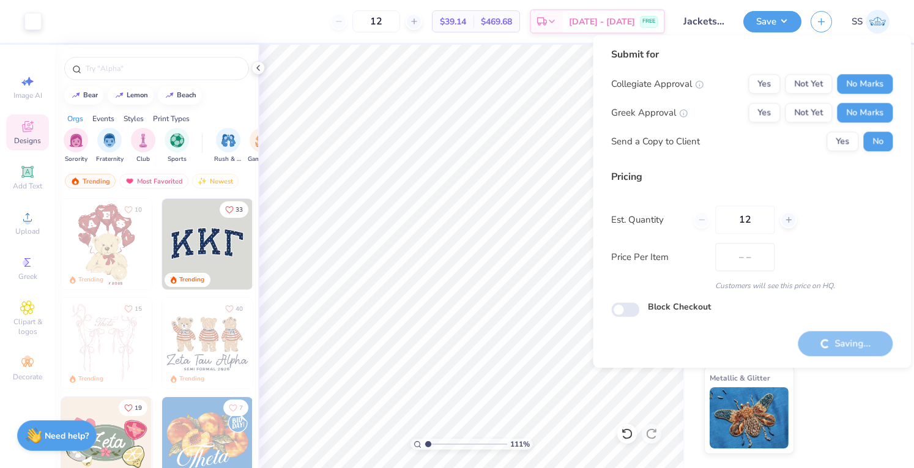
type input "$39.14"
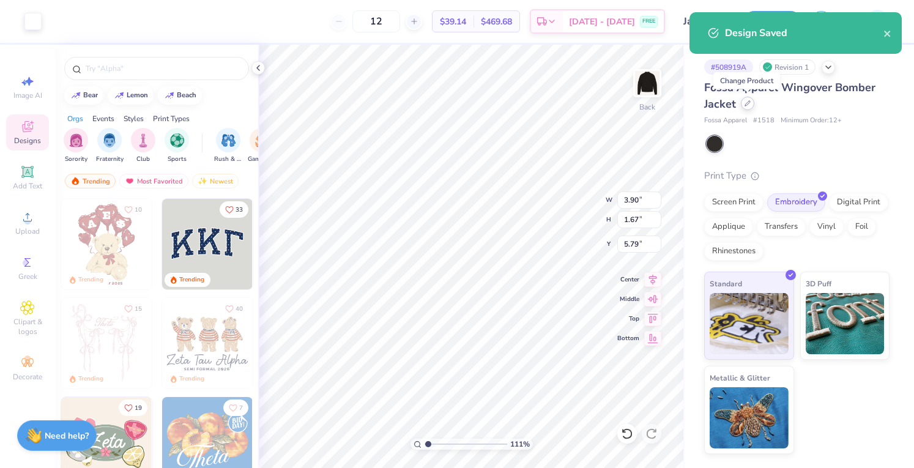
click at [746, 108] on div at bounding box center [747, 103] width 13 height 13
type input "1.10716479709347"
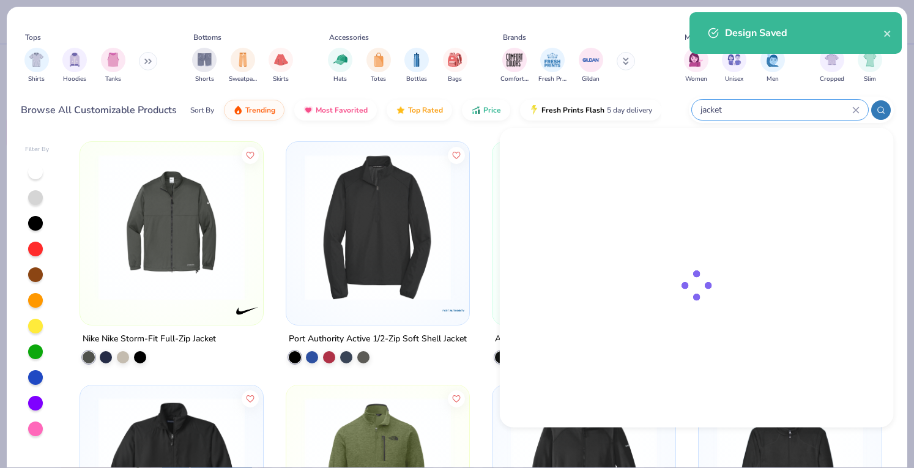
click at [773, 108] on input "jacket" at bounding box center [775, 110] width 153 height 14
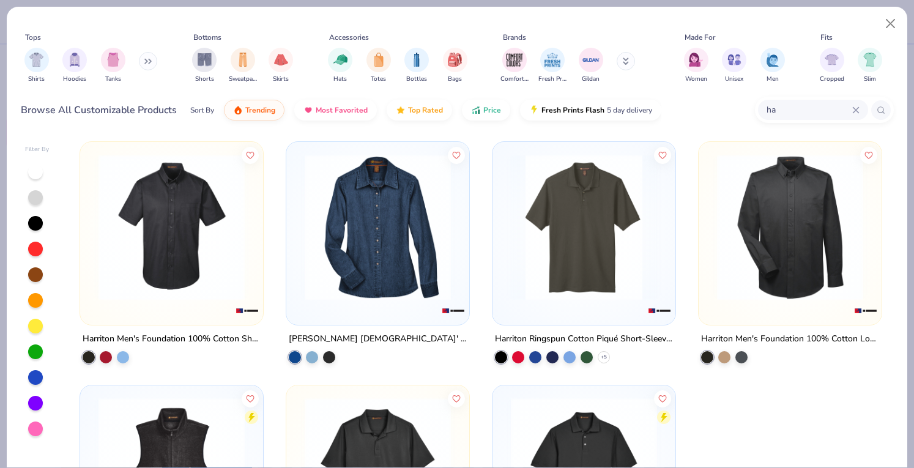
type input "h"
type input "jacket"
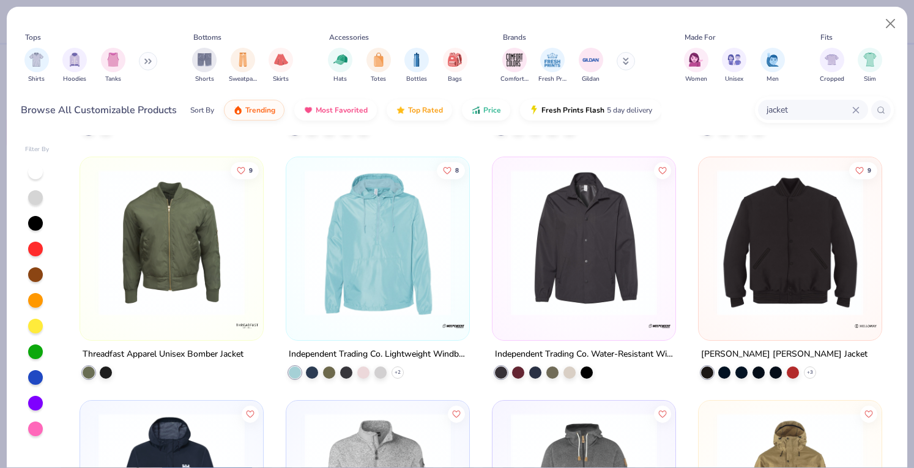
scroll to position [2422, 0]
click at [711, 302] on img at bounding box center [631, 241] width 158 height 146
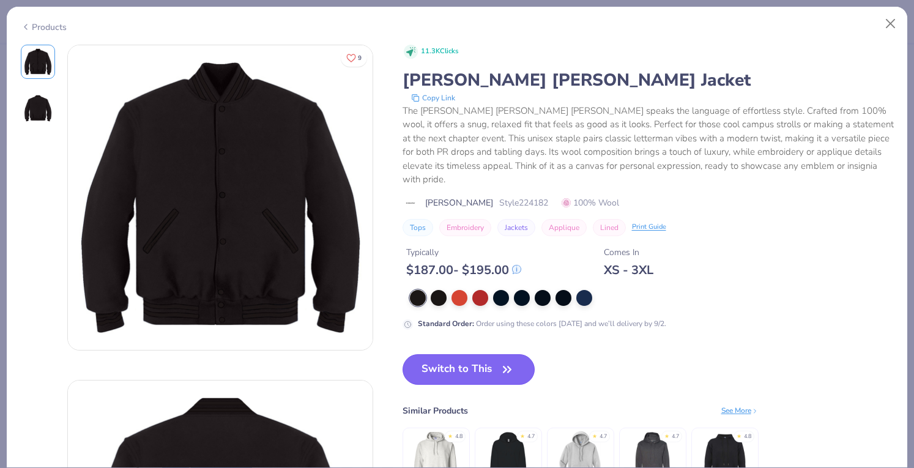
click at [449, 354] on button "Switch to This" at bounding box center [469, 369] width 133 height 31
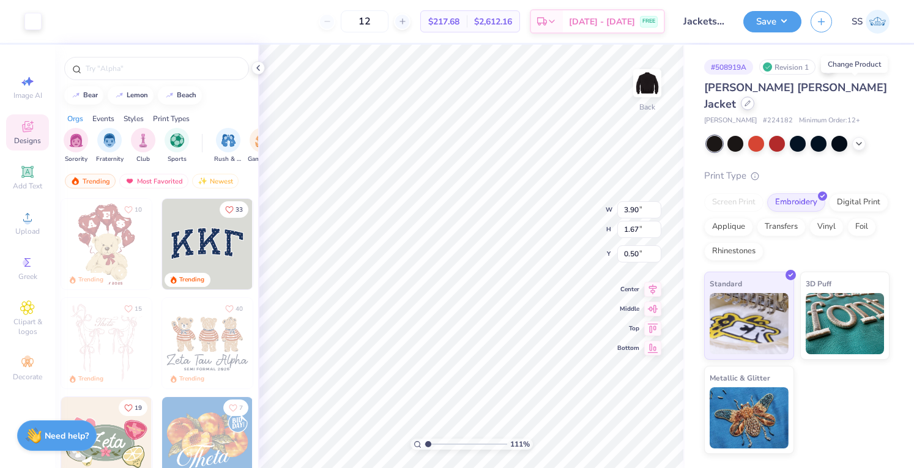
click at [751, 100] on icon at bounding box center [747, 103] width 6 height 6
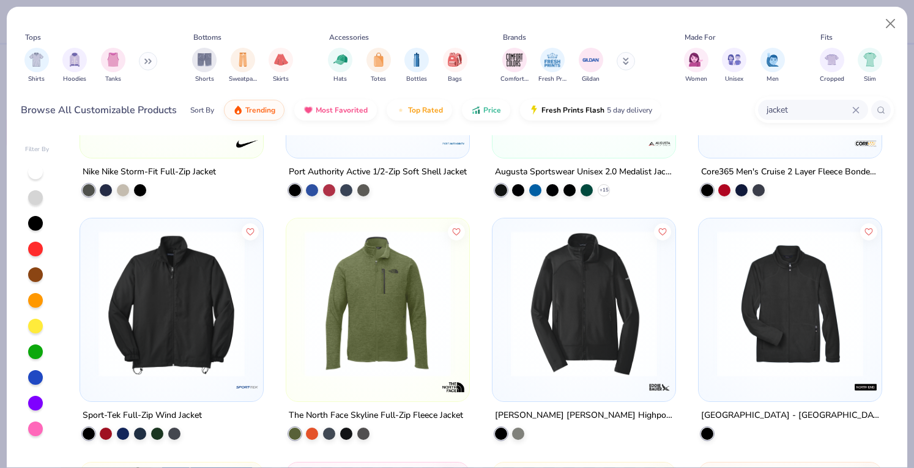
scroll to position [168, 0]
click at [181, 316] on img at bounding box center [171, 303] width 158 height 146
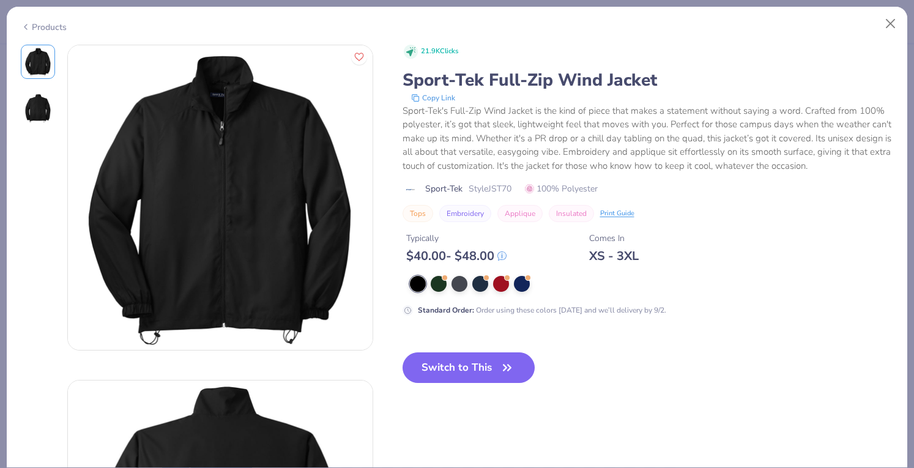
click at [458, 331] on div "21.9K Clicks Sport-Tek Full-Zip Wind Jacket Copy Link Sport-Tek's Full-Zip Wind…" at bounding box center [648, 224] width 491 height 358
click at [454, 359] on button "Switch to This" at bounding box center [469, 367] width 133 height 31
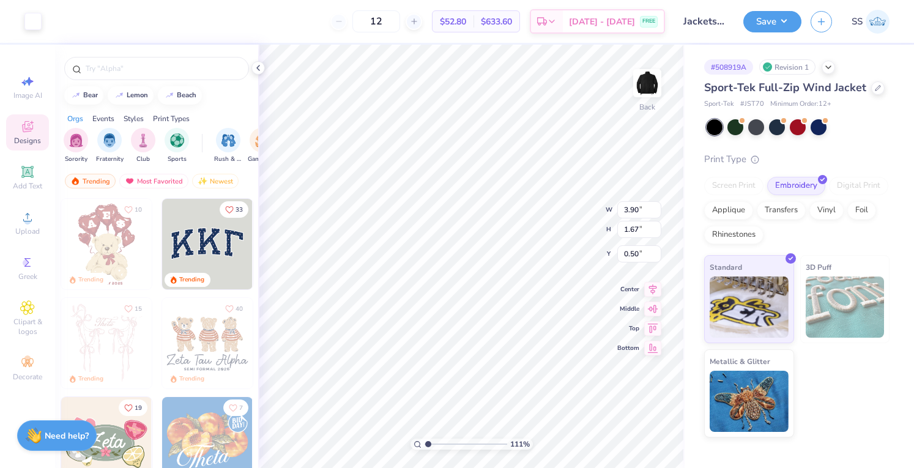
type input "1.10716479709347"
type input "3.00"
click at [781, 27] on button "Save" at bounding box center [772, 19] width 58 height 21
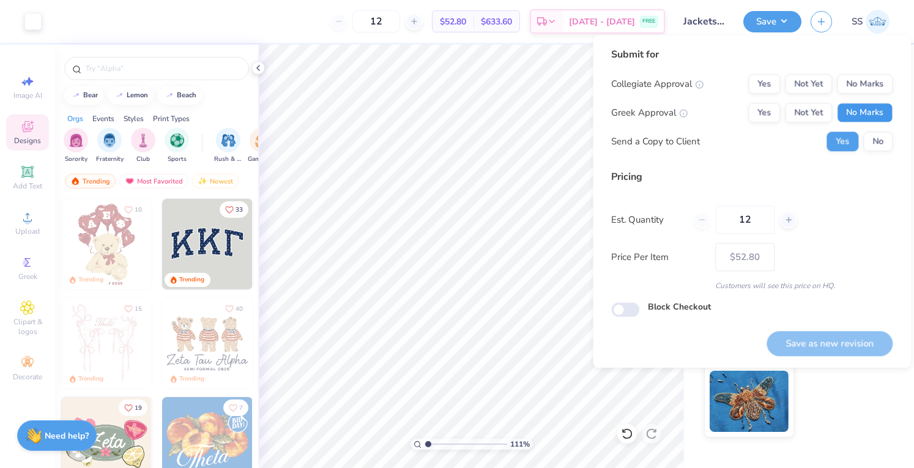
click at [871, 106] on button "No Marks" at bounding box center [865, 113] width 56 height 20
drag, startPoint x: 869, startPoint y: 95, endPoint x: 869, endPoint y: 136, distance: 41.0
click at [869, 136] on div "Collegiate Approval Yes Not Yet No Marks Greek Approval Yes Not Yet No Marks Se…" at bounding box center [751, 112] width 281 height 77
drag, startPoint x: 869, startPoint y: 136, endPoint x: 867, endPoint y: 89, distance: 47.1
click at [867, 89] on div "Collegiate Approval Yes Not Yet No Marks Greek Approval Yes Not Yet No Marks Se…" at bounding box center [751, 112] width 281 height 77
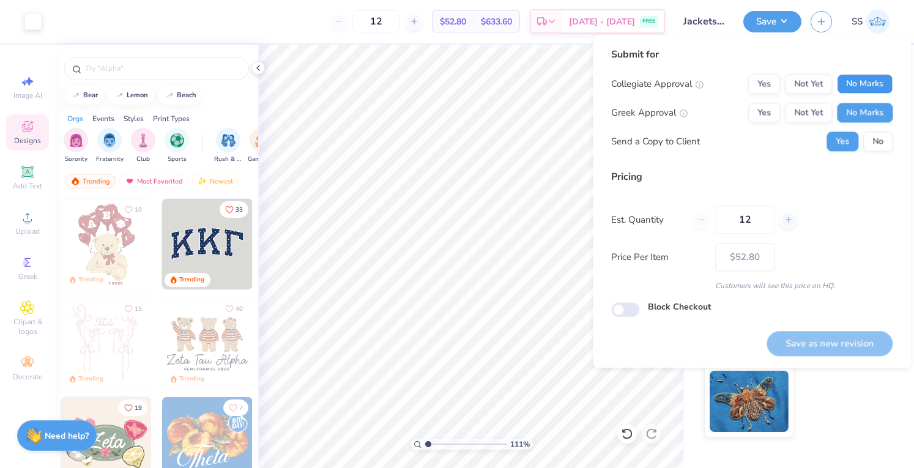
click at [867, 89] on button "No Marks" at bounding box center [865, 84] width 56 height 20
click at [875, 138] on button "No" at bounding box center [877, 142] width 29 height 20
type input "1.10716479709347"
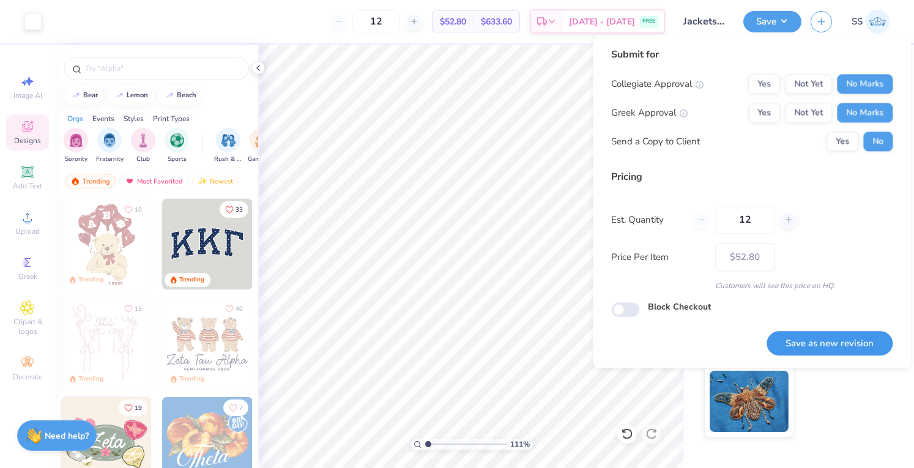
click at [842, 332] on button "Save as new revision" at bounding box center [830, 343] width 126 height 25
type input "$52.80"
type input "1.10716479709347"
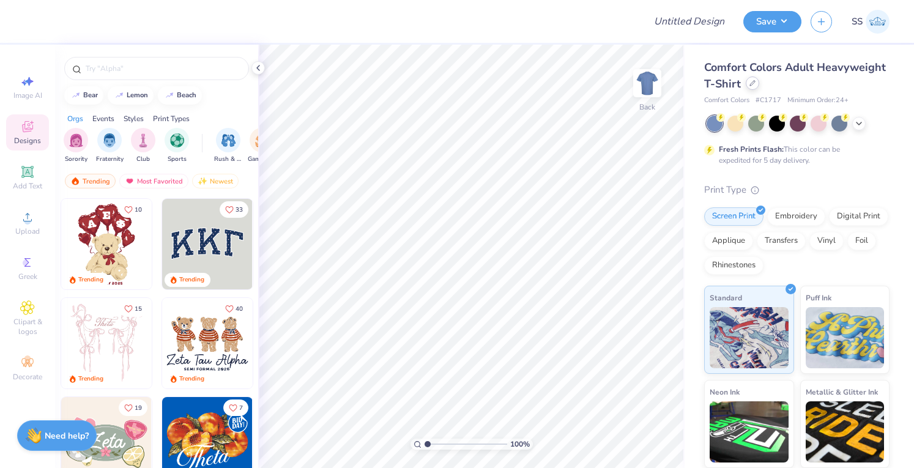
click at [821, 87] on div "Comfort Colors Adult Heavyweight T-Shirt" at bounding box center [796, 75] width 185 height 33
click at [759, 87] on div at bounding box center [752, 82] width 13 height 13
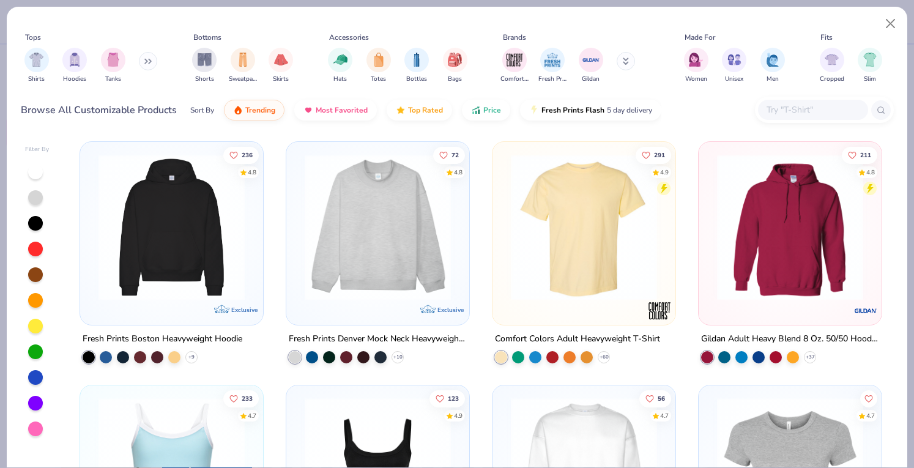
click at [804, 108] on input "text" at bounding box center [812, 110] width 94 height 14
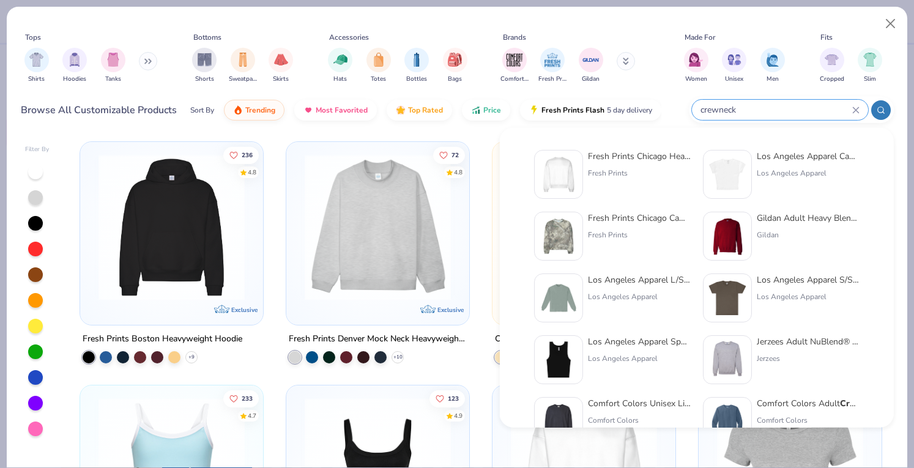
type input "crewneck"
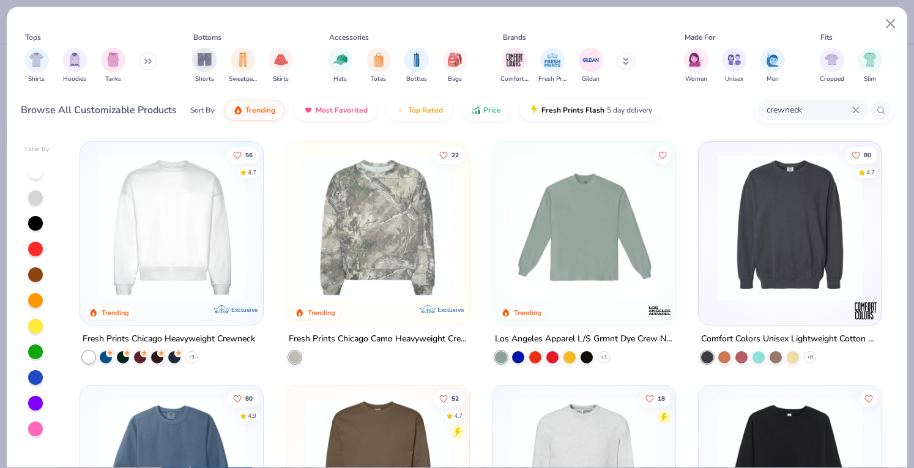
click at [182, 265] on img at bounding box center [171, 227] width 158 height 146
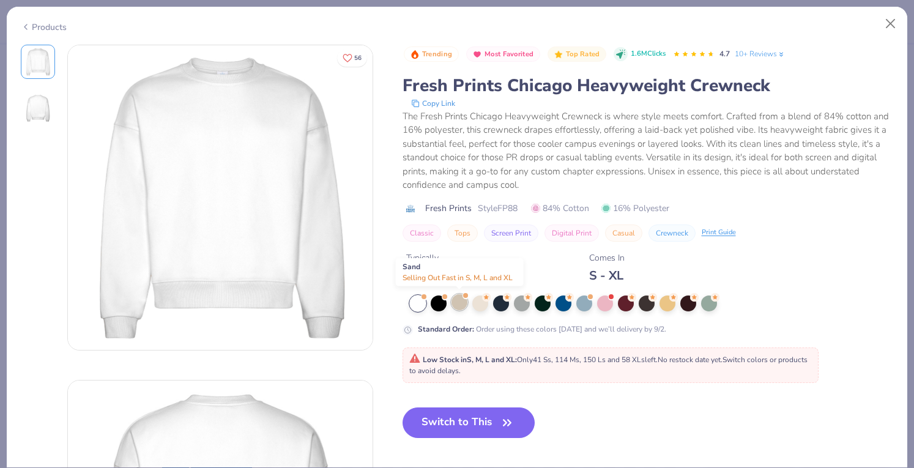
click at [456, 303] on div at bounding box center [459, 302] width 16 height 16
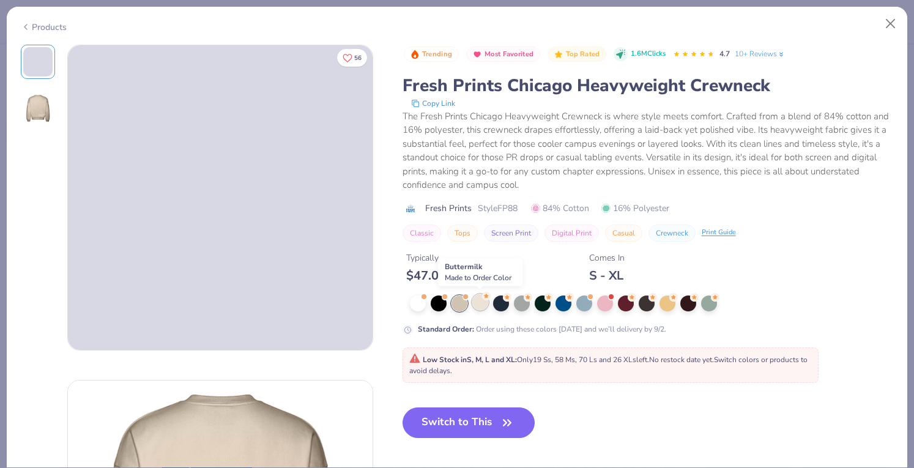
click at [475, 300] on div at bounding box center [480, 302] width 16 height 16
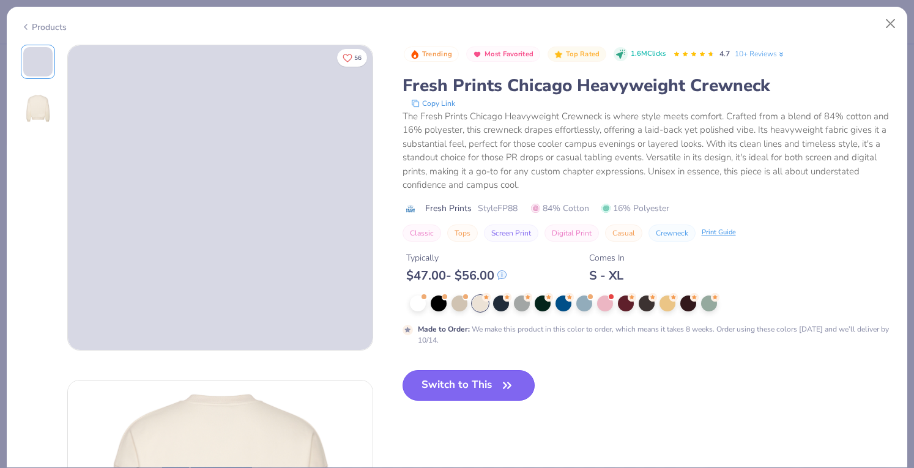
click at [465, 381] on button "Switch to This" at bounding box center [469, 385] width 133 height 31
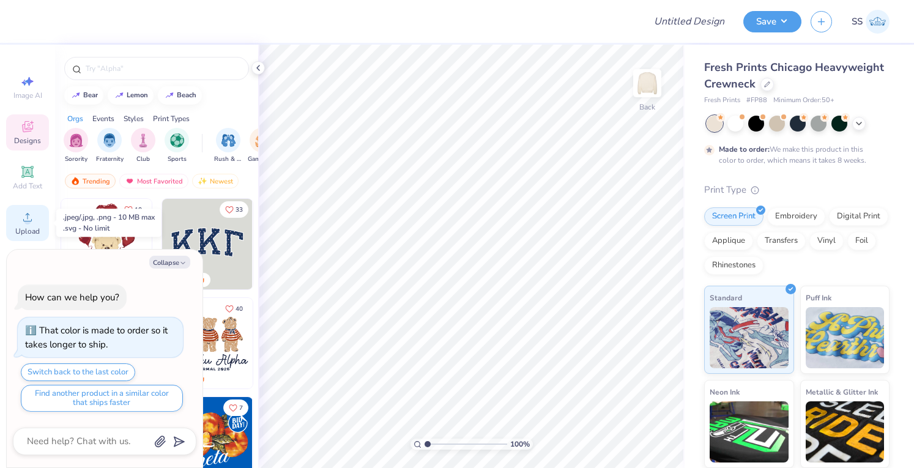
click at [31, 210] on icon at bounding box center [27, 217] width 15 height 15
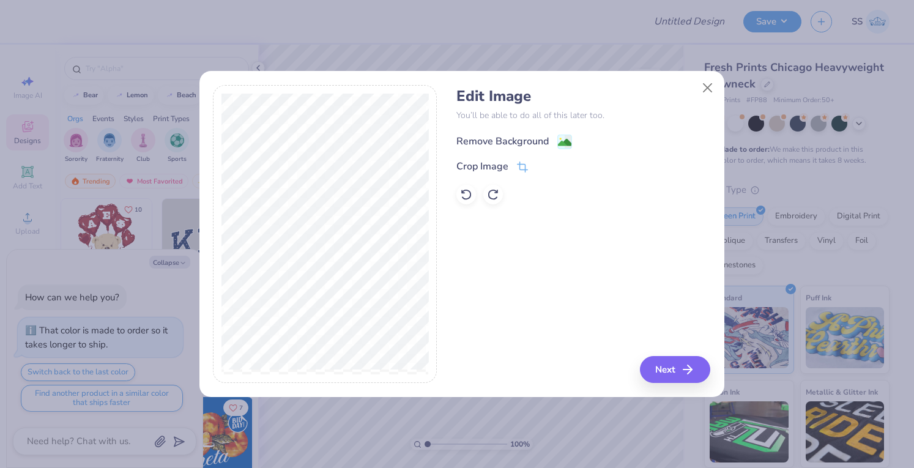
click at [475, 139] on div "Remove Background" at bounding box center [502, 141] width 92 height 15
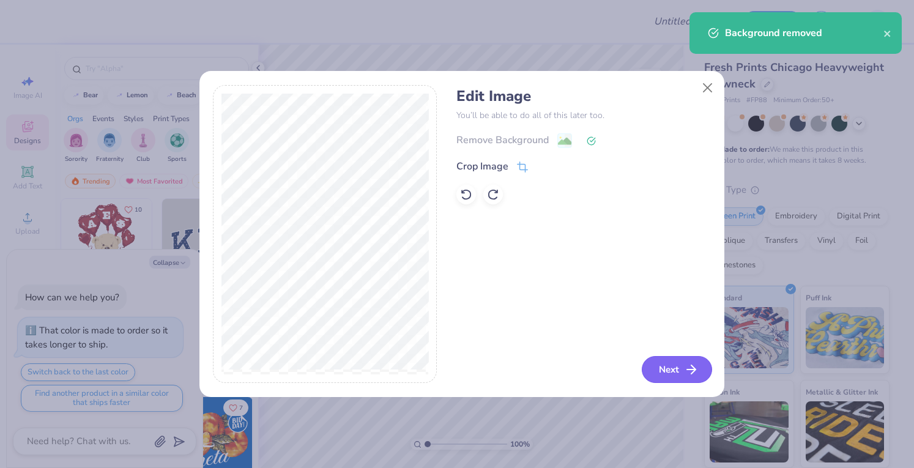
click at [661, 369] on button "Next" at bounding box center [677, 369] width 70 height 27
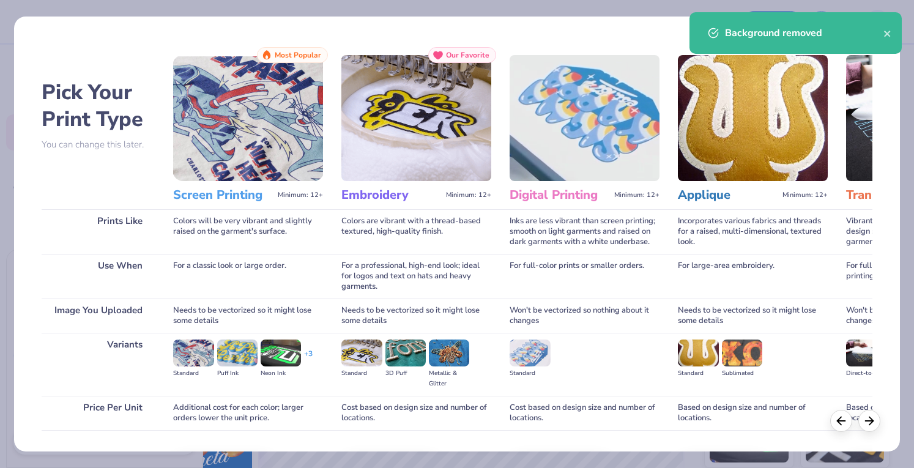
scroll to position [80, 0]
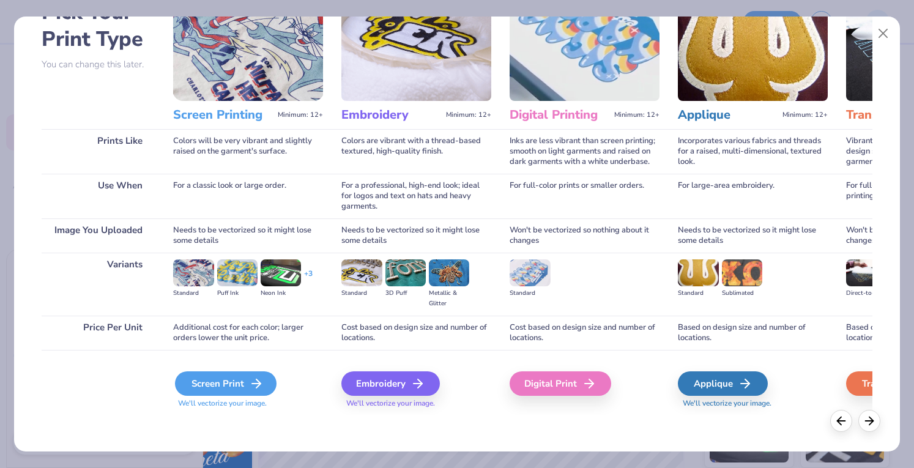
click at [242, 376] on div "Screen Print" at bounding box center [226, 383] width 102 height 24
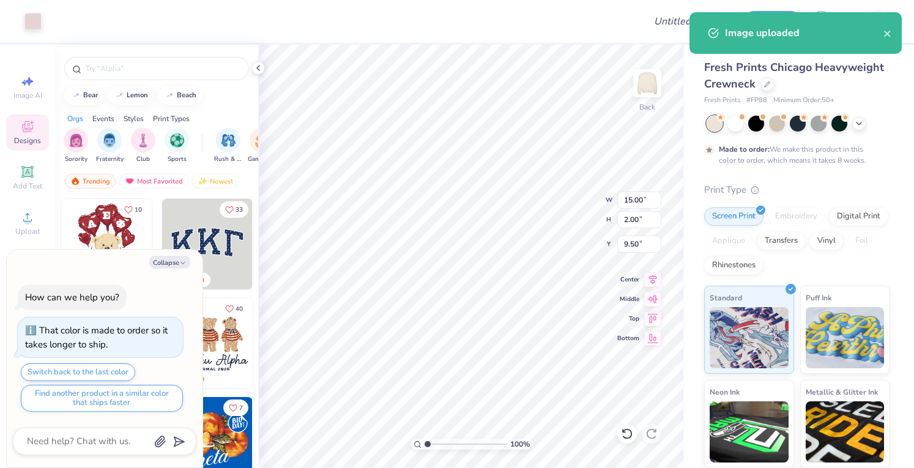
type textarea "x"
type input "9.92"
type input "1.32"
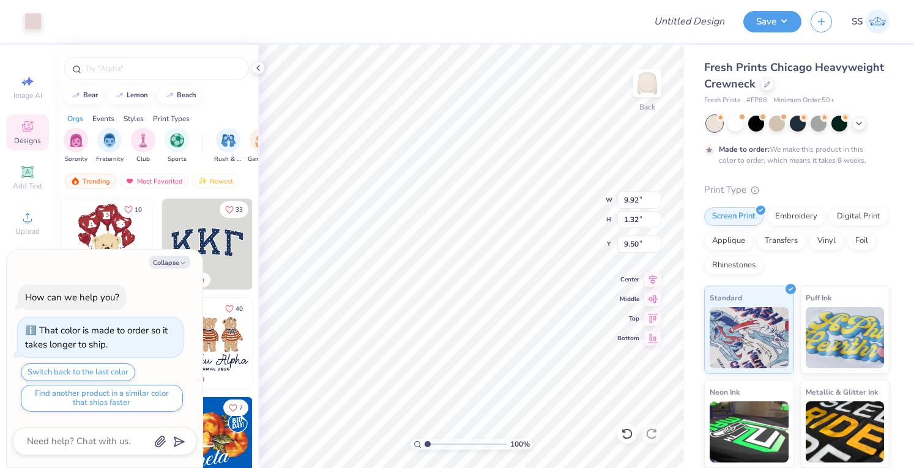
type textarea "x"
type input "3.00"
type textarea "x"
type input "4.53"
click at [657, 80] on img at bounding box center [647, 83] width 49 height 49
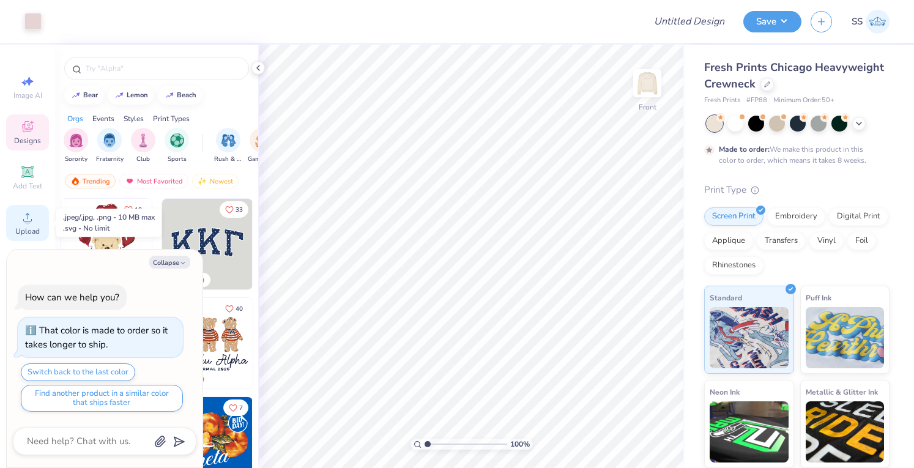
click at [33, 212] on icon at bounding box center [27, 217] width 15 height 15
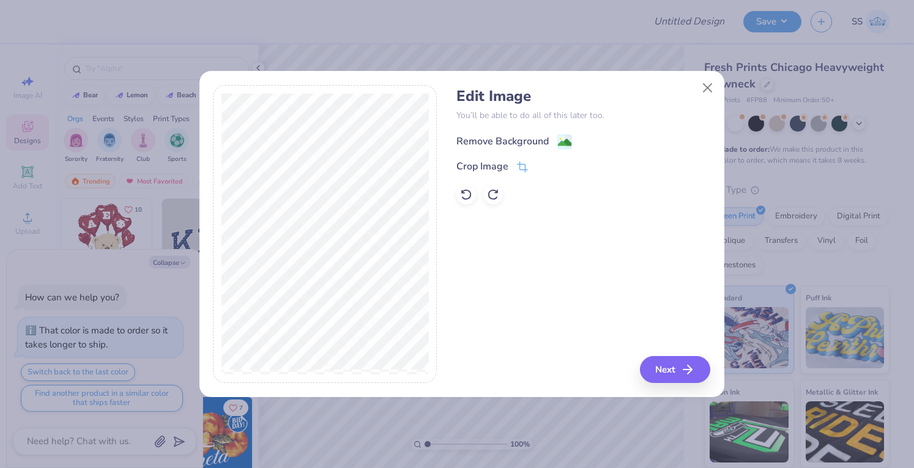
click at [483, 144] on div "Remove Background" at bounding box center [502, 141] width 92 height 15
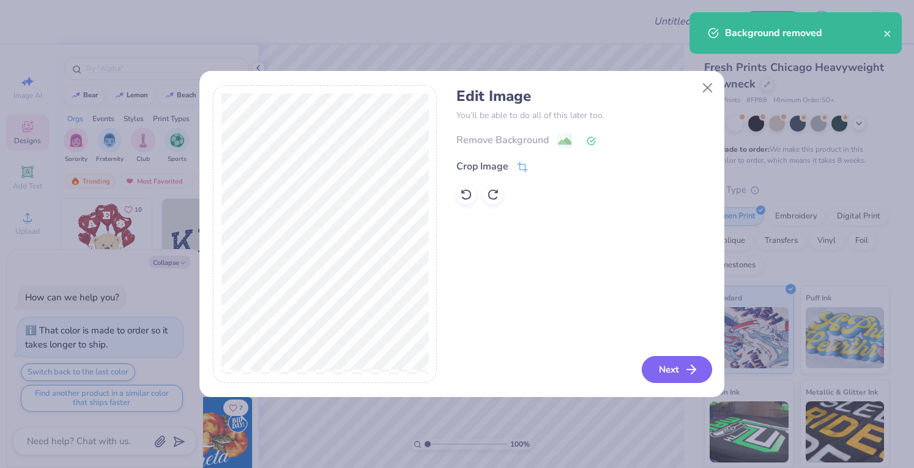
click at [667, 369] on button "Next" at bounding box center [677, 369] width 70 height 27
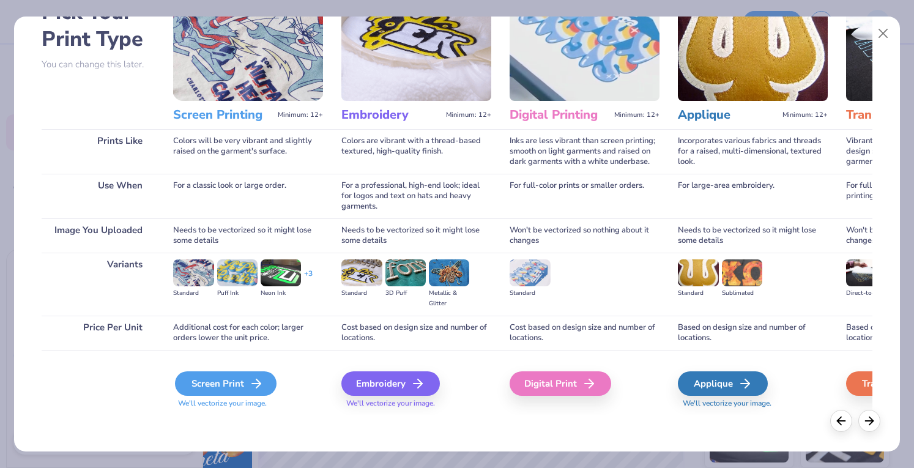
click at [218, 395] on div "Screen Print" at bounding box center [226, 383] width 102 height 24
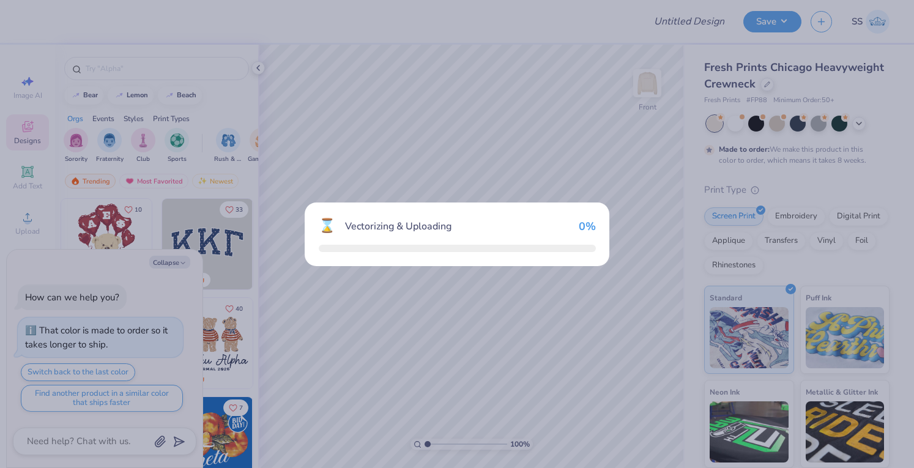
click at [218, 395] on div "⌛ Vectorizing & Uploading 0 %" at bounding box center [457, 234] width 914 height 468
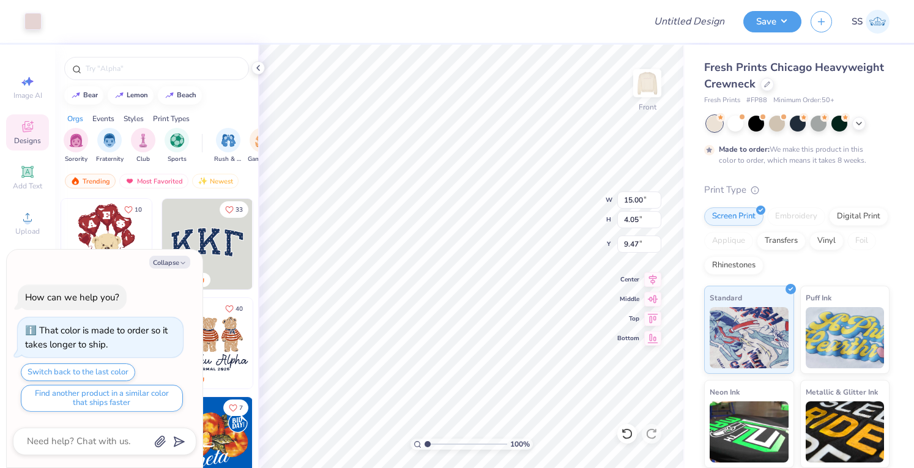
type textarea "x"
type input "11.75"
type input "3.17"
type textarea "x"
type input "3.00"
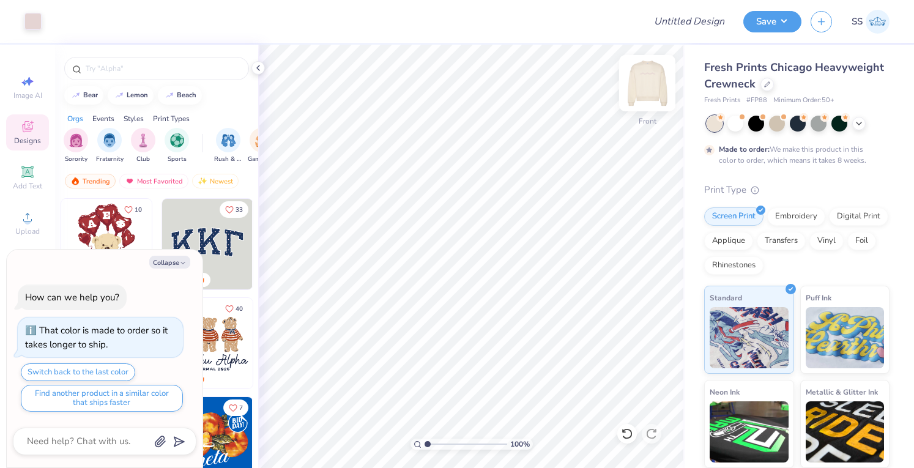
click at [640, 84] on img at bounding box center [647, 83] width 49 height 49
click at [640, 84] on img at bounding box center [647, 83] width 24 height 24
type textarea "x"
type input "7.96"
type input "2.15"
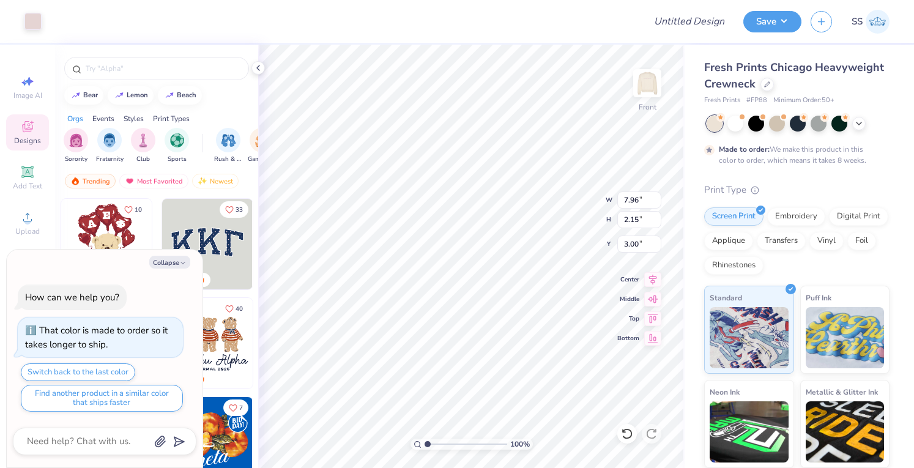
type textarea "x"
type input "6.59"
type input "1.78"
click at [645, 95] on img at bounding box center [647, 83] width 49 height 49
click at [645, 95] on img at bounding box center [647, 83] width 24 height 24
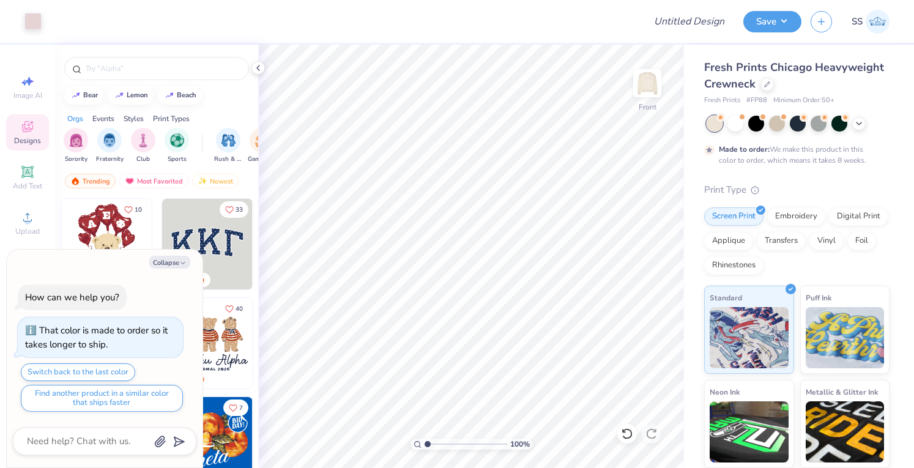
click at [645, 95] on img at bounding box center [647, 83] width 24 height 24
click at [773, 124] on div at bounding box center [777, 122] width 16 height 16
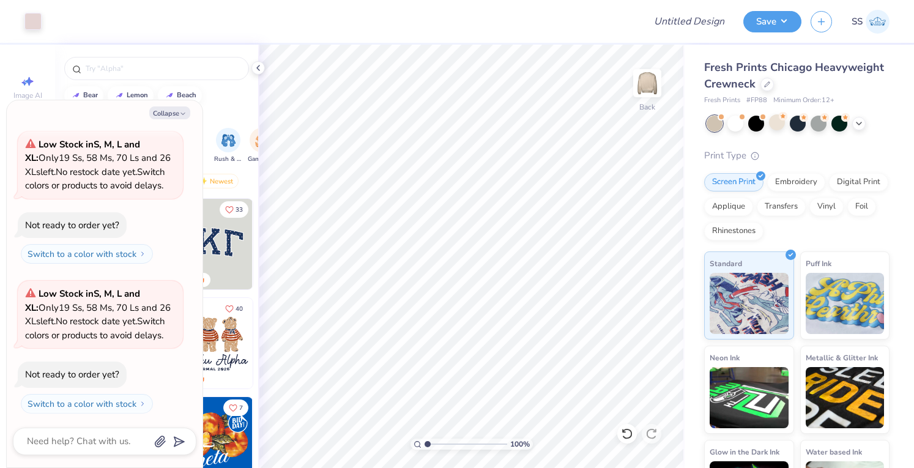
scroll to position [223, 0]
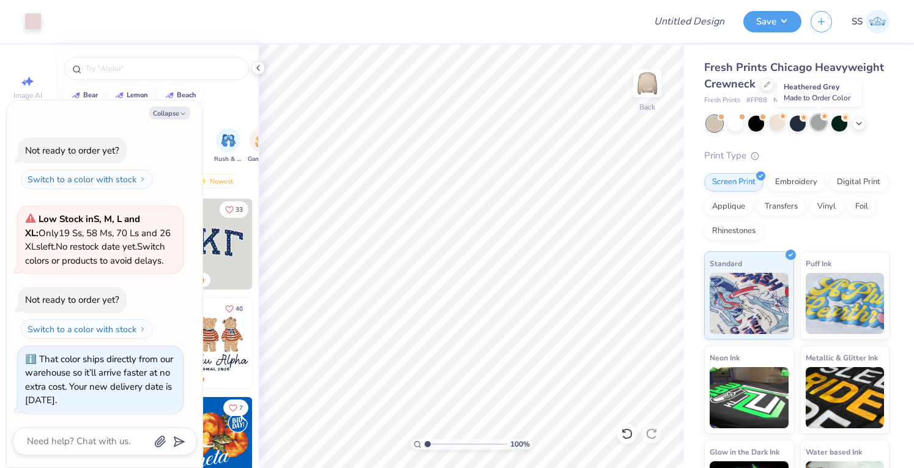
click at [819, 123] on div at bounding box center [819, 122] width 16 height 16
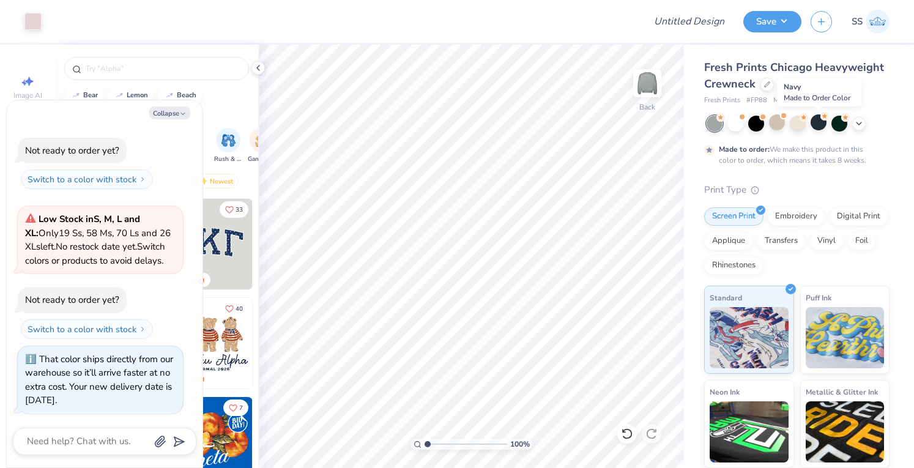
scroll to position [338, 0]
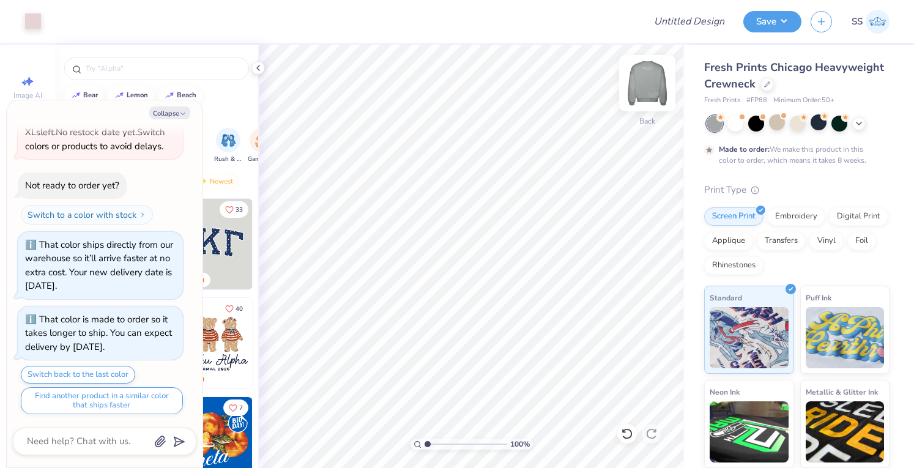
click at [644, 78] on img at bounding box center [647, 83] width 49 height 49
click at [644, 78] on img at bounding box center [647, 83] width 24 height 24
click at [694, 21] on input "Design Title" at bounding box center [704, 21] width 60 height 24
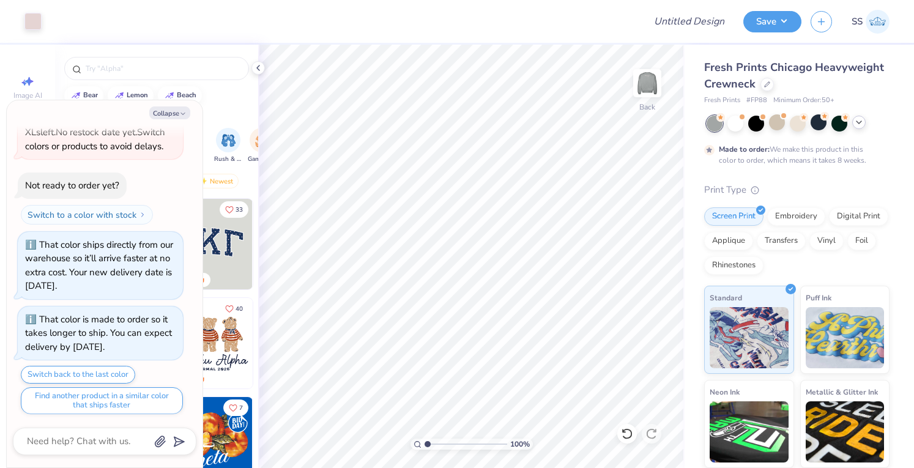
drag, startPoint x: 864, startPoint y: 129, endPoint x: 859, endPoint y: 124, distance: 7.8
click at [859, 124] on div at bounding box center [798, 124] width 183 height 16
click at [859, 124] on icon at bounding box center [859, 122] width 10 height 10
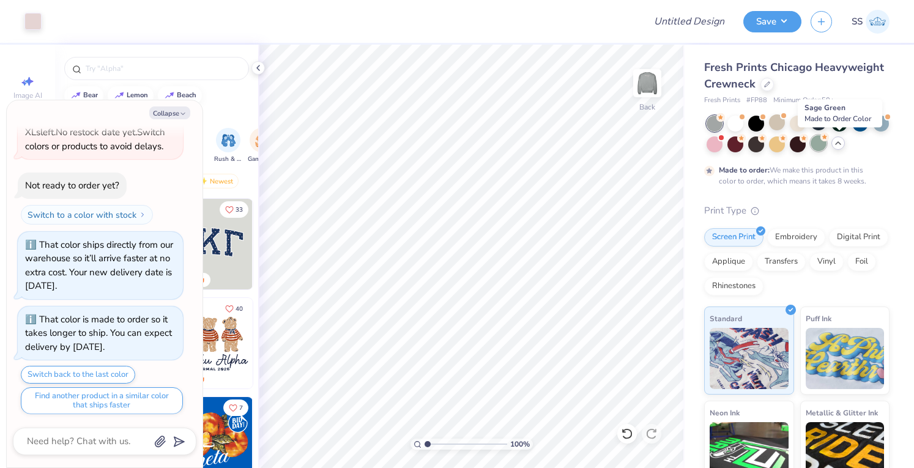
click at [826, 141] on div at bounding box center [819, 143] width 16 height 16
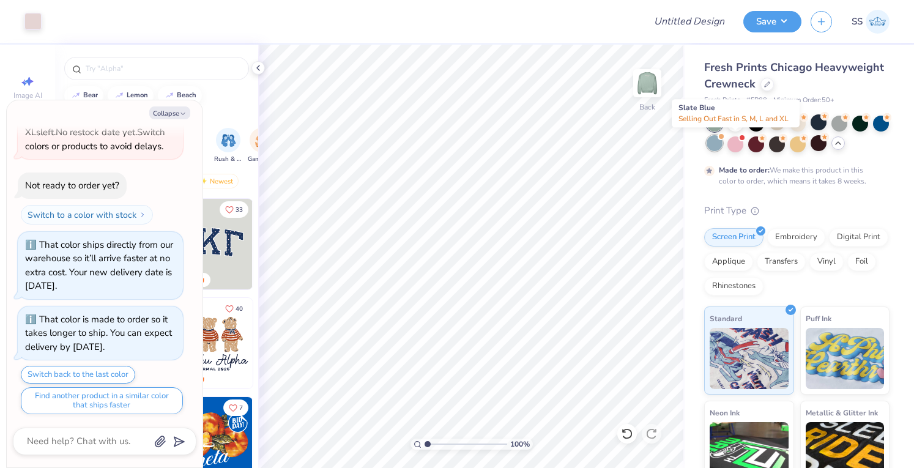
click at [722, 148] on div at bounding box center [715, 143] width 16 height 16
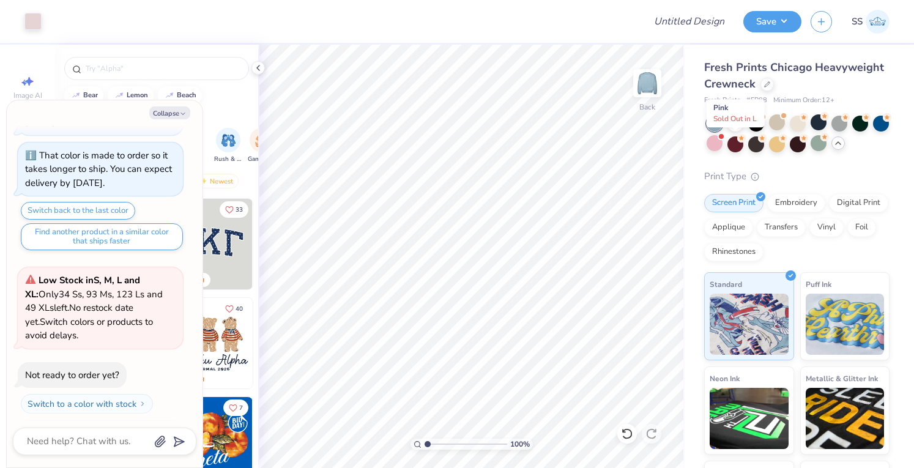
scroll to position [576, 0]
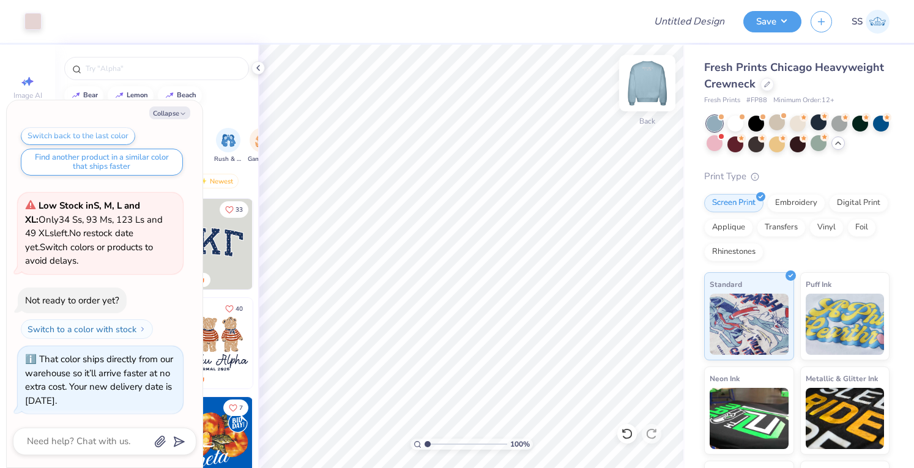
click at [656, 89] on img at bounding box center [647, 83] width 49 height 49
type textarea "x"
click at [669, 23] on div "Art colors Design Title Save SS" at bounding box center [457, 21] width 914 height 43
type input "C"
type textarea "x"
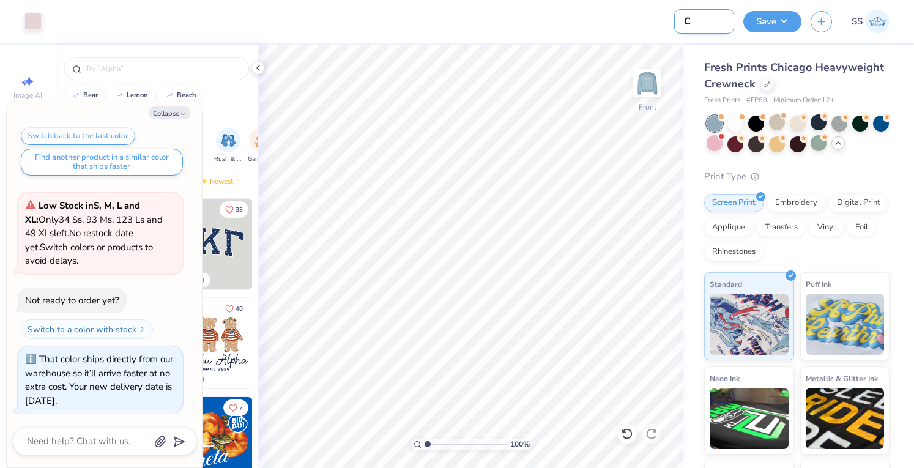
type input "Cr"
type textarea "x"
type input "Cre"
type textarea "x"
type input "Cren"
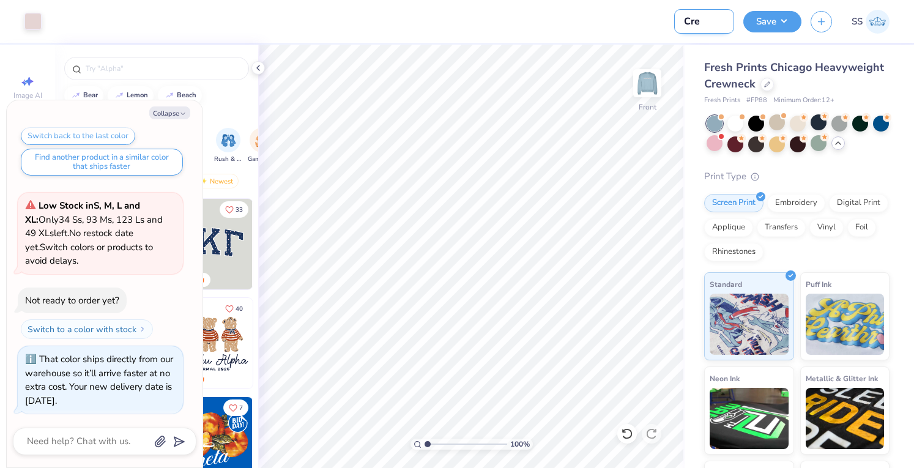
type textarea "x"
type input "Cre"
type textarea "x"
type input "Crew"
type textarea "x"
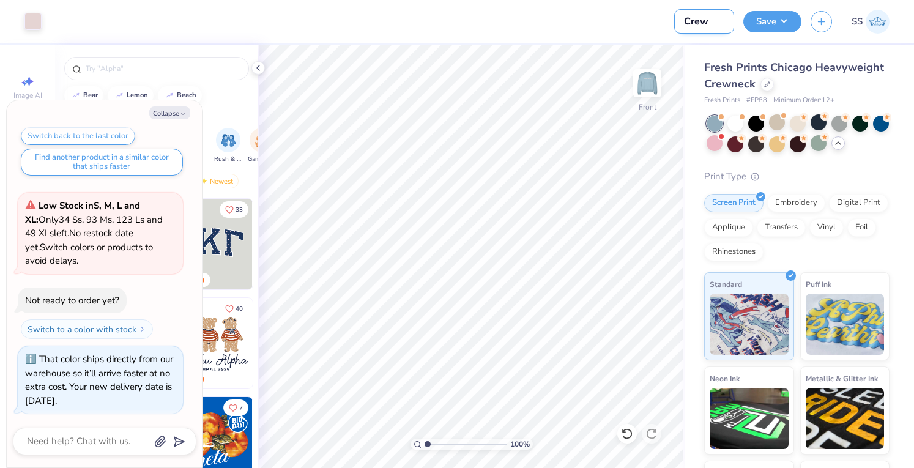
type input "Crewn"
type textarea "x"
type input "Crewne"
type textarea "x"
type input "Crewnec"
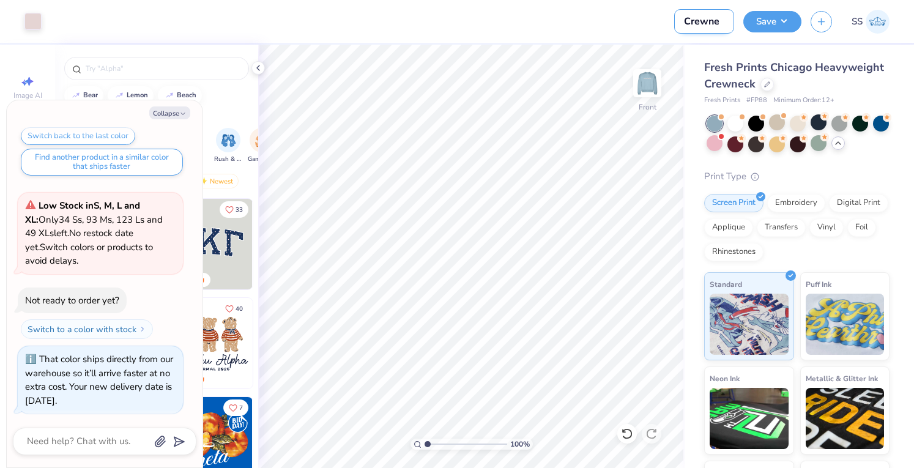
type textarea "x"
type input "Crewneck"
type textarea "x"
type input "Crewnecks"
type textarea "x"
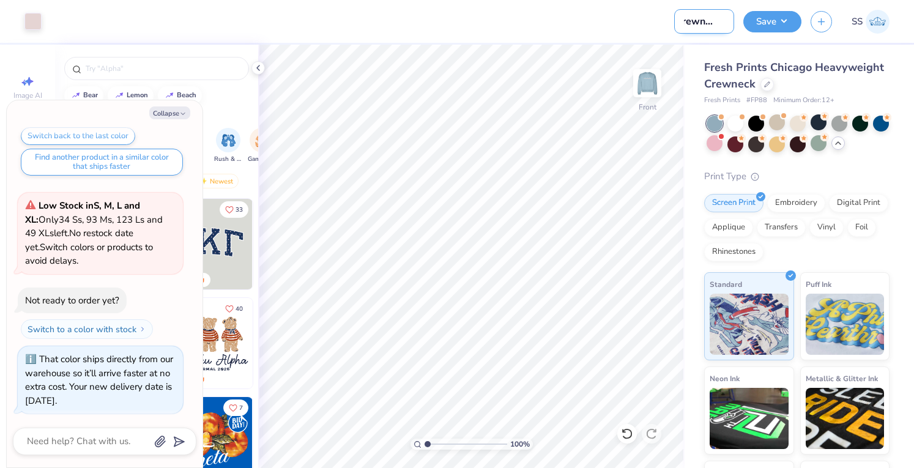
type input "Crewnecks"
type textarea "x"
type input "Crewnecks f"
type textarea "x"
type input "Crewnecks fo"
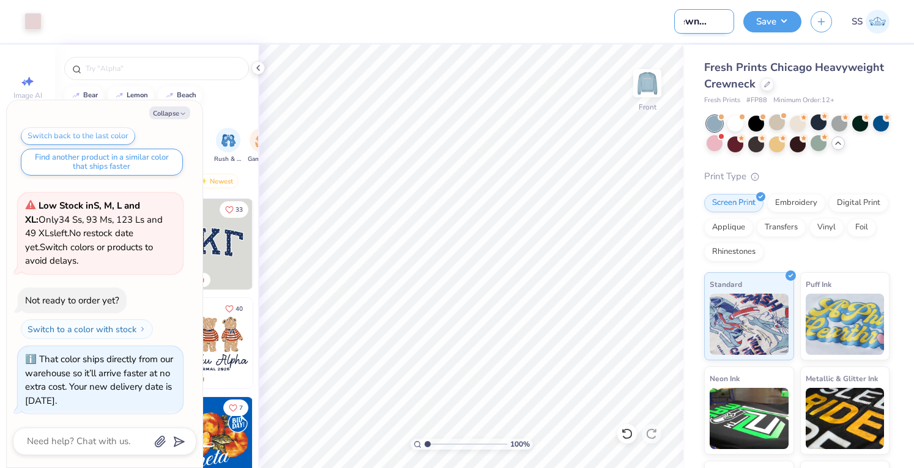
type textarea "x"
type input "Crewnecks for"
type textarea "x"
type input "Crewnecks for"
type textarea "x"
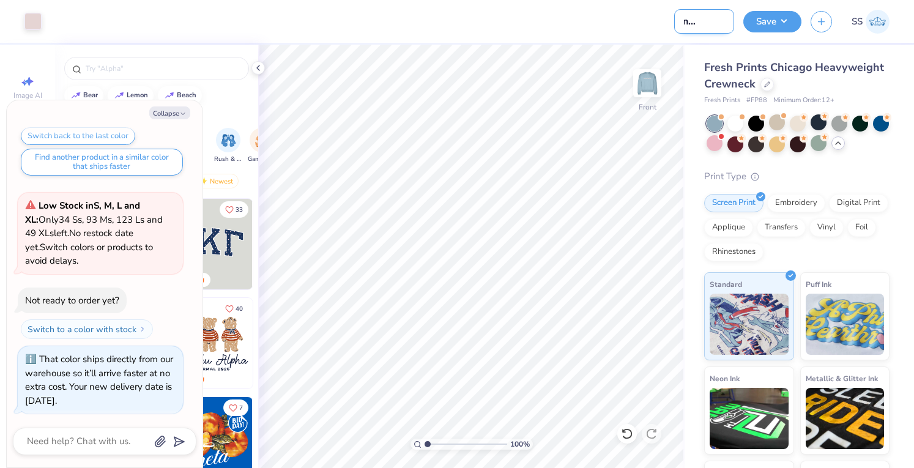
type input "Crewnecks for S"
type textarea "x"
type input "Crewnecks for Sh"
type textarea "x"
type input "Crewnecks for Sho"
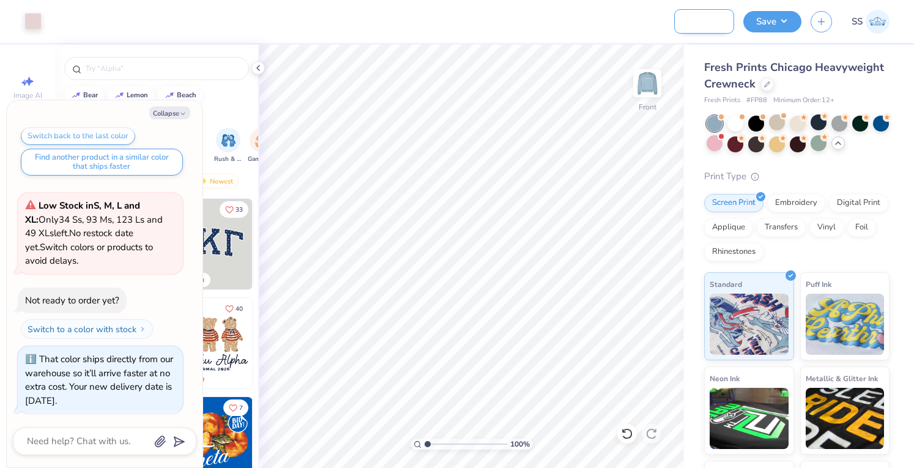
type textarea "x"
type input "Crewnecks for Shor"
type textarea "x"
type input "Crewnecks for Shore"
type textarea "x"
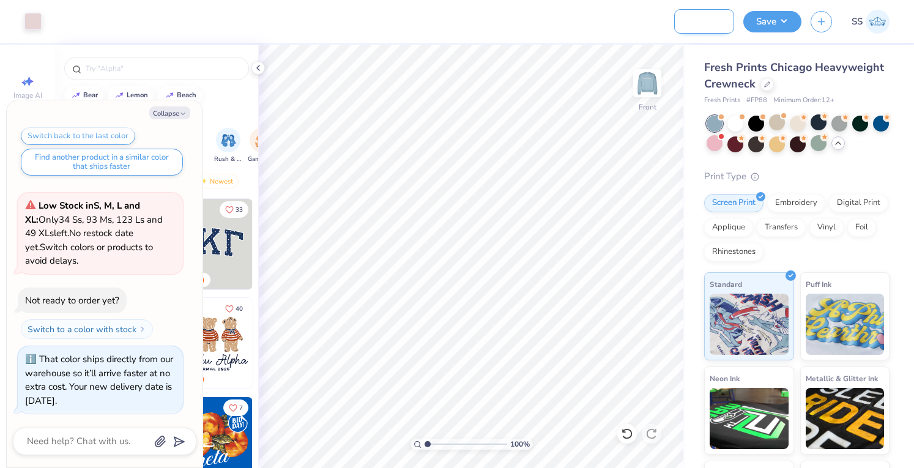
type input "Crewnecks for Shore"
type textarea "x"
type input "Crewnecks for Shore o"
type textarea "x"
type input "Crewnecks for Shore oa"
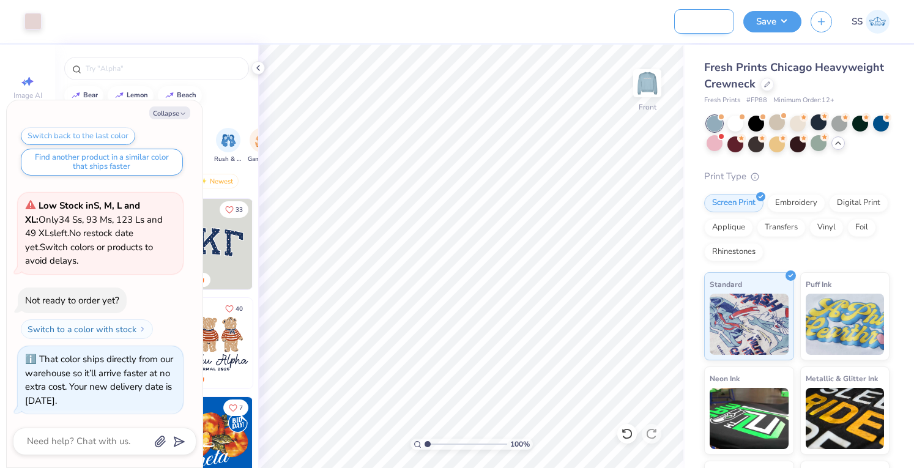
type textarea "x"
type input "Crewnecks for Shore o"
type textarea "x"
type input "Crewnecks for Shore"
type textarea "x"
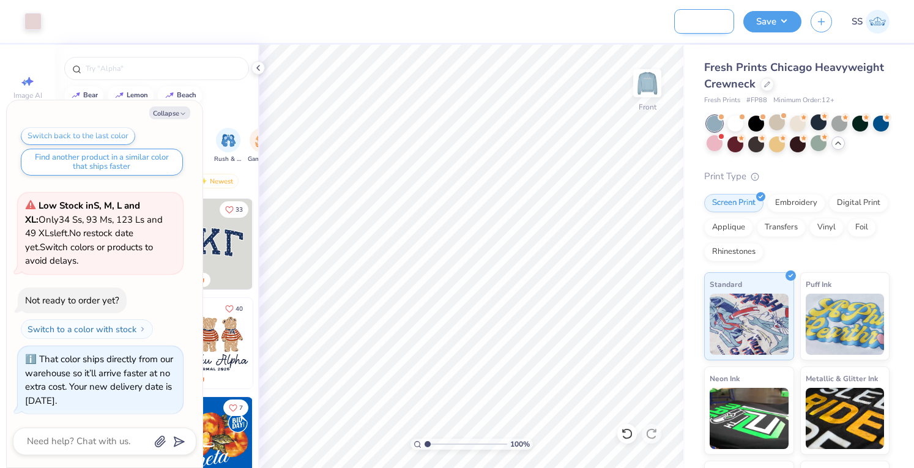
type input "Crewnecks for Shore S"
type textarea "x"
type input "Crewnecks for Shore So"
type textarea "x"
type input "Crewnecks for Shore Soa"
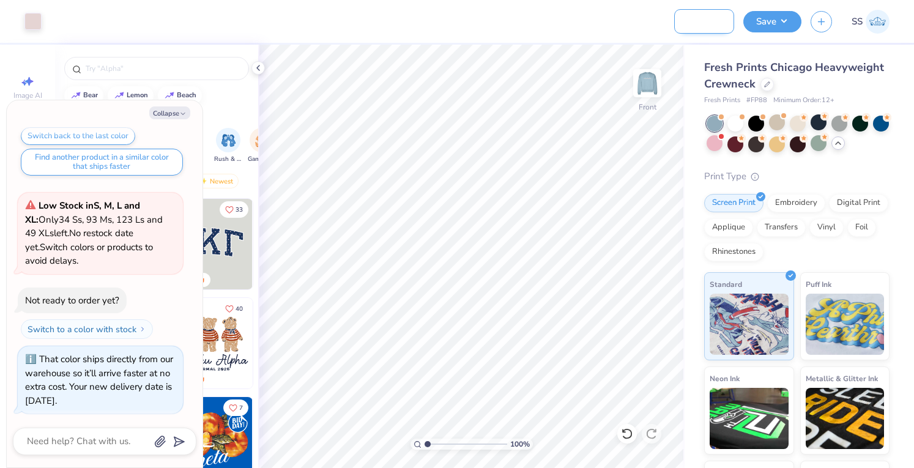
type textarea "x"
type input "Crewnecks for Shore Soap"
type textarea "x"
type input "Crewnecks for Shore Soap"
type textarea "x"
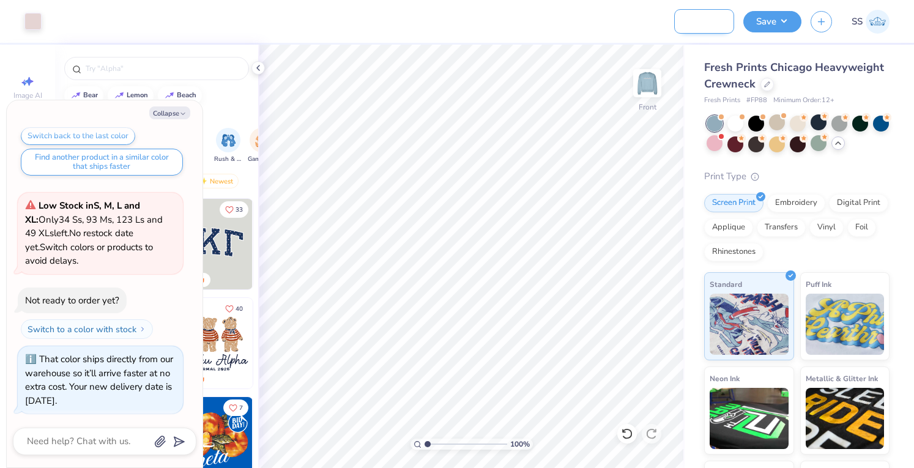
type input "Crewnecks for Shore Soap C"
type textarea "x"
type input "Crewnecks for Shore Soap Co"
type textarea "x"
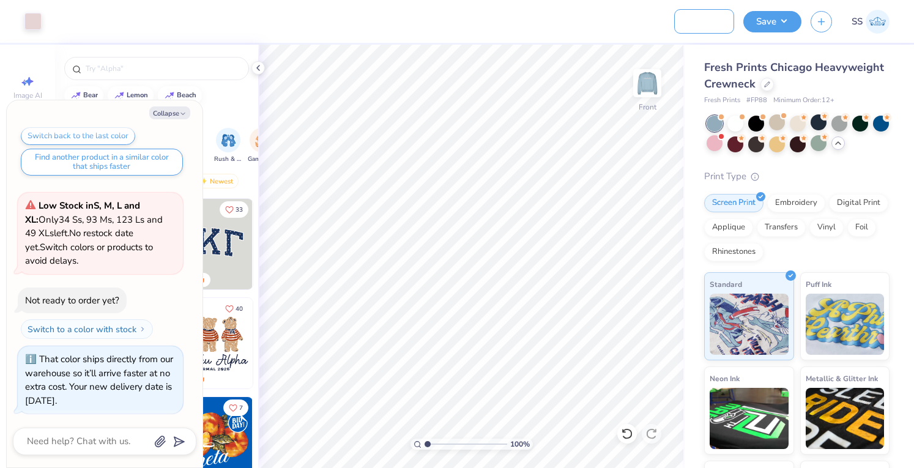
type input "Crewnecks for Shore Soap Co"
click at [784, 43] on div "Art colors Design Title Crewnecks for Shore Soap Co Save SS Image AI Designs Ad…" at bounding box center [457, 234] width 914 height 468
click at [772, 23] on button "Save" at bounding box center [772, 19] width 58 height 21
type textarea "x"
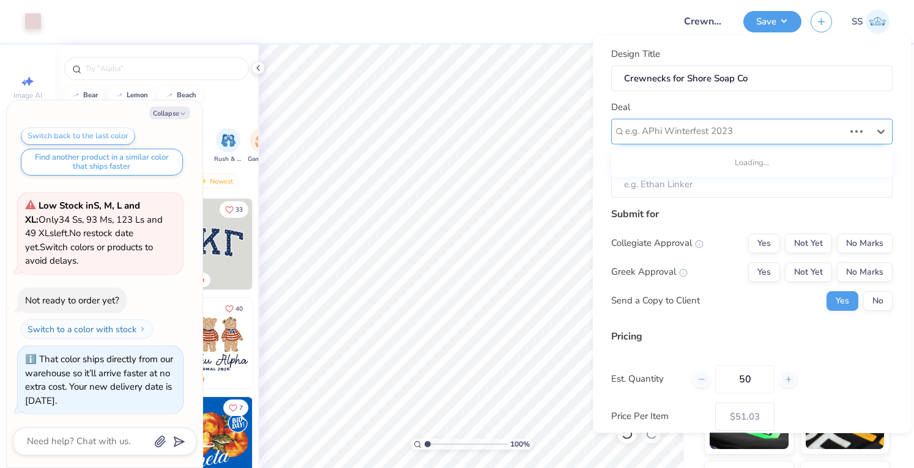
click at [842, 138] on div "e.g. APhi Winterfest 2023" at bounding box center [751, 132] width 281 height 26
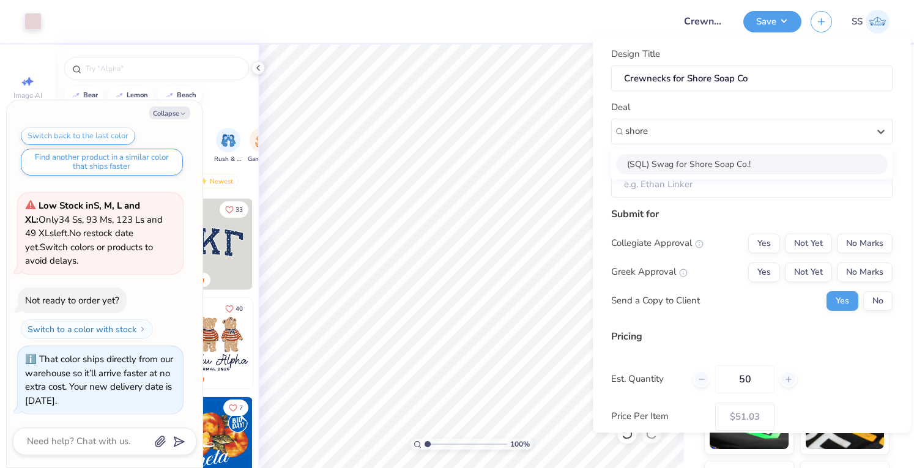
click at [842, 160] on div "(SQL) Swag for Shore Soap Co.!" at bounding box center [752, 164] width 272 height 20
type input "shore"
type textarea "x"
type input "Jake Kopper"
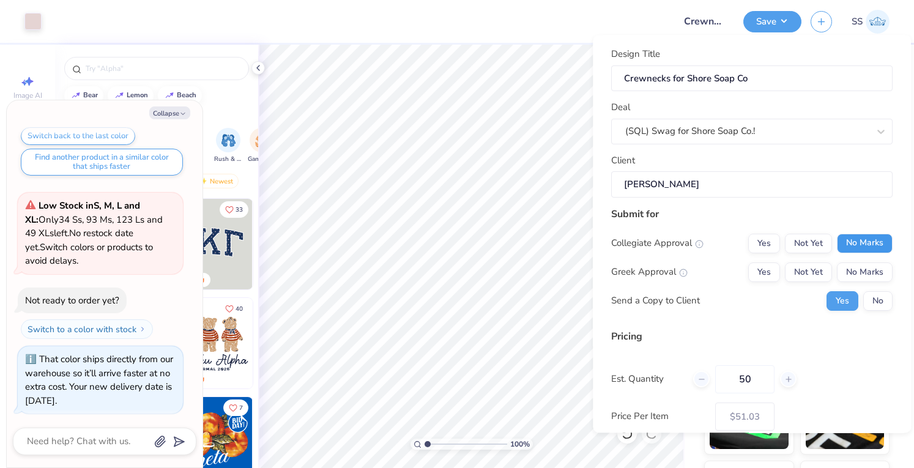
click at [880, 245] on button "No Marks" at bounding box center [865, 244] width 56 height 20
click at [868, 272] on button "No Marks" at bounding box center [865, 272] width 56 height 20
type input "$51.03"
click at [868, 300] on button "No" at bounding box center [877, 301] width 29 height 20
type textarea "x"
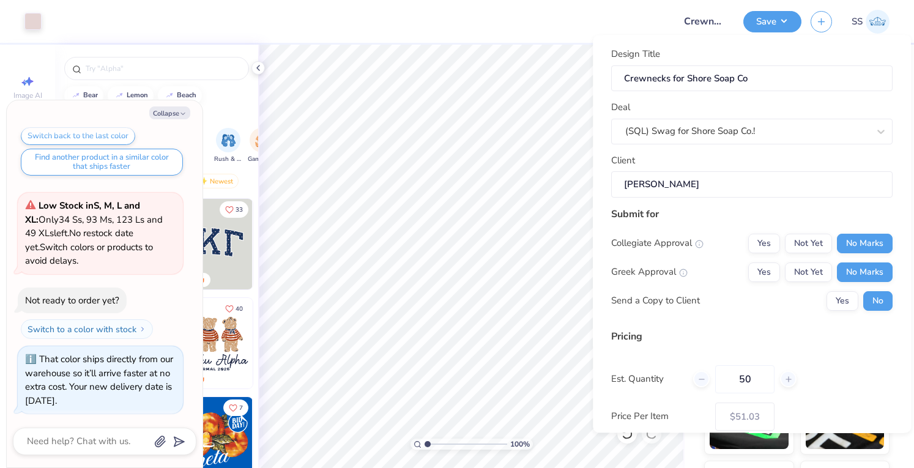
scroll to position [93, 0]
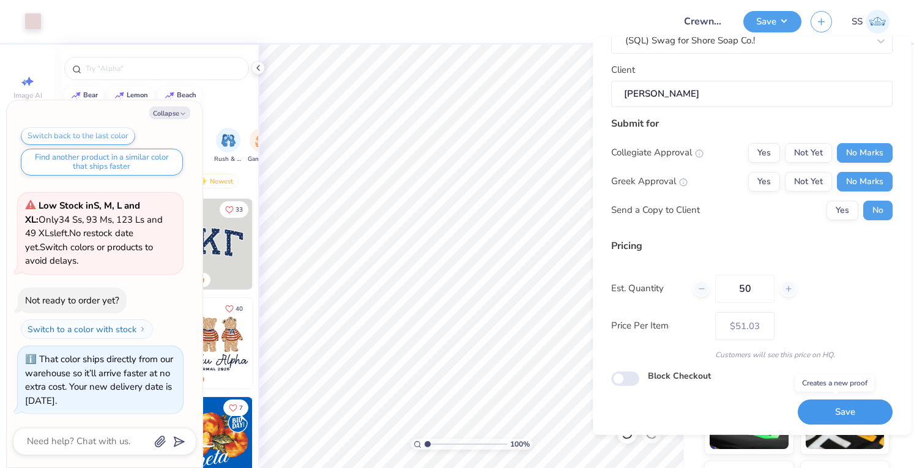
click at [822, 406] on button "Save" at bounding box center [845, 411] width 95 height 25
type input "$51.03"
type textarea "x"
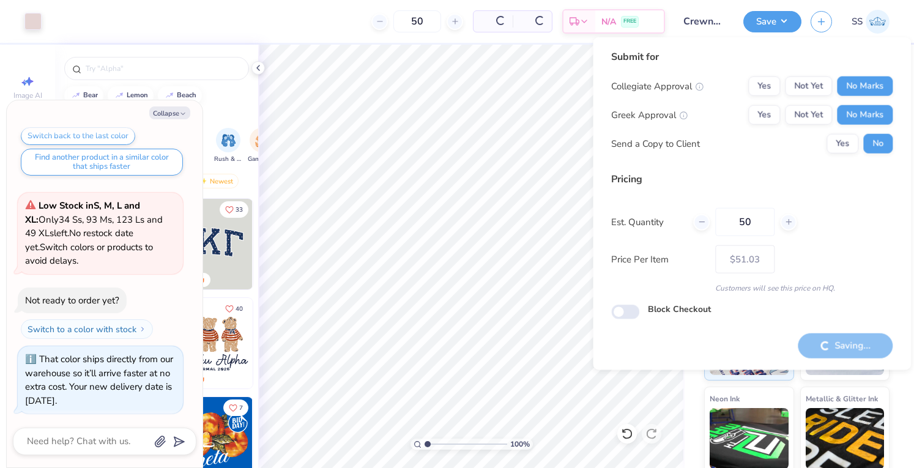
type input "– –"
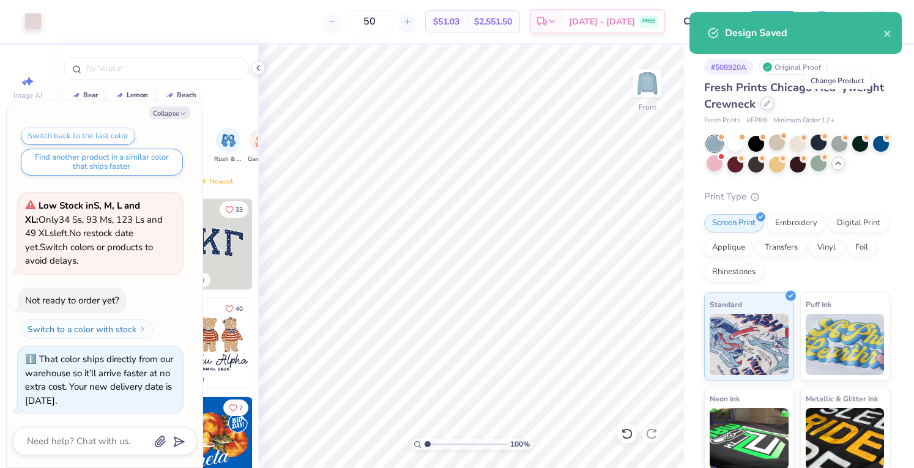
click at [774, 106] on div at bounding box center [766, 103] width 13 height 13
type textarea "x"
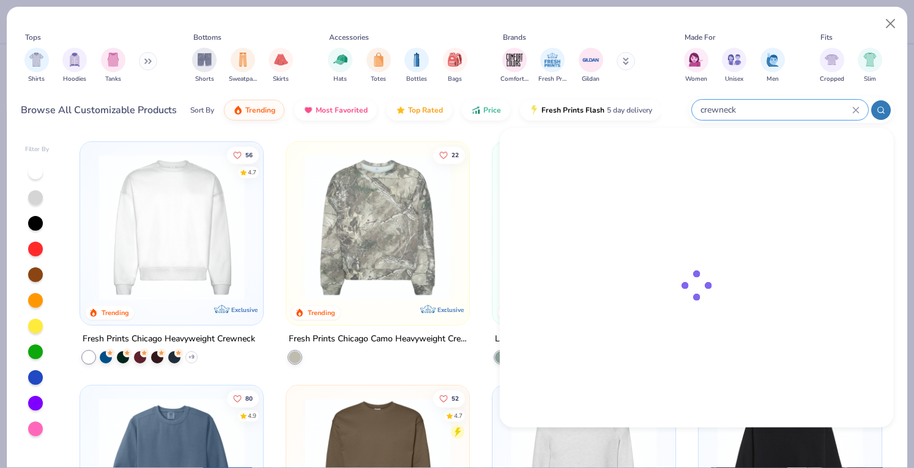
click at [772, 103] on input "crewneck" at bounding box center [775, 110] width 153 height 14
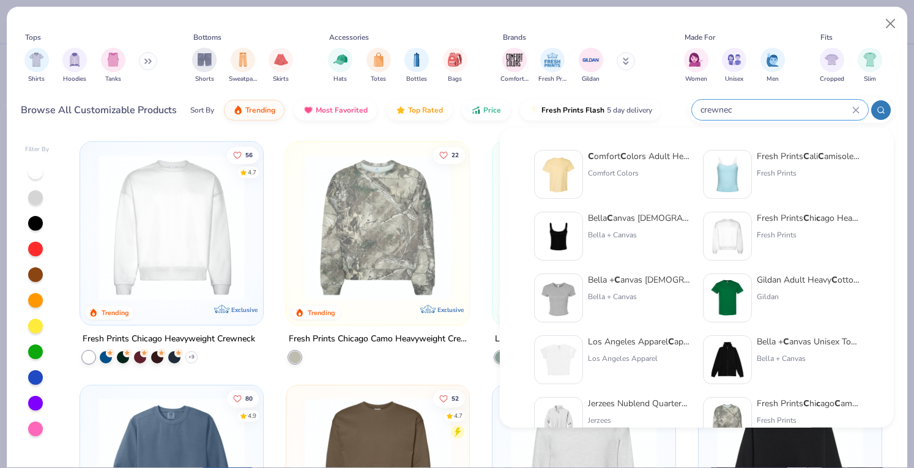
type input "crewneck"
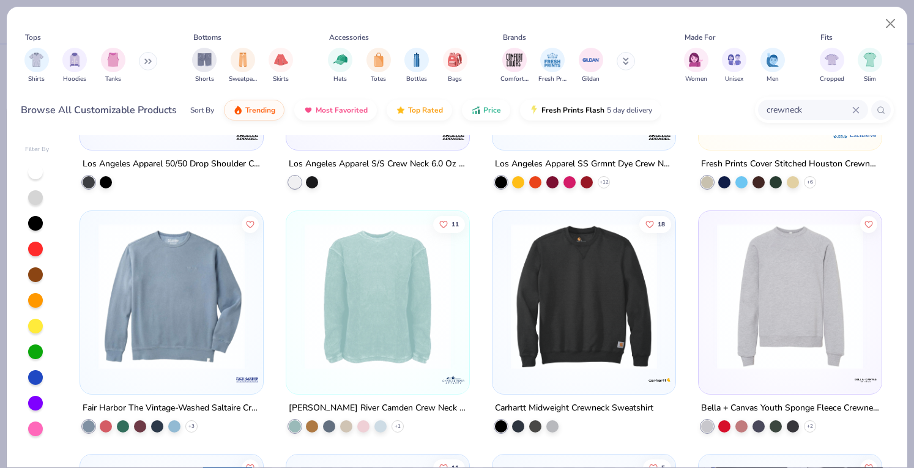
scroll to position [1392, 0]
click at [364, 245] on img at bounding box center [378, 296] width 158 height 146
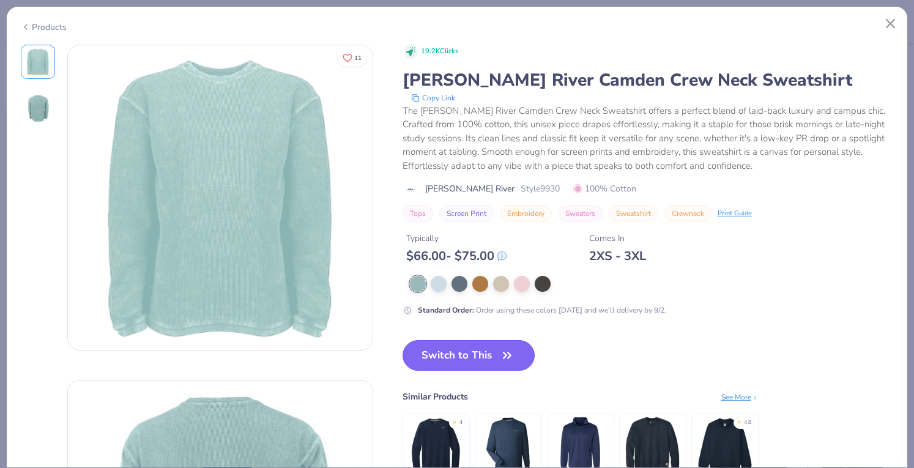
click at [459, 348] on button "Switch to This" at bounding box center [469, 355] width 133 height 31
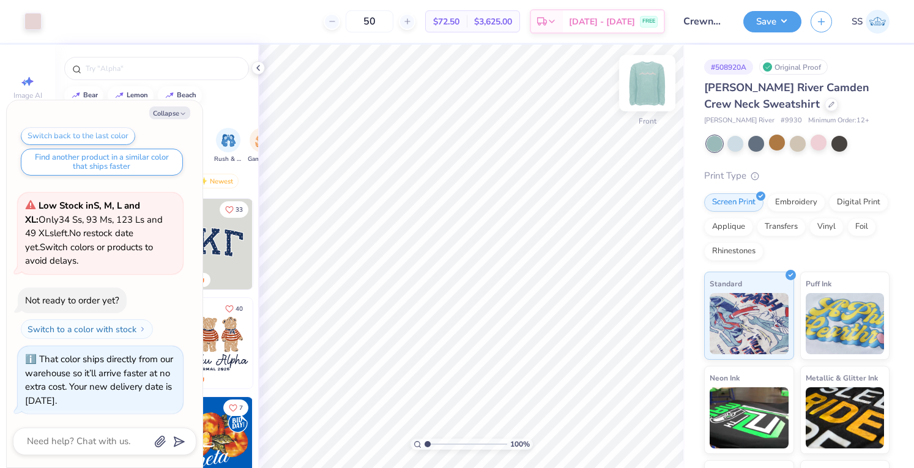
click at [644, 90] on img at bounding box center [647, 83] width 49 height 49
click at [644, 90] on img at bounding box center [647, 83] width 24 height 24
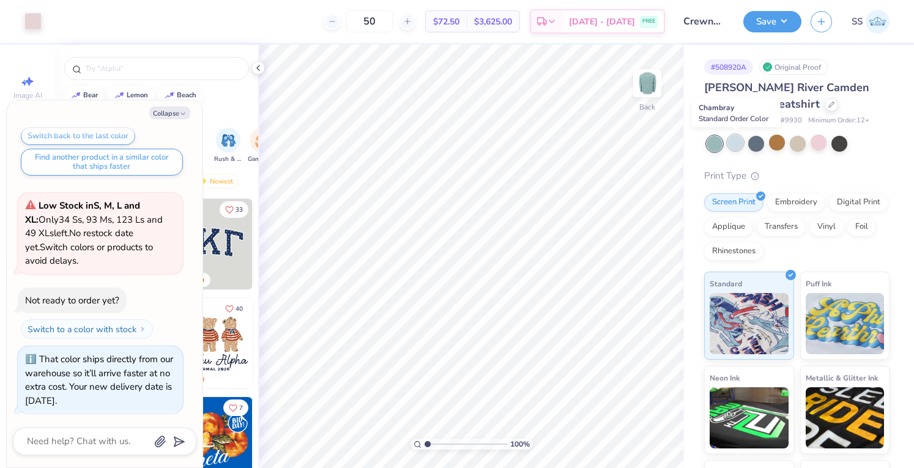
click at [734, 140] on div at bounding box center [735, 143] width 16 height 16
click at [769, 143] on div at bounding box center [777, 143] width 16 height 16
click at [798, 147] on div at bounding box center [798, 143] width 16 height 16
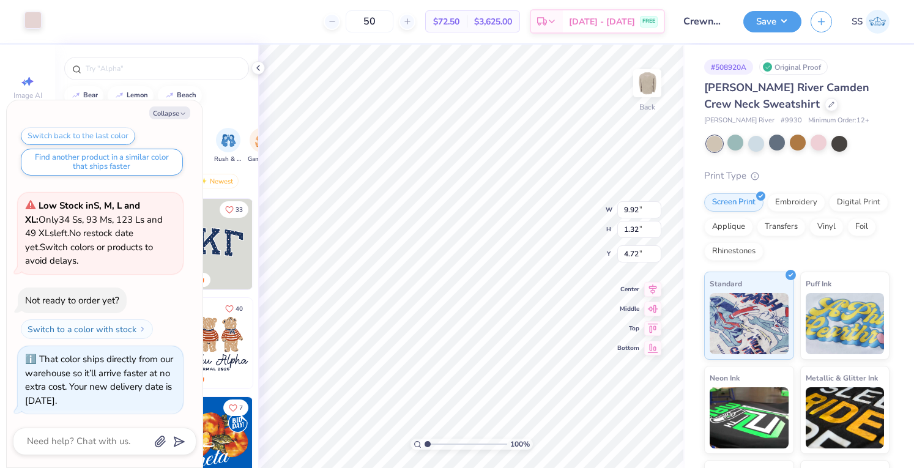
drag, startPoint x: 32, startPoint y: 4, endPoint x: 34, endPoint y: 17, distance: 12.5
click at [34, 17] on div "Art colors" at bounding box center [21, 21] width 42 height 43
click at [34, 17] on div at bounding box center [32, 20] width 17 height 17
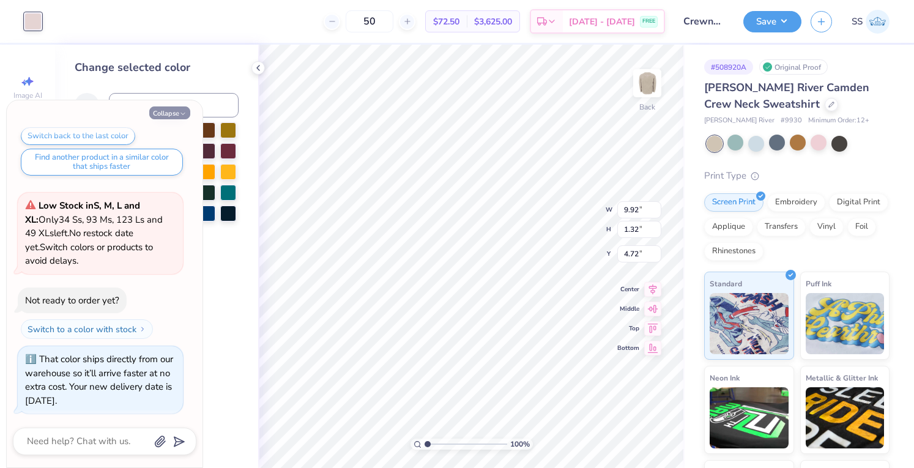
click at [175, 107] on button "Collapse" at bounding box center [169, 112] width 41 height 13
type textarea "x"
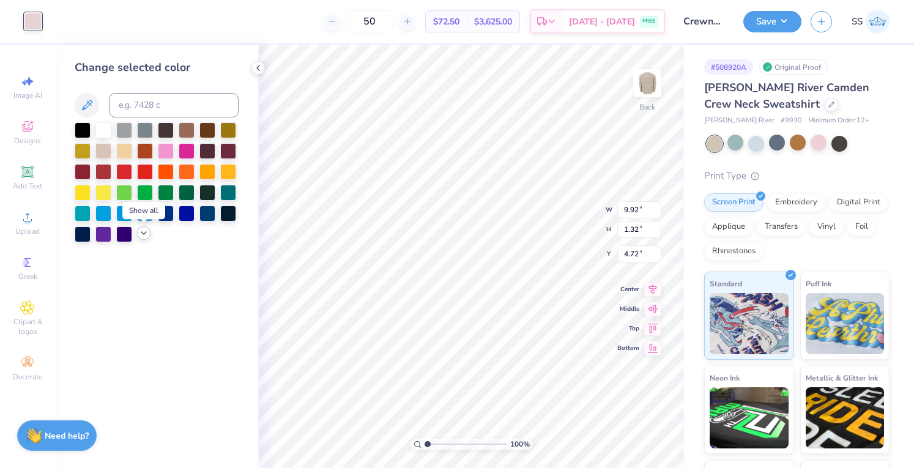
click at [145, 231] on icon at bounding box center [144, 233] width 10 height 10
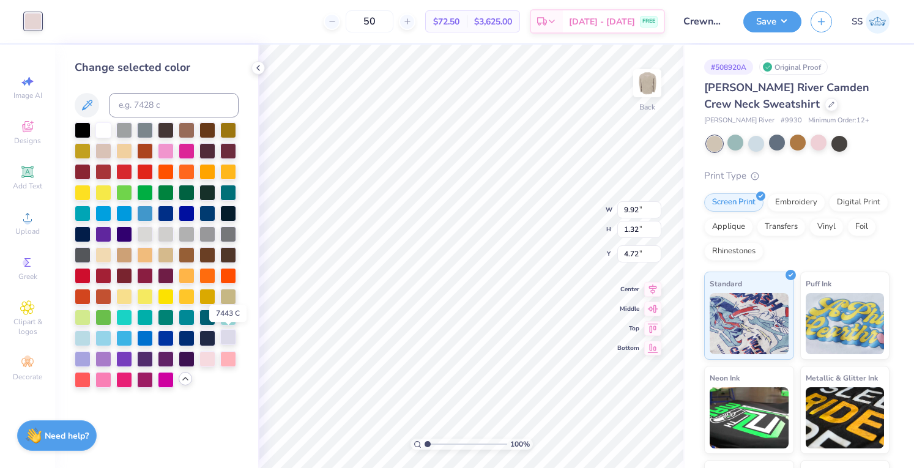
click at [225, 335] on div at bounding box center [228, 337] width 16 height 16
click at [647, 76] on img at bounding box center [647, 83] width 49 height 49
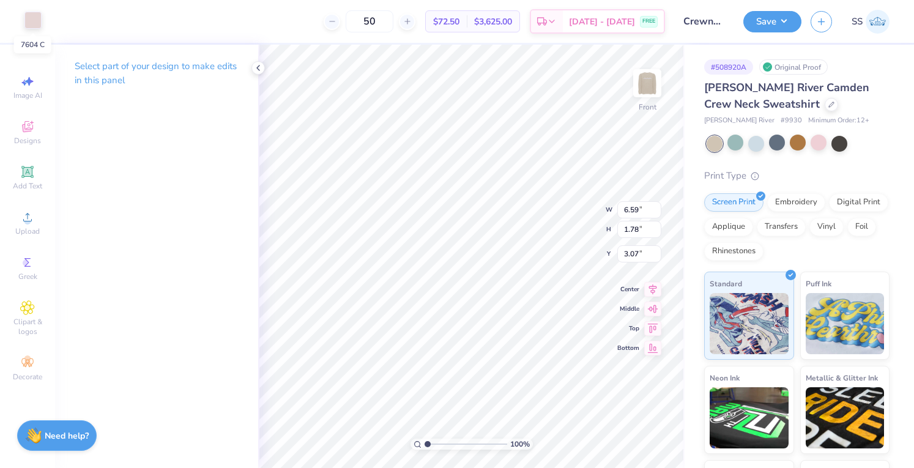
click at [36, 16] on div at bounding box center [32, 20] width 17 height 17
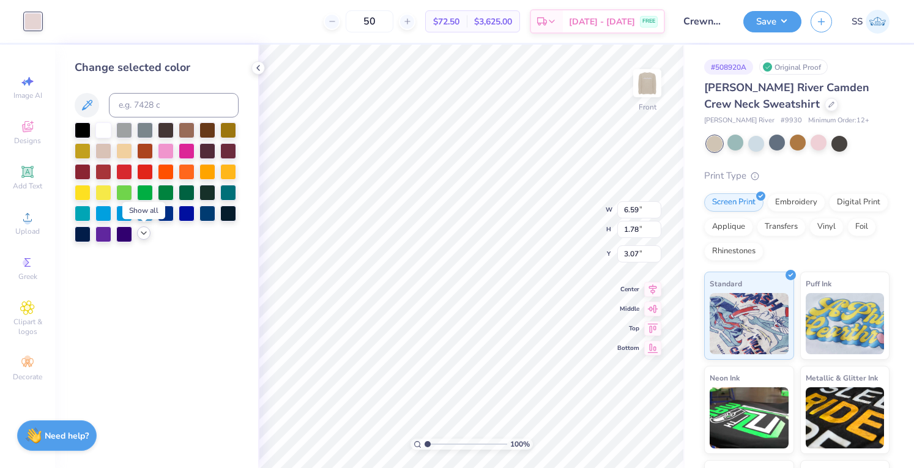
click at [142, 233] on icon at bounding box center [144, 233] width 10 height 10
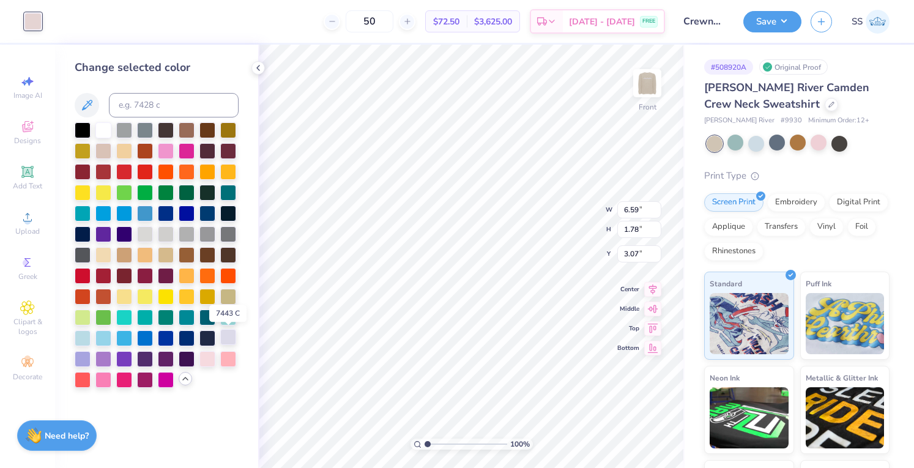
click at [225, 340] on div at bounding box center [228, 337] width 16 height 16
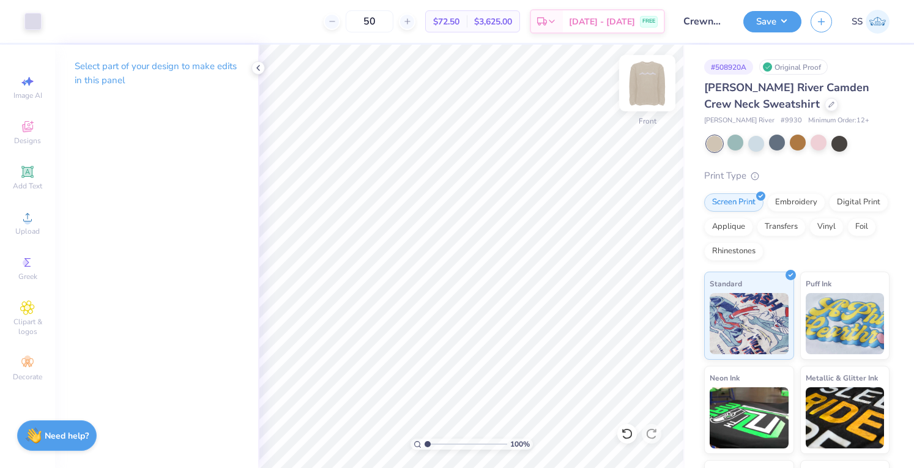
click at [650, 75] on img at bounding box center [647, 83] width 49 height 49
click at [650, 75] on img at bounding box center [647, 83] width 24 height 24
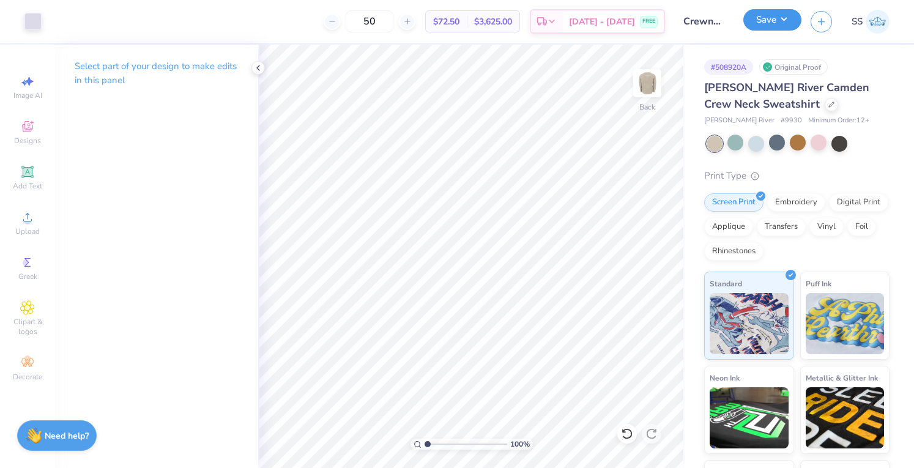
click at [766, 13] on button "Save" at bounding box center [772, 19] width 58 height 21
type input "7.79"
type input "1.04"
click at [773, 31] on div "Save" at bounding box center [772, 21] width 58 height 21
click at [773, 21] on button "Save" at bounding box center [772, 19] width 58 height 21
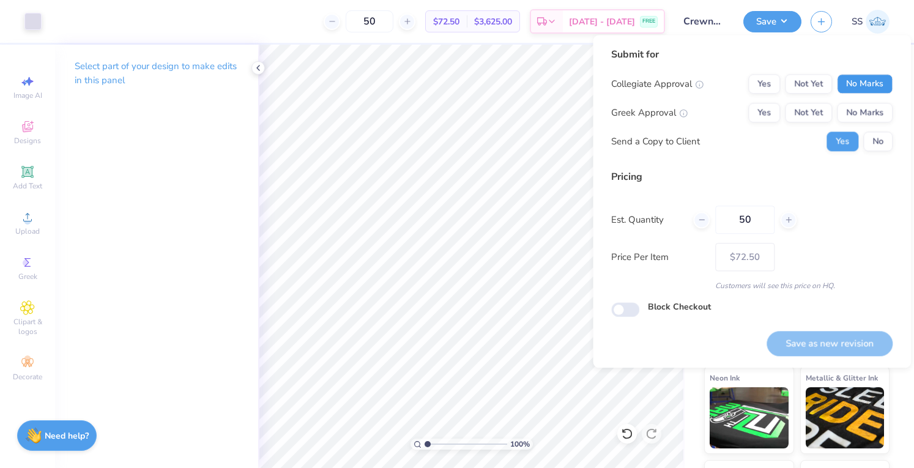
click at [866, 84] on button "No Marks" at bounding box center [865, 84] width 56 height 20
click at [868, 119] on button "No Marks" at bounding box center [865, 113] width 56 height 20
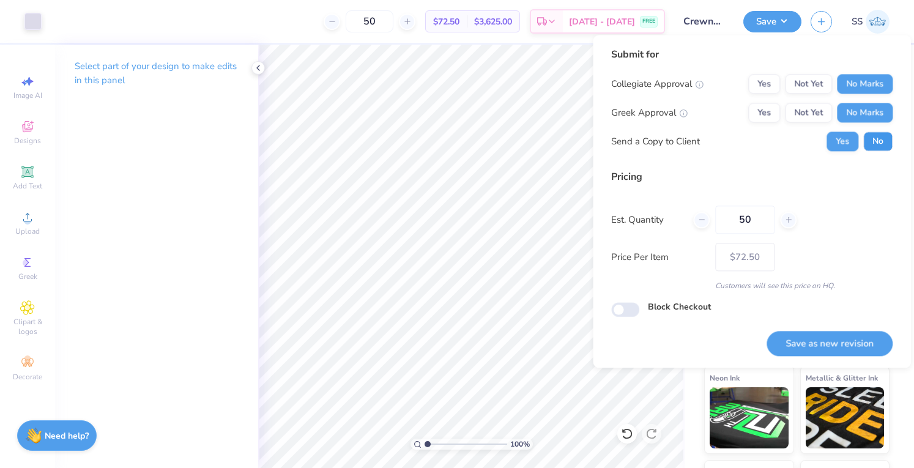
click at [875, 147] on button "No" at bounding box center [877, 142] width 29 height 20
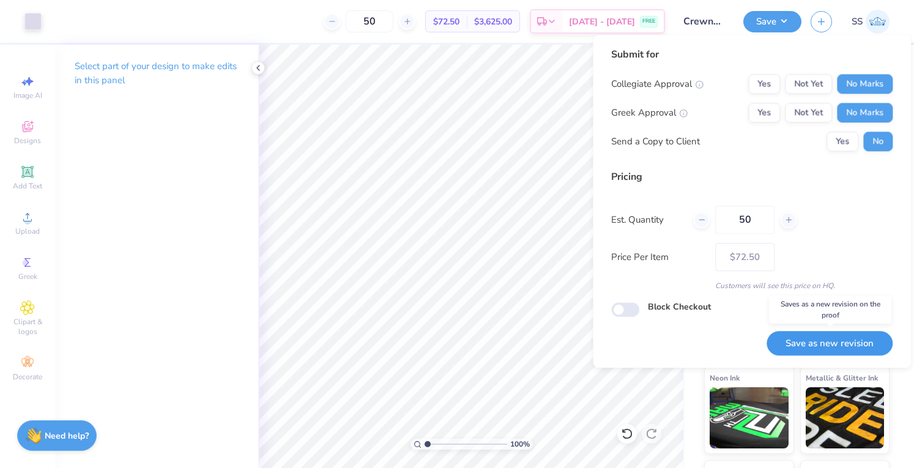
click at [828, 351] on button "Save as new revision" at bounding box center [830, 343] width 126 height 25
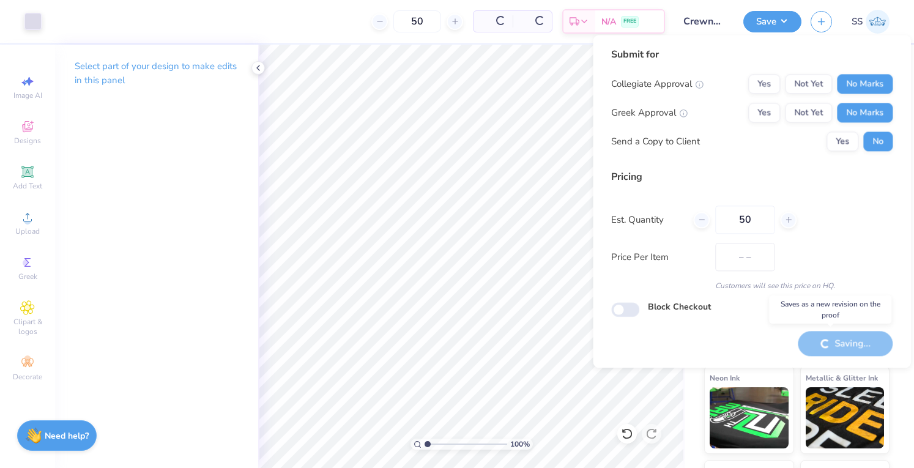
type input "$72.50"
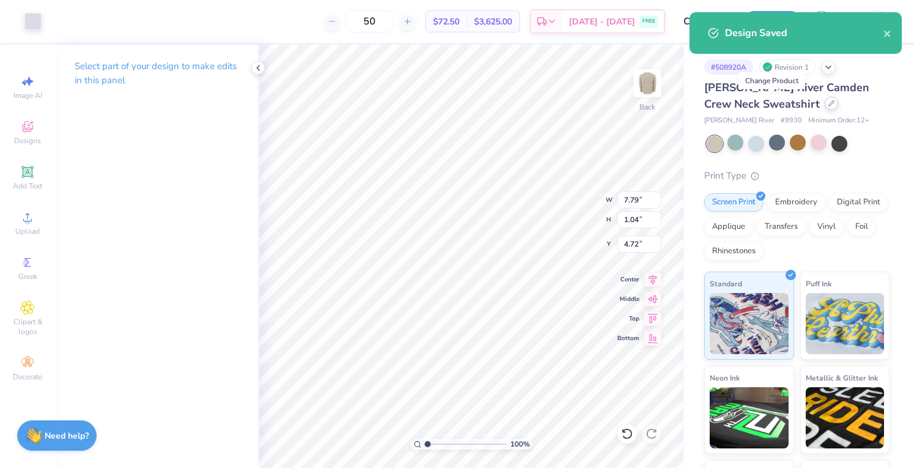
click at [825, 109] on div at bounding box center [831, 103] width 13 height 13
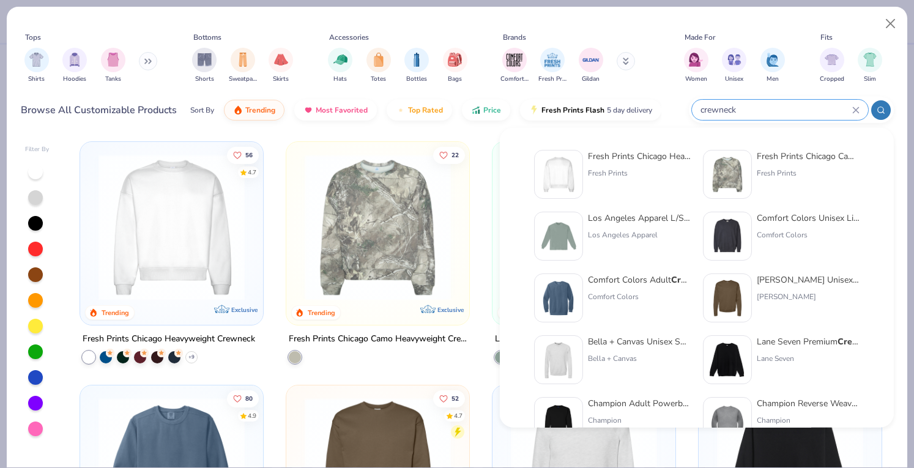
click at [778, 107] on input "crewneck" at bounding box center [775, 110] width 153 height 14
type input "n"
type input "mockneck"
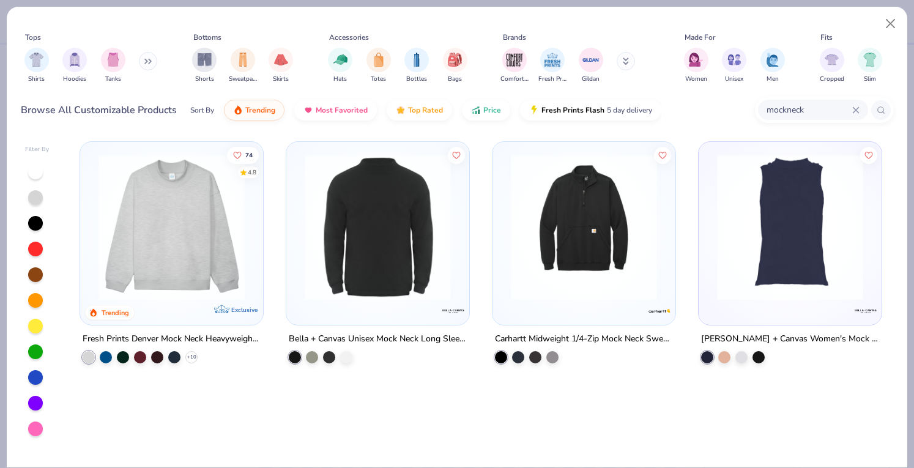
click at [138, 240] on img at bounding box center [171, 227] width 158 height 146
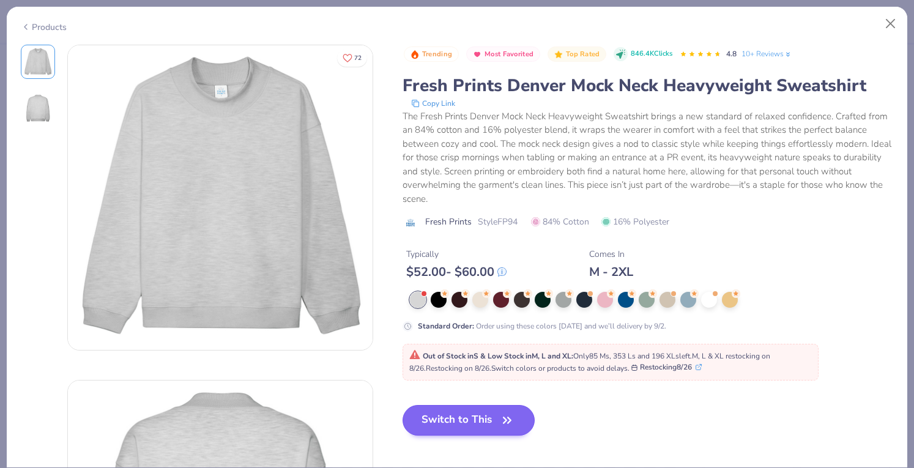
drag, startPoint x: 459, startPoint y: 317, endPoint x: 456, endPoint y: 410, distance: 93.6
click at [456, 410] on div "Trending Most Favorited Top Rated 846.4K Clicks 4.8 10+ Reviews Fresh Prints De…" at bounding box center [648, 250] width 491 height 410
click at [456, 410] on button "Switch to This" at bounding box center [469, 420] width 133 height 31
click at [447, 412] on button "Switch to This" at bounding box center [469, 420] width 133 height 31
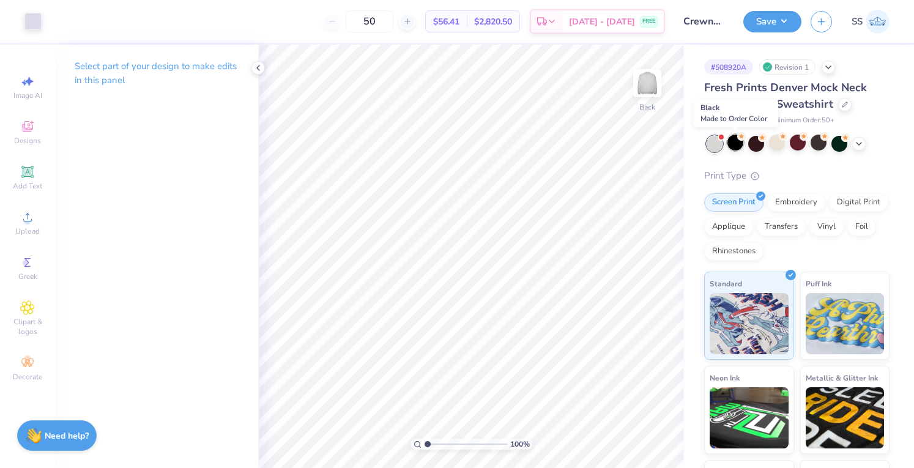
click at [733, 140] on div at bounding box center [735, 143] width 16 height 16
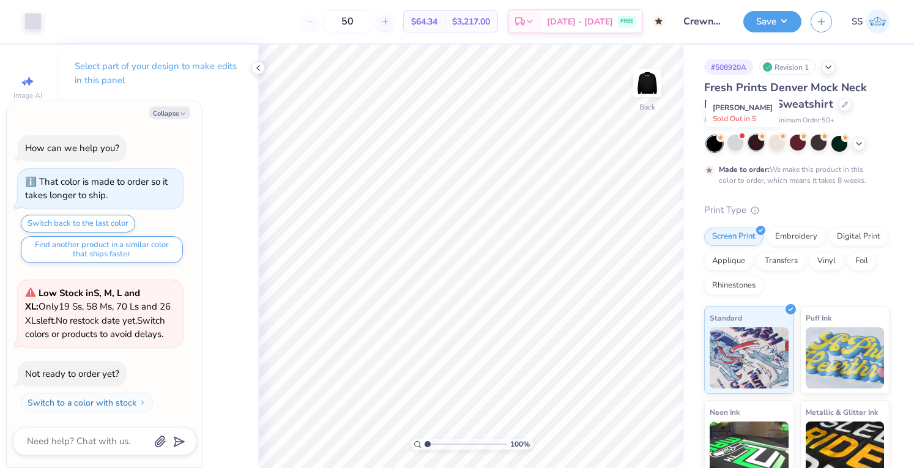
scroll to position [690, 0]
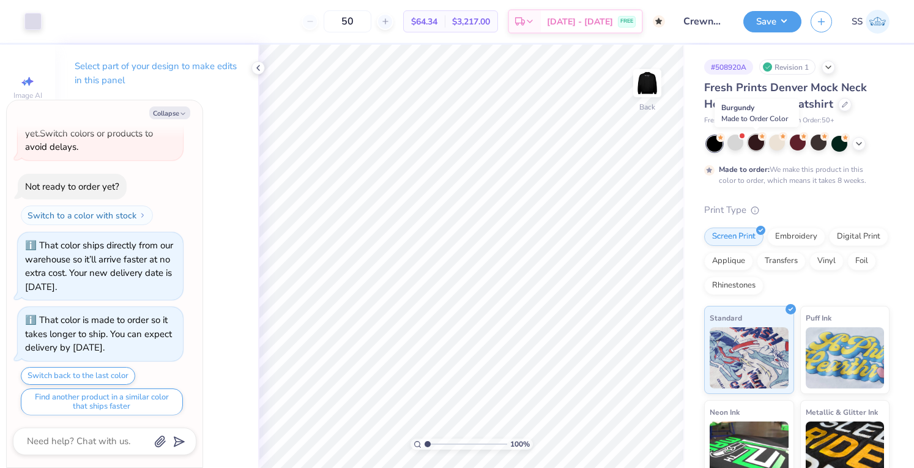
click at [750, 142] on div at bounding box center [756, 143] width 16 height 16
click at [782, 145] on div at bounding box center [777, 143] width 16 height 16
click at [865, 139] on div at bounding box center [798, 144] width 183 height 16
click at [859, 140] on icon at bounding box center [859, 143] width 10 height 10
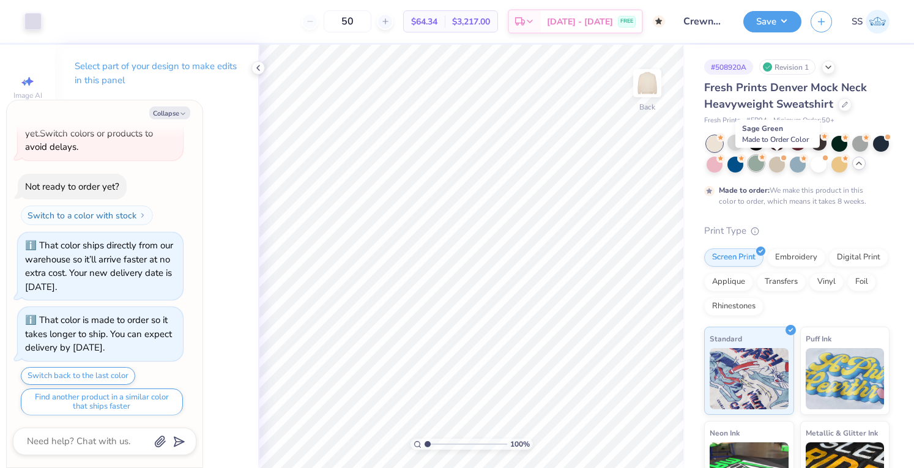
click at [764, 163] on div at bounding box center [756, 163] width 16 height 16
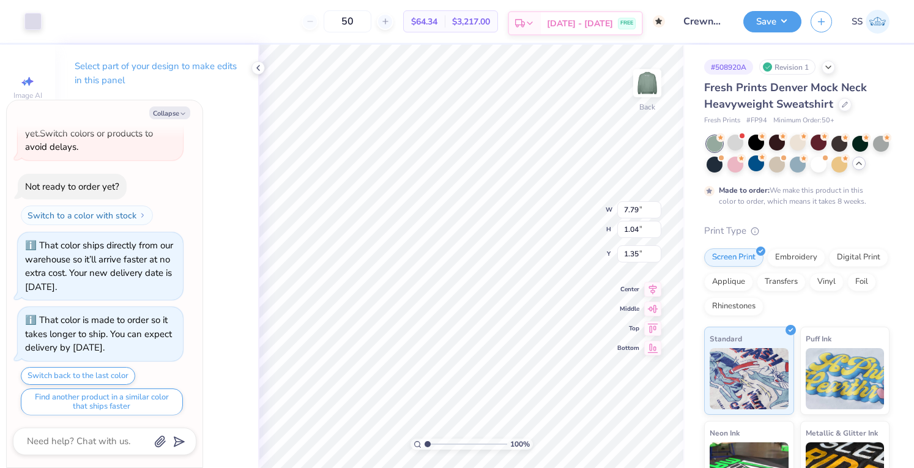
type textarea "x"
type input "3.00"
click at [32, 16] on div at bounding box center [32, 20] width 17 height 17
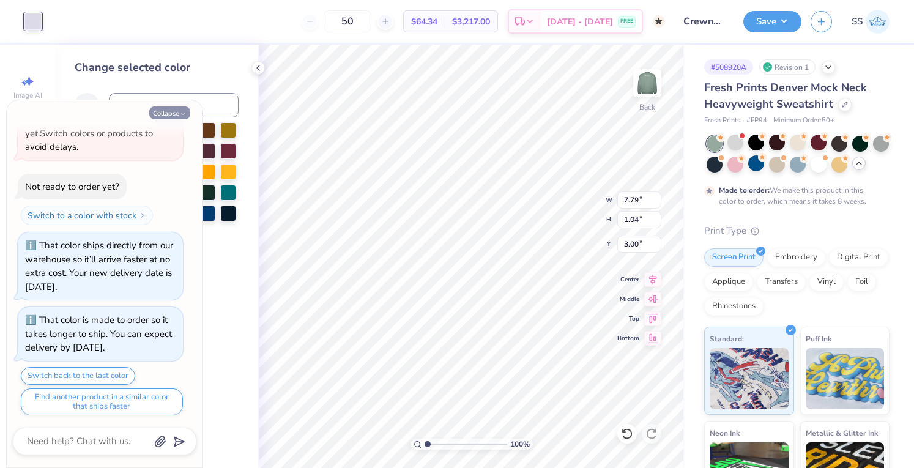
click at [182, 117] on button "Collapse" at bounding box center [169, 112] width 41 height 13
type textarea "x"
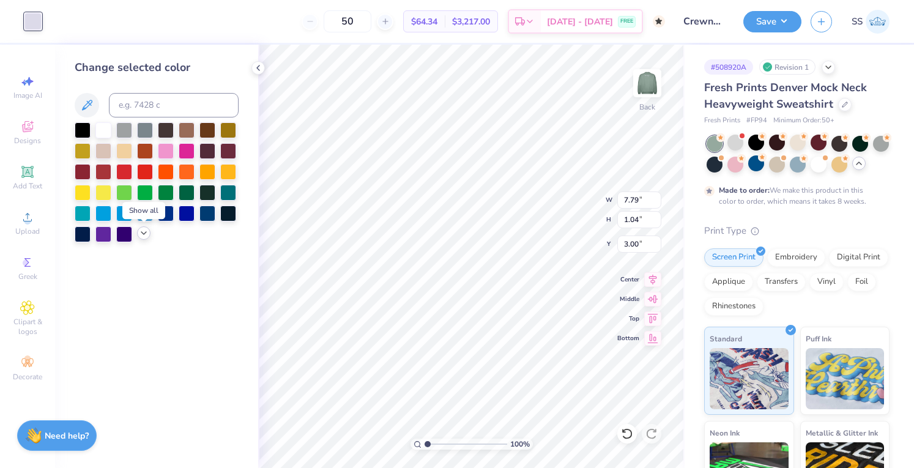
click at [141, 237] on icon at bounding box center [144, 233] width 10 height 10
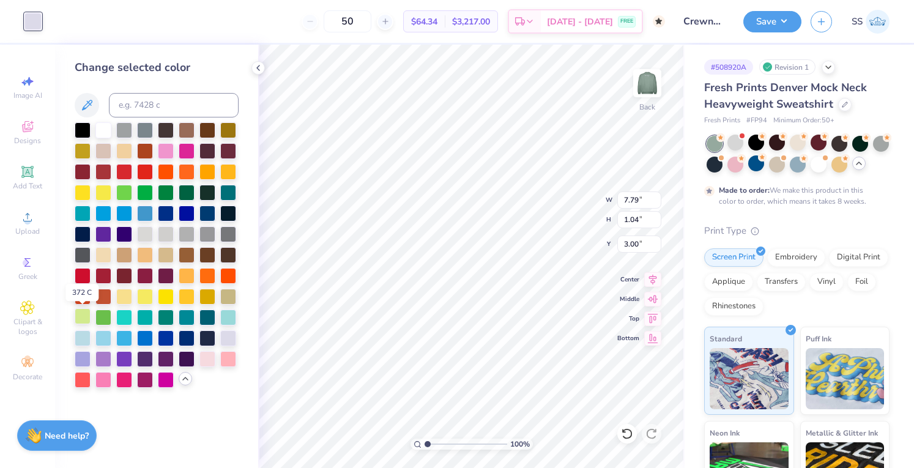
click at [91, 316] on div at bounding box center [83, 316] width 16 height 16
click at [196, 107] on input at bounding box center [174, 105] width 130 height 24
type input "621"
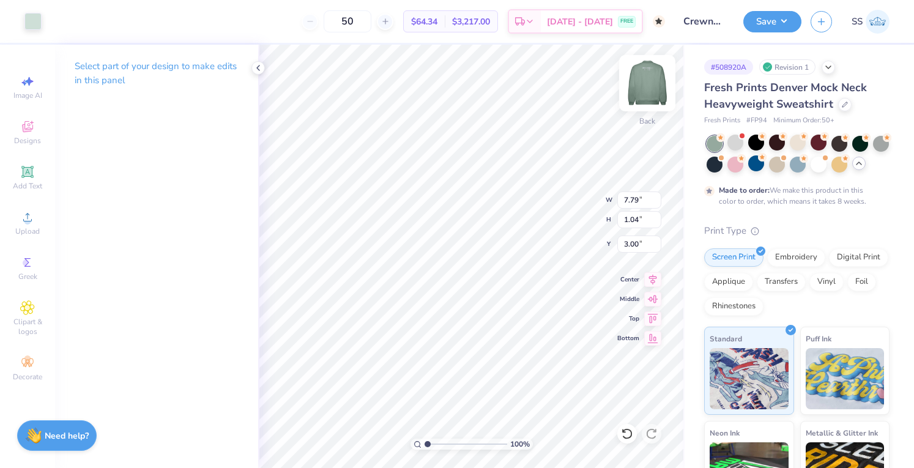
click at [639, 103] on img at bounding box center [647, 83] width 49 height 49
type input "3.00"
click at [27, 17] on div at bounding box center [32, 20] width 17 height 17
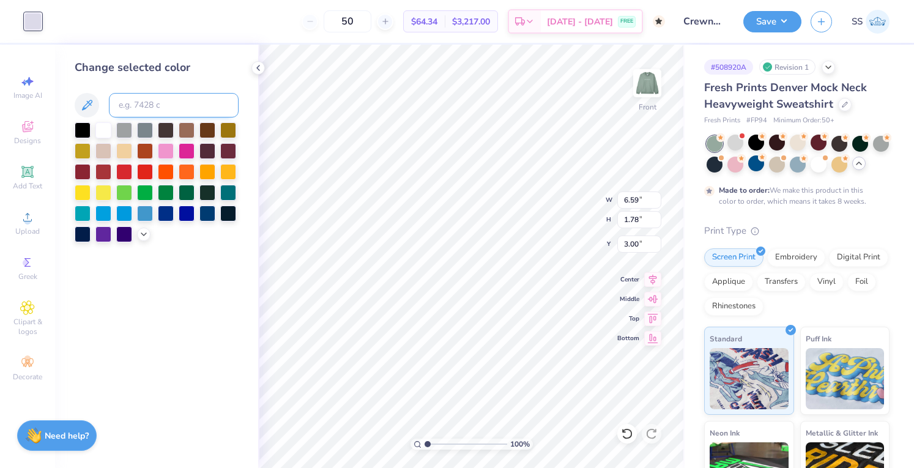
click at [139, 108] on input at bounding box center [174, 105] width 130 height 24
type input "621"
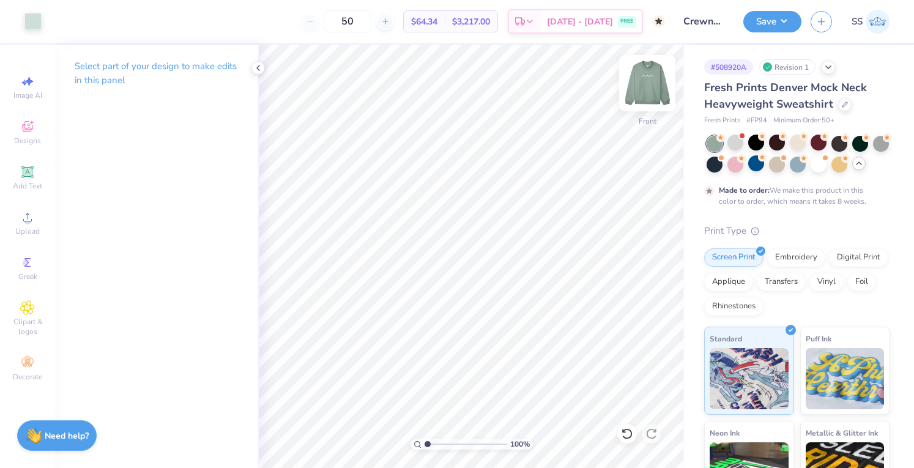
click at [647, 87] on img at bounding box center [647, 83] width 49 height 49
click at [773, 23] on button "Save" at bounding box center [772, 19] width 58 height 21
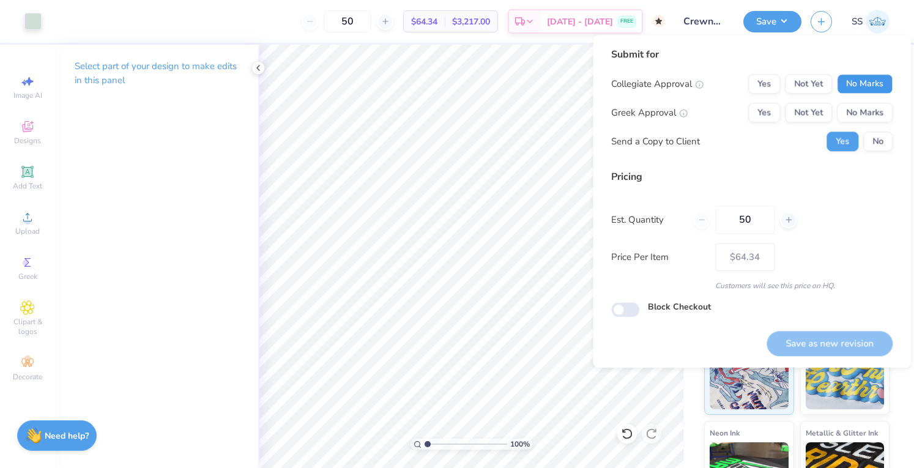
click at [866, 94] on button "No Marks" at bounding box center [865, 84] width 56 height 20
click at [868, 116] on button "No Marks" at bounding box center [865, 113] width 56 height 20
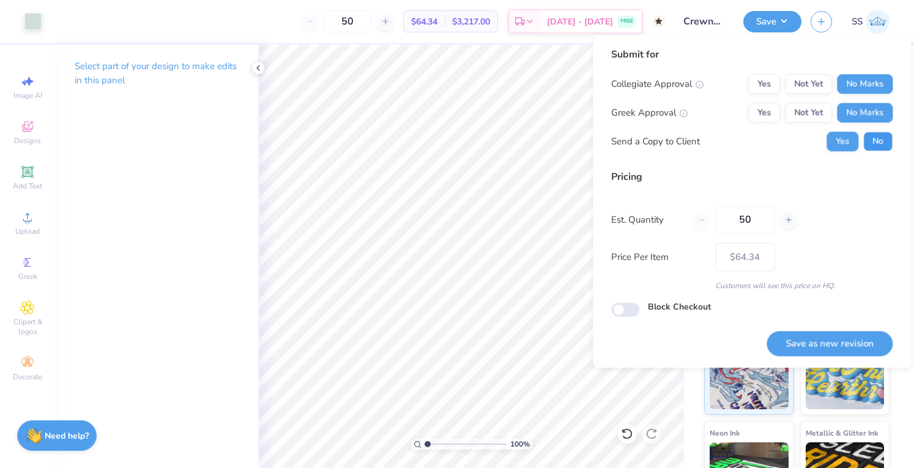
click at [880, 143] on button "No" at bounding box center [877, 142] width 29 height 20
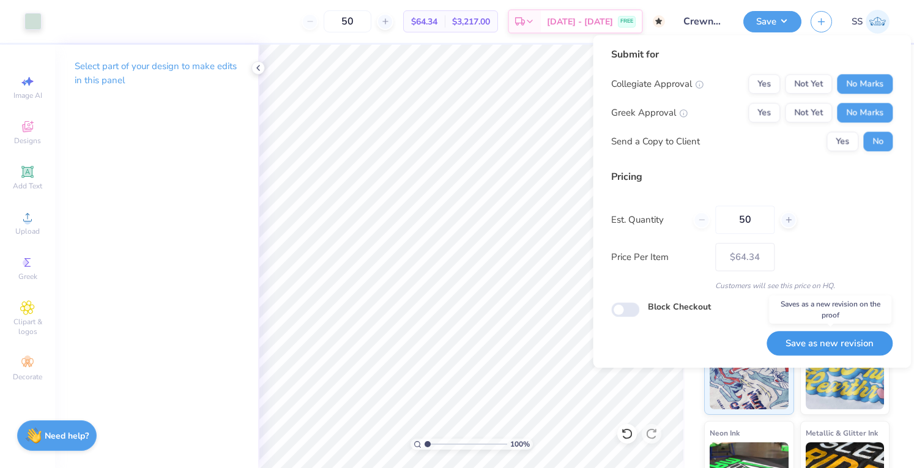
click at [821, 338] on button "Save as new revision" at bounding box center [830, 343] width 126 height 25
type input "$64.34"
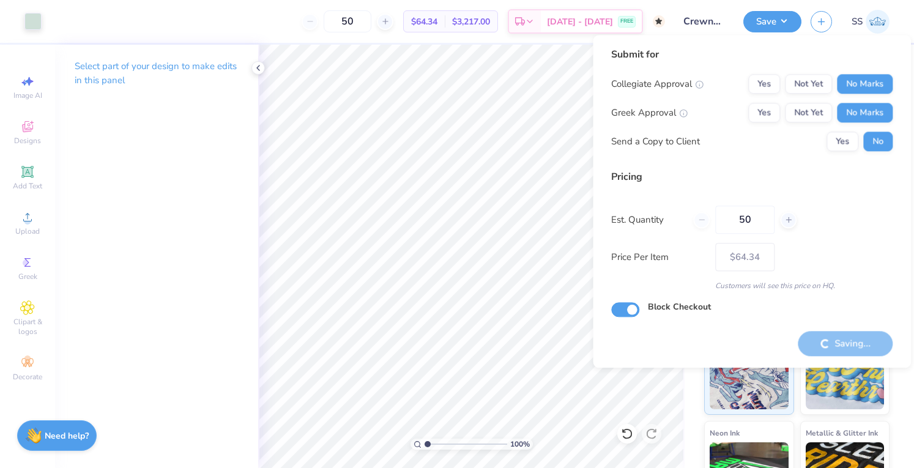
checkbox input "true"
